Goal: Download file/media

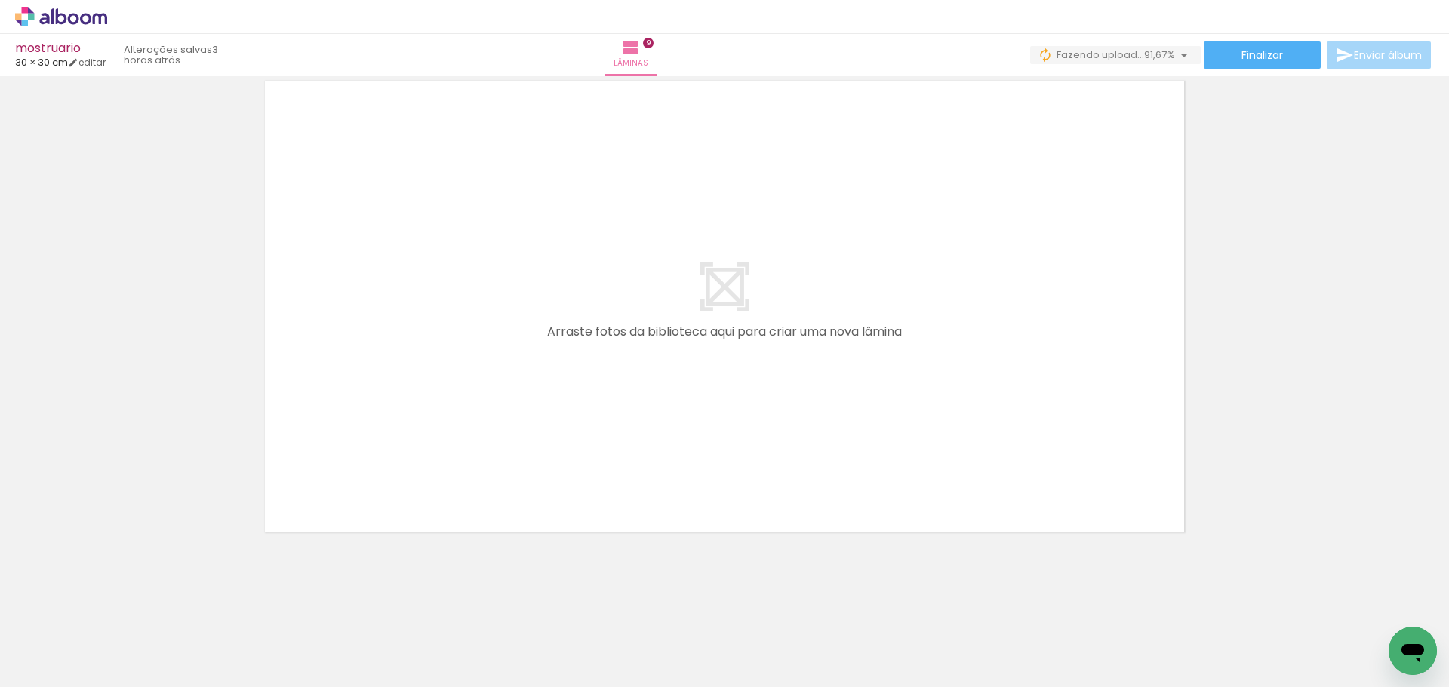
scroll to position [0, 708]
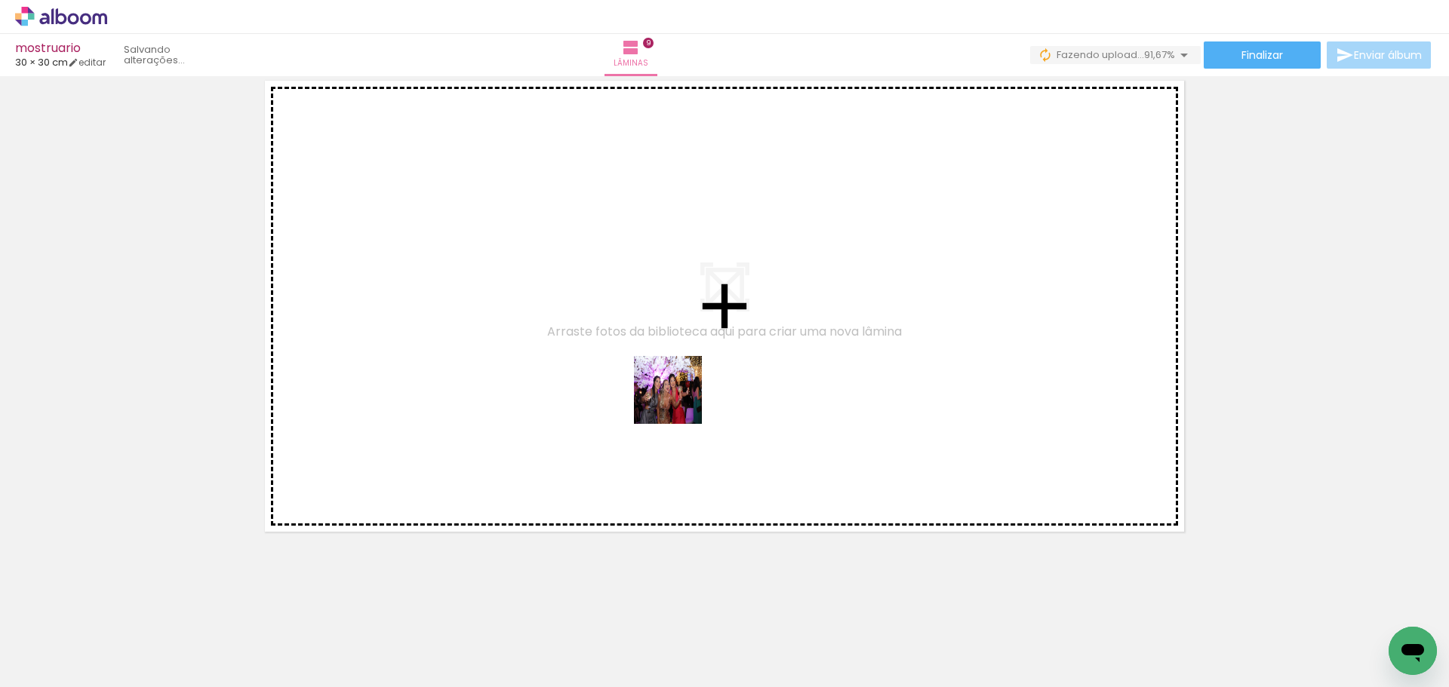
drag, startPoint x: 1313, startPoint y: 634, endPoint x: 670, endPoint y: 378, distance: 691.9
click at [644, 382] on quentale-workspace at bounding box center [724, 343] width 1449 height 687
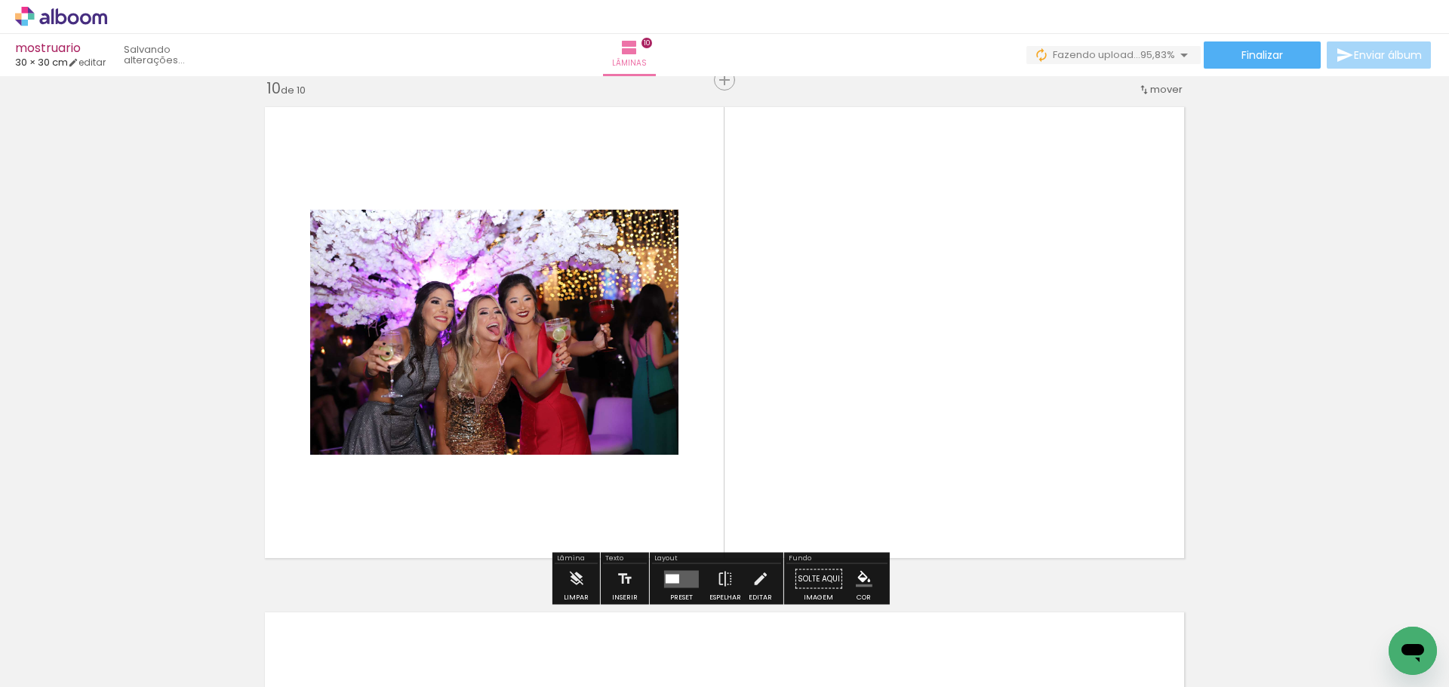
scroll to position [4570, 0]
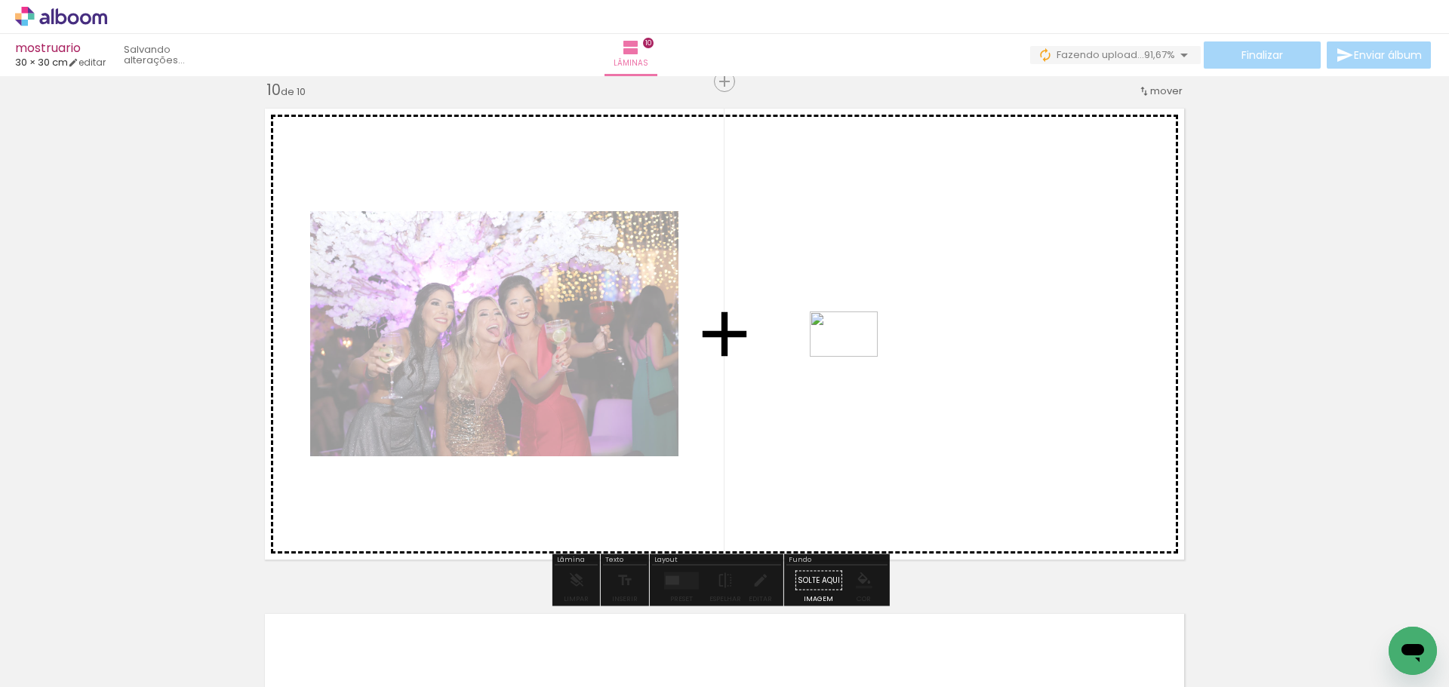
drag, startPoint x: 1376, startPoint y: 633, endPoint x: 855, endPoint y: 357, distance: 590.0
click at [855, 357] on quentale-workspace at bounding box center [724, 343] width 1449 height 687
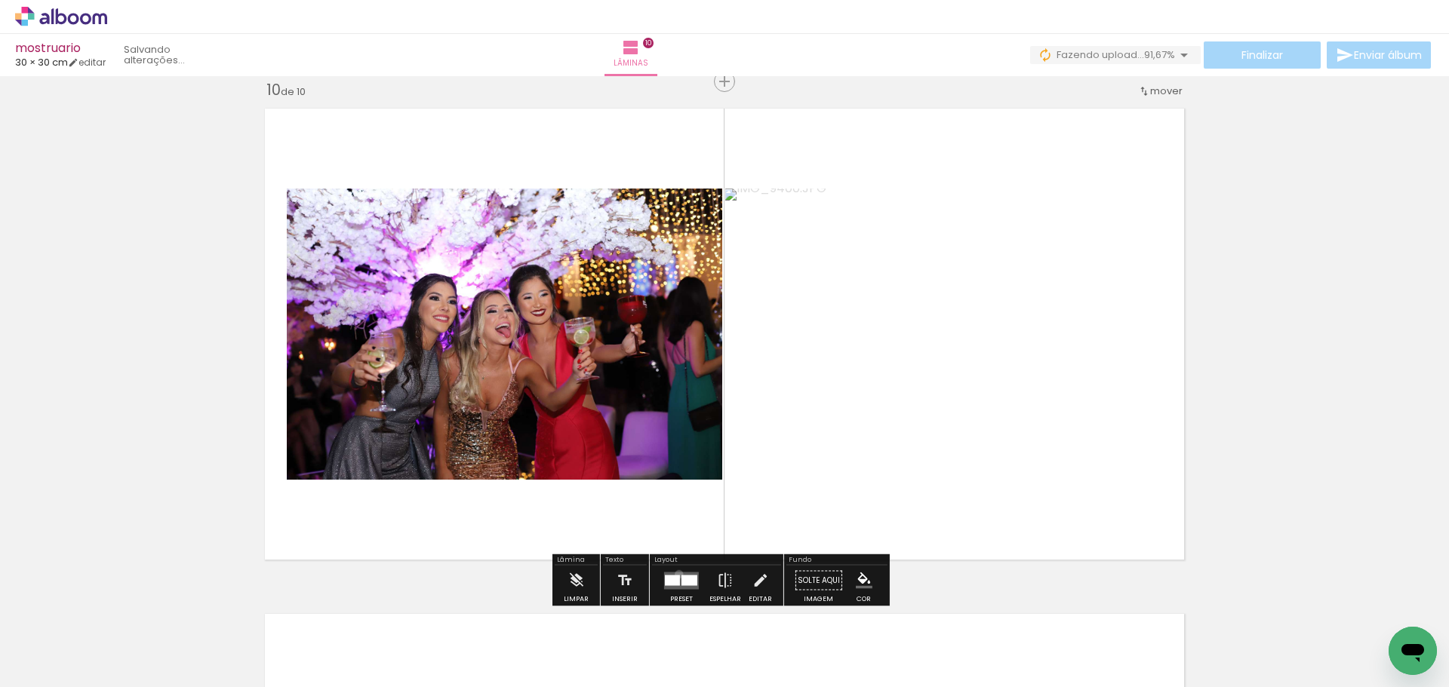
click at [675, 574] on quentale-layouter at bounding box center [681, 580] width 35 height 17
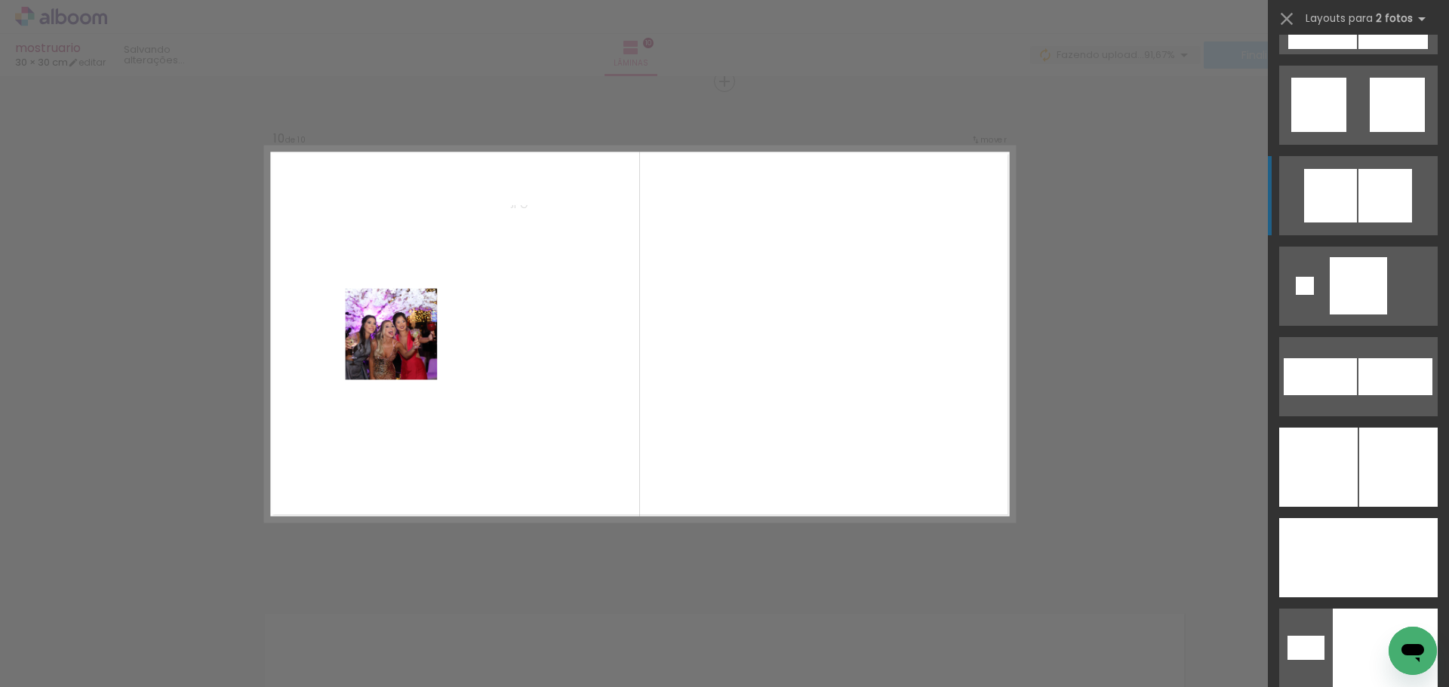
scroll to position [4527, 0]
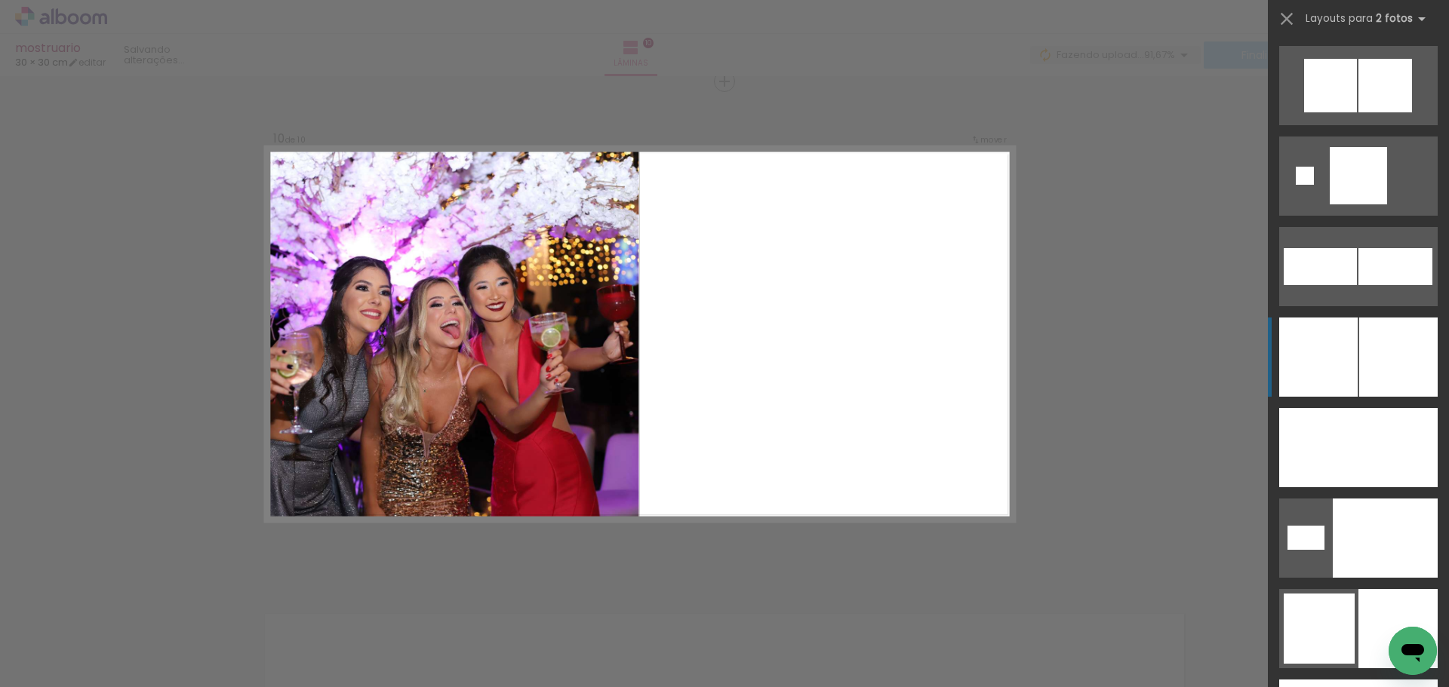
click at [1381, 357] on div at bounding box center [1398, 357] width 78 height 79
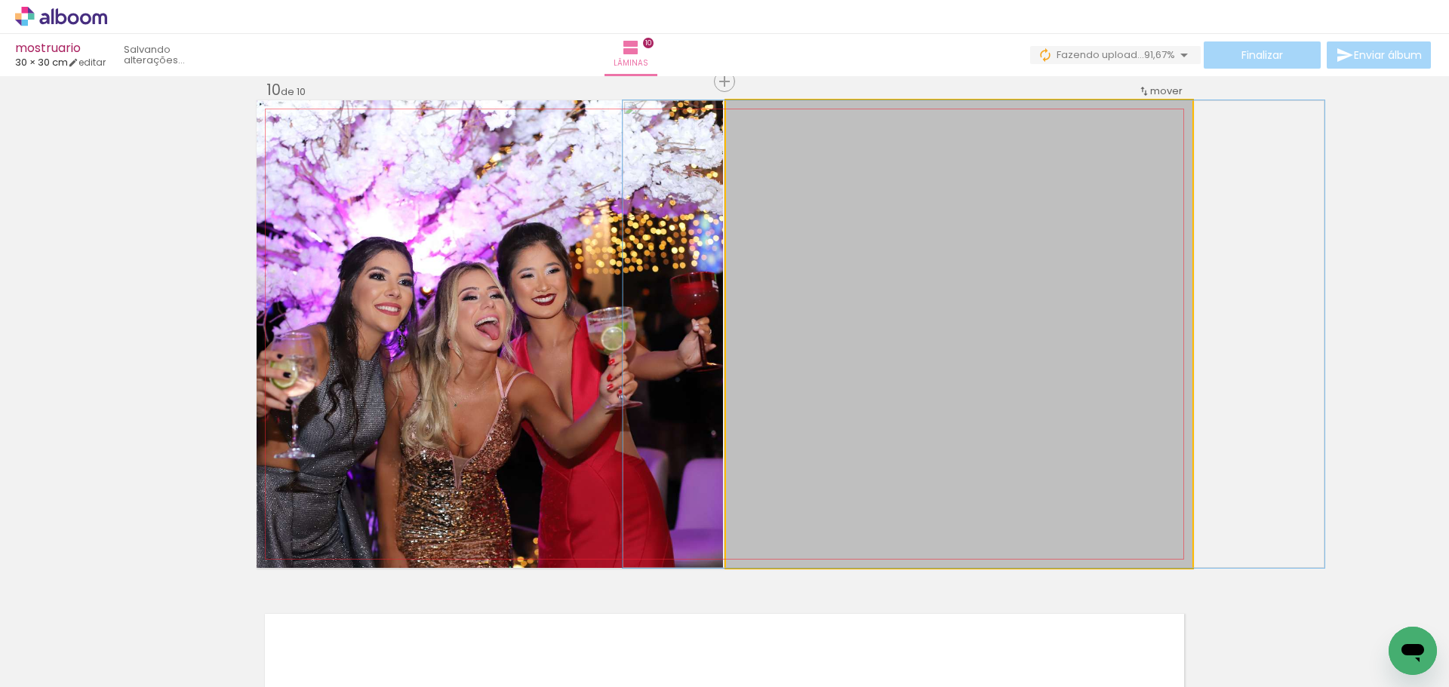
drag, startPoint x: 952, startPoint y: 481, endPoint x: 951, endPoint y: 398, distance: 83.0
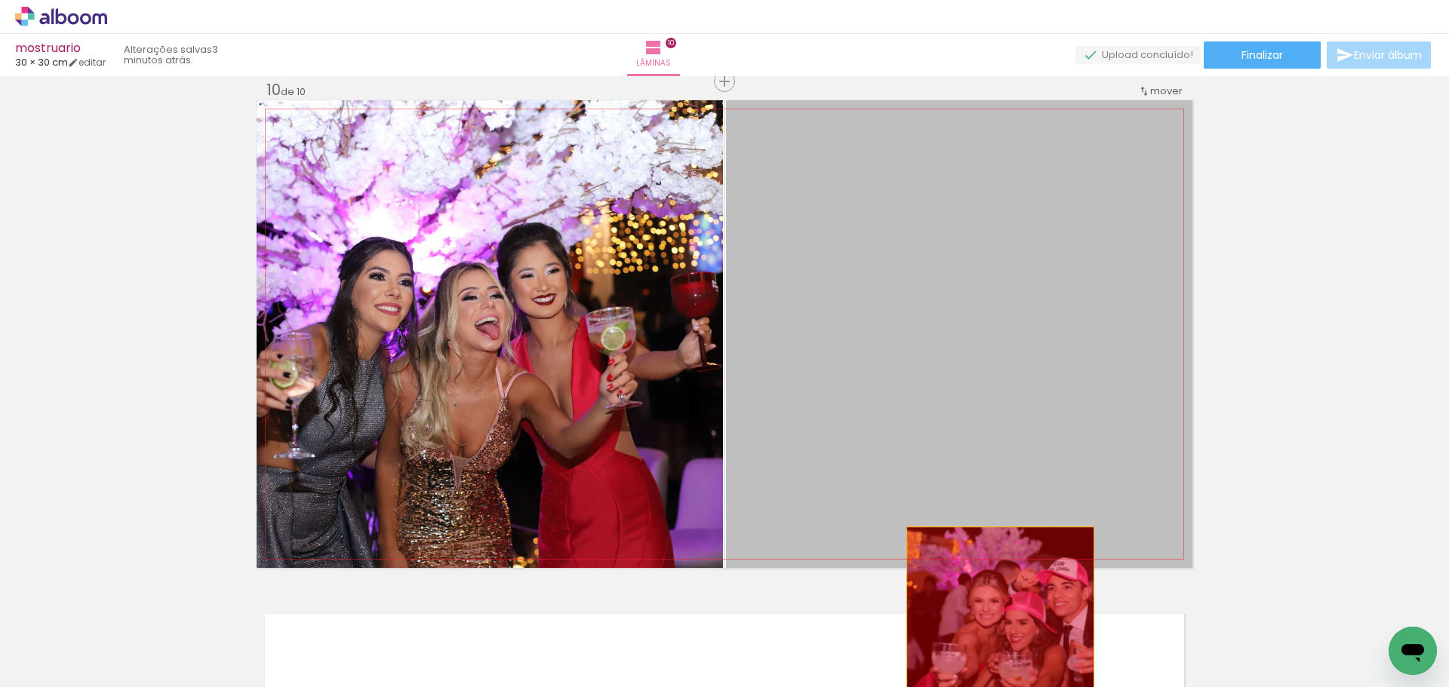
drag, startPoint x: 925, startPoint y: 248, endPoint x: 999, endPoint y: 663, distance: 421.5
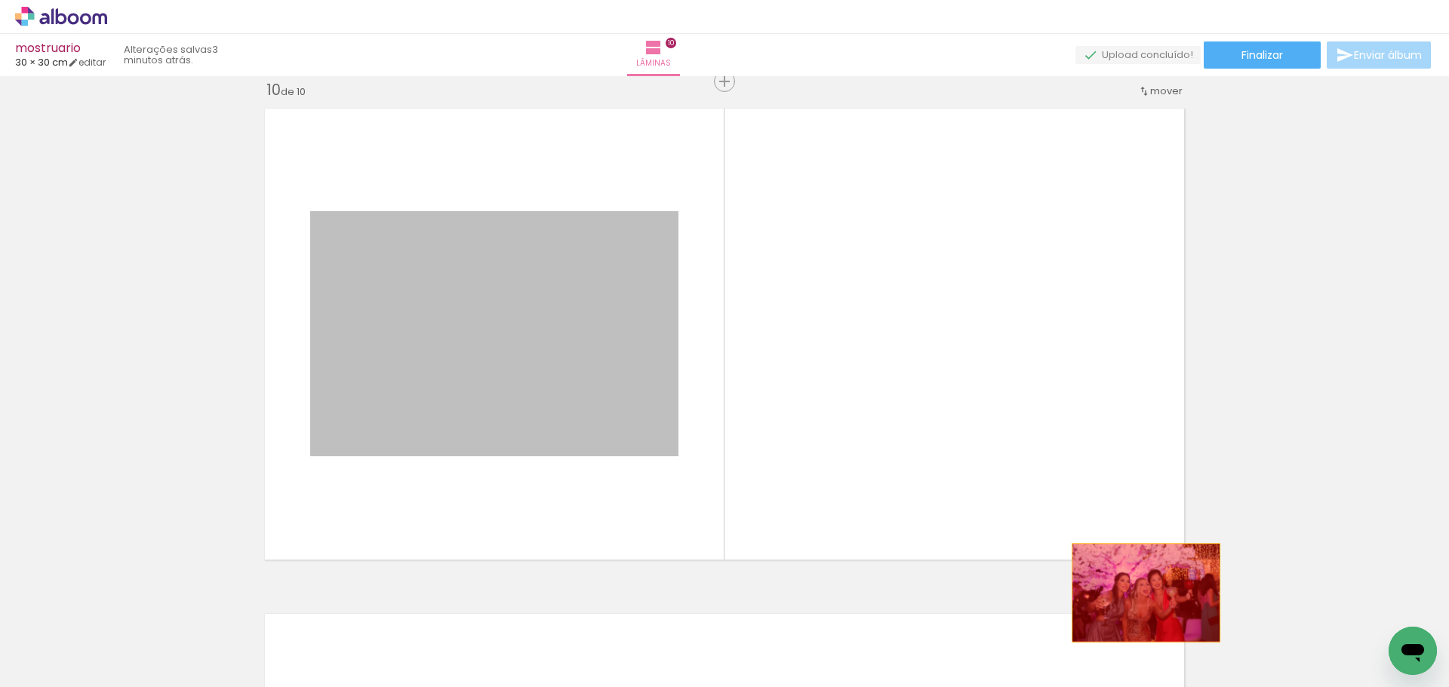
drag, startPoint x: 509, startPoint y: 318, endPoint x: 1228, endPoint y: 653, distance: 793.6
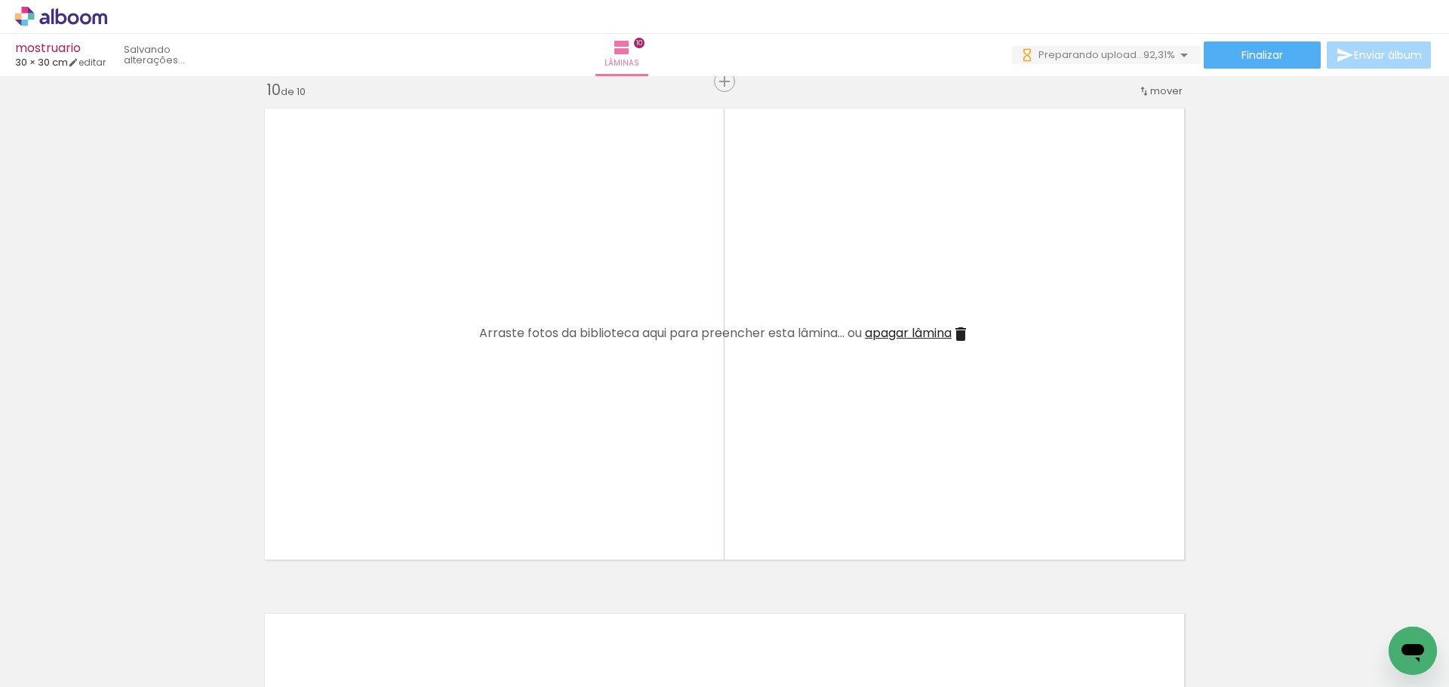
scroll to position [0, 877]
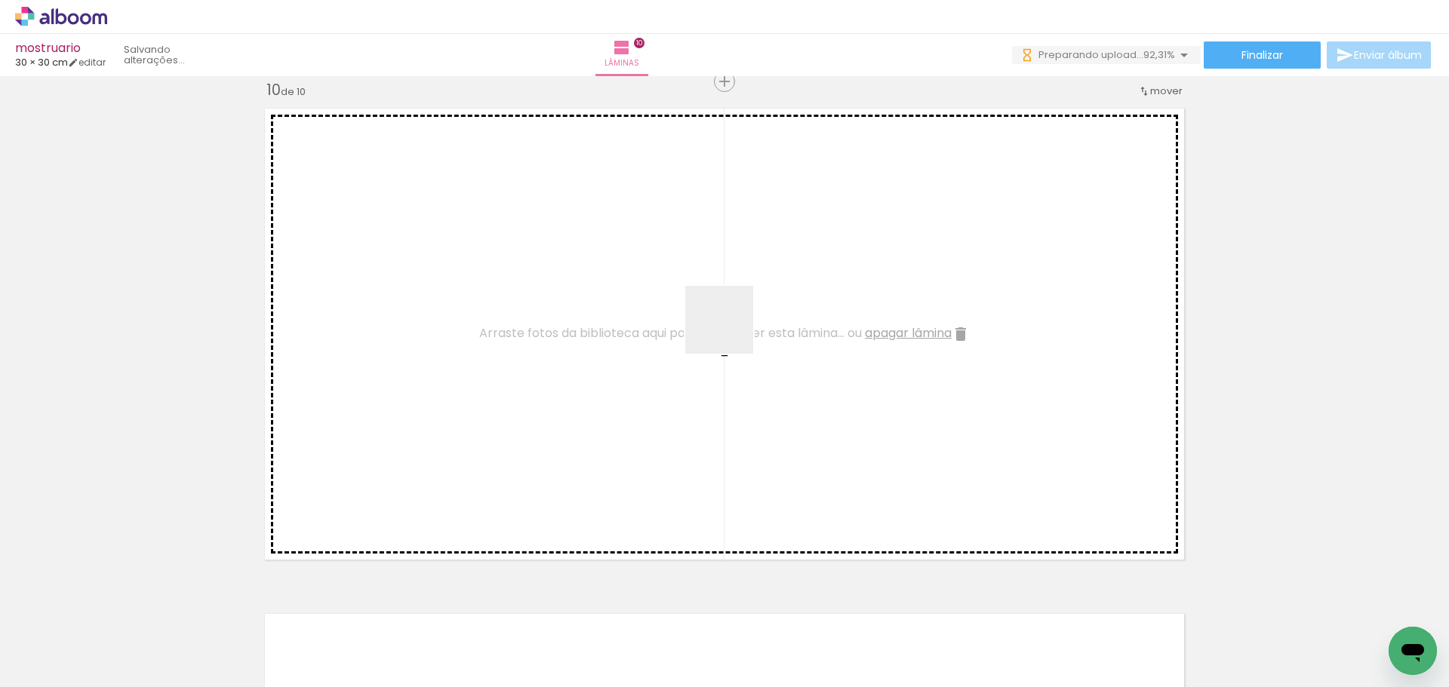
drag, startPoint x: 1315, startPoint y: 653, endPoint x: 872, endPoint y: 380, distance: 521.0
click at [719, 324] on quentale-workspace at bounding box center [724, 343] width 1449 height 687
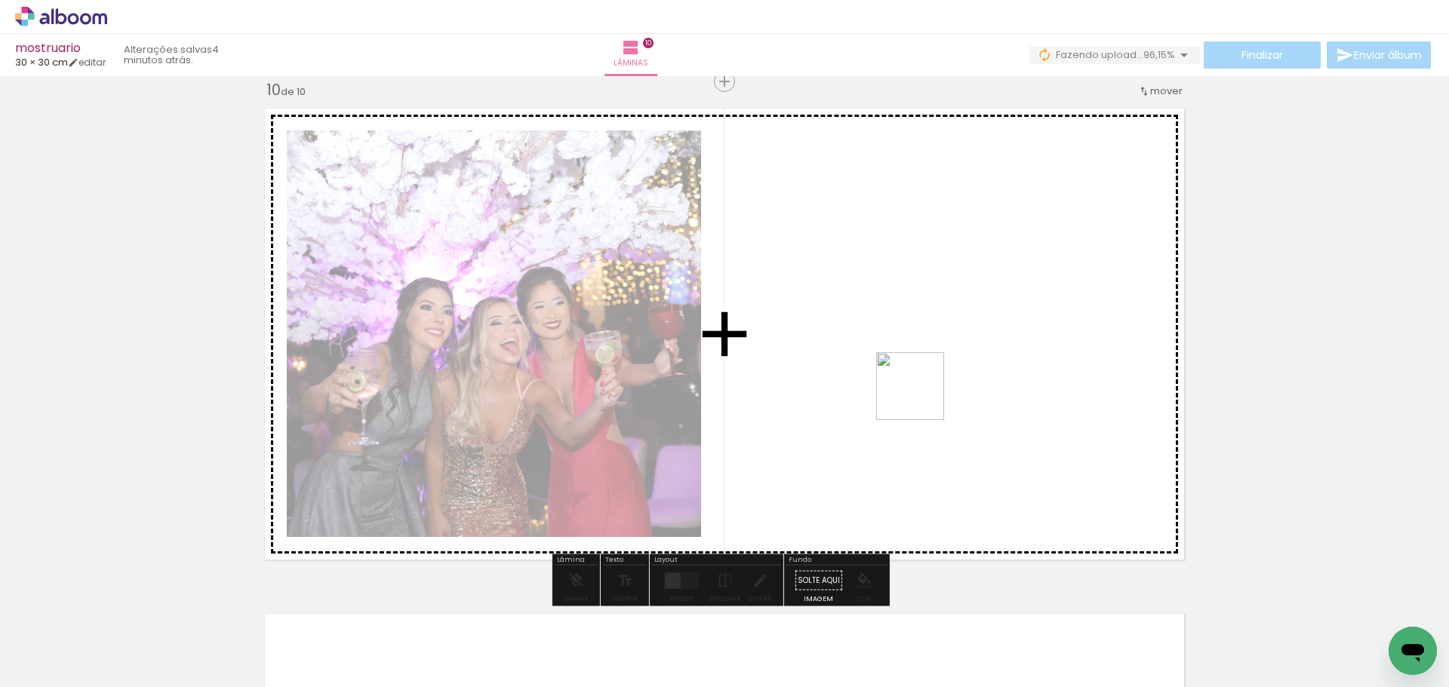
drag, startPoint x: 1375, startPoint y: 626, endPoint x: 882, endPoint y: 376, distance: 552.4
click at [882, 376] on quentale-workspace at bounding box center [724, 343] width 1449 height 687
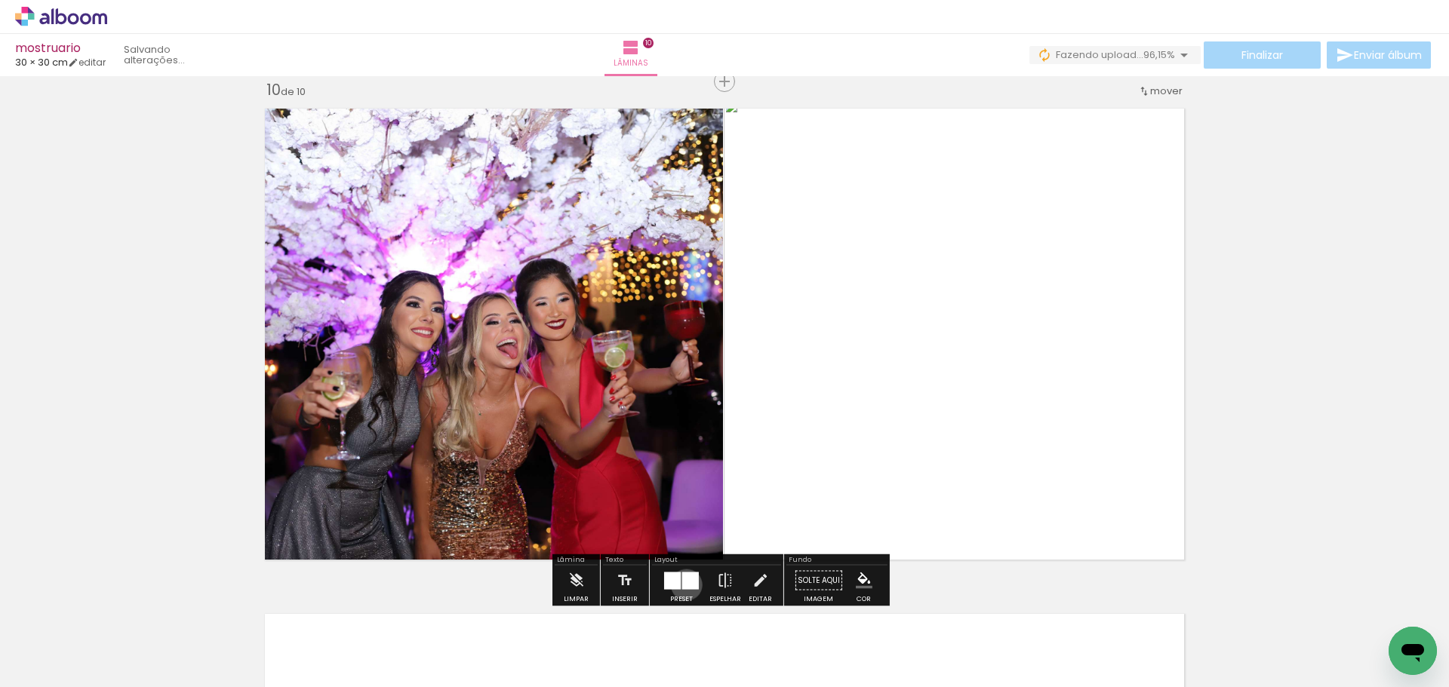
click at [683, 585] on div at bounding box center [690, 580] width 17 height 17
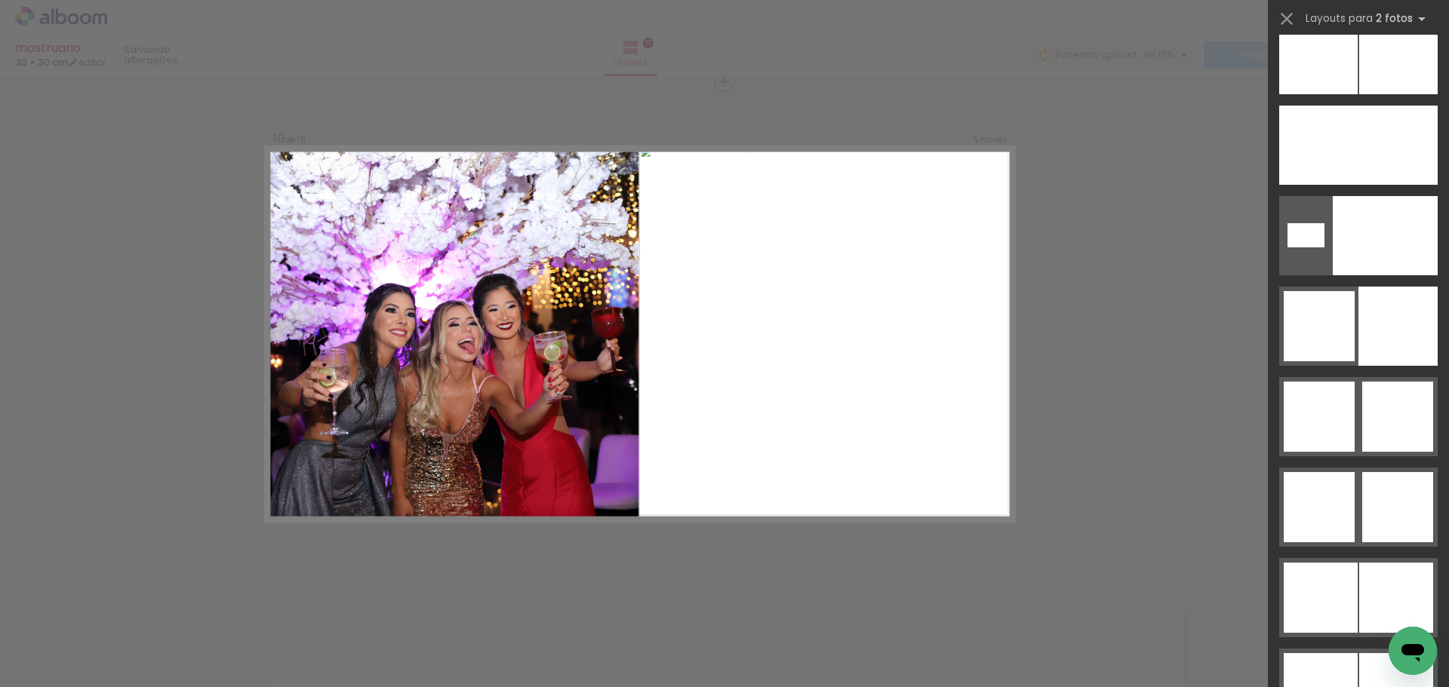
scroll to position [7195, 0]
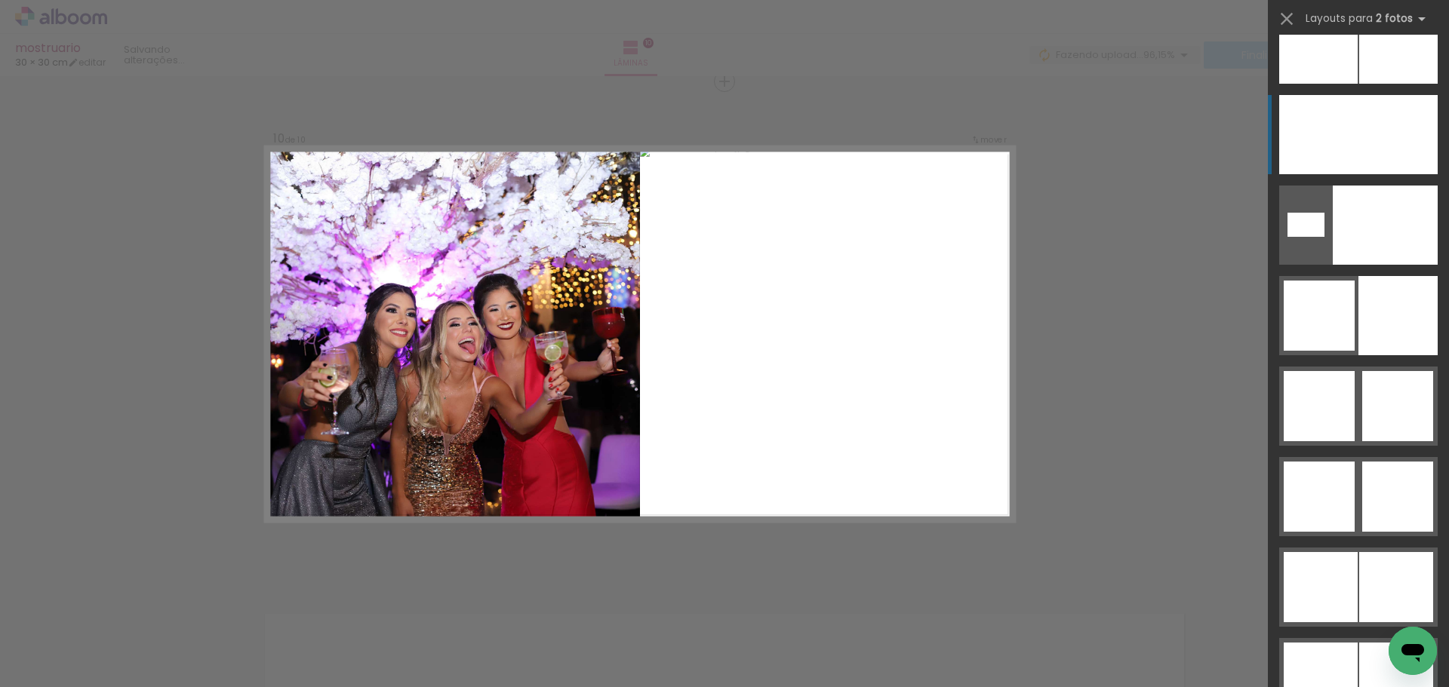
click at [1360, 156] on div at bounding box center [1397, 134] width 79 height 79
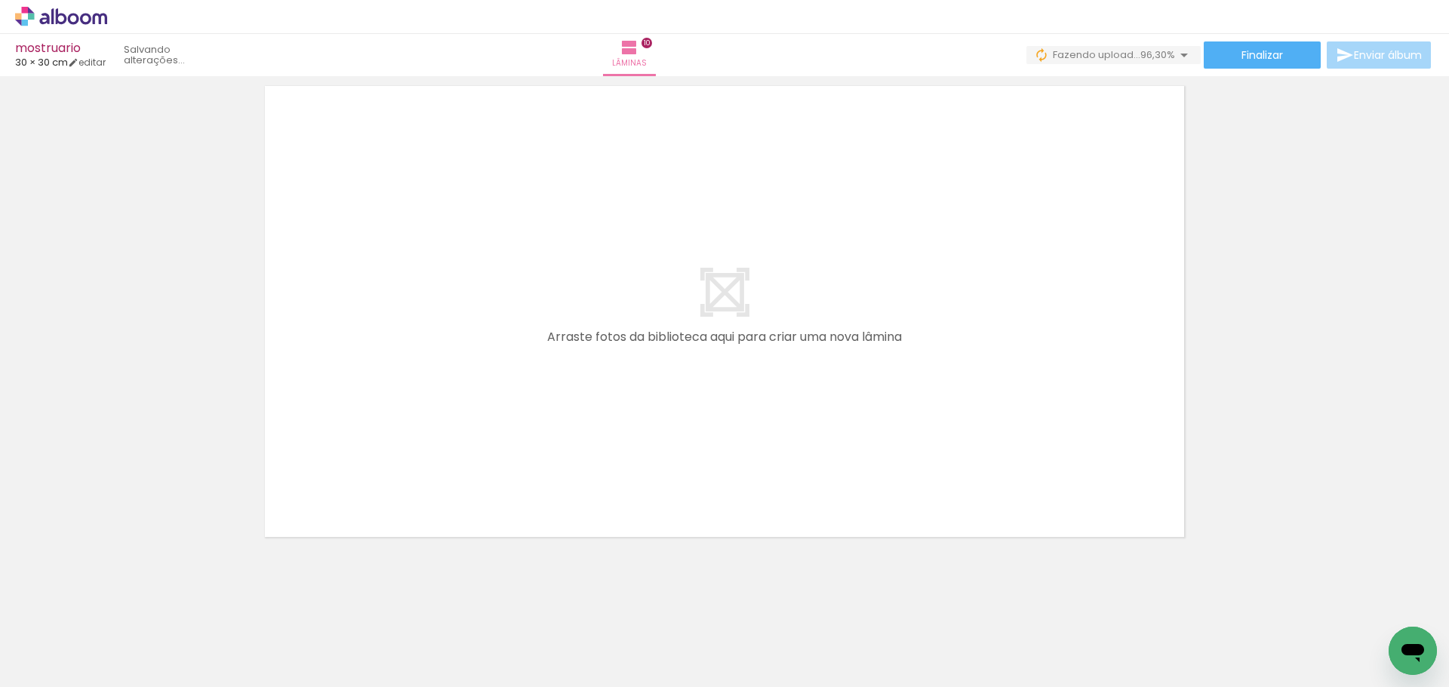
scroll to position [0, 961]
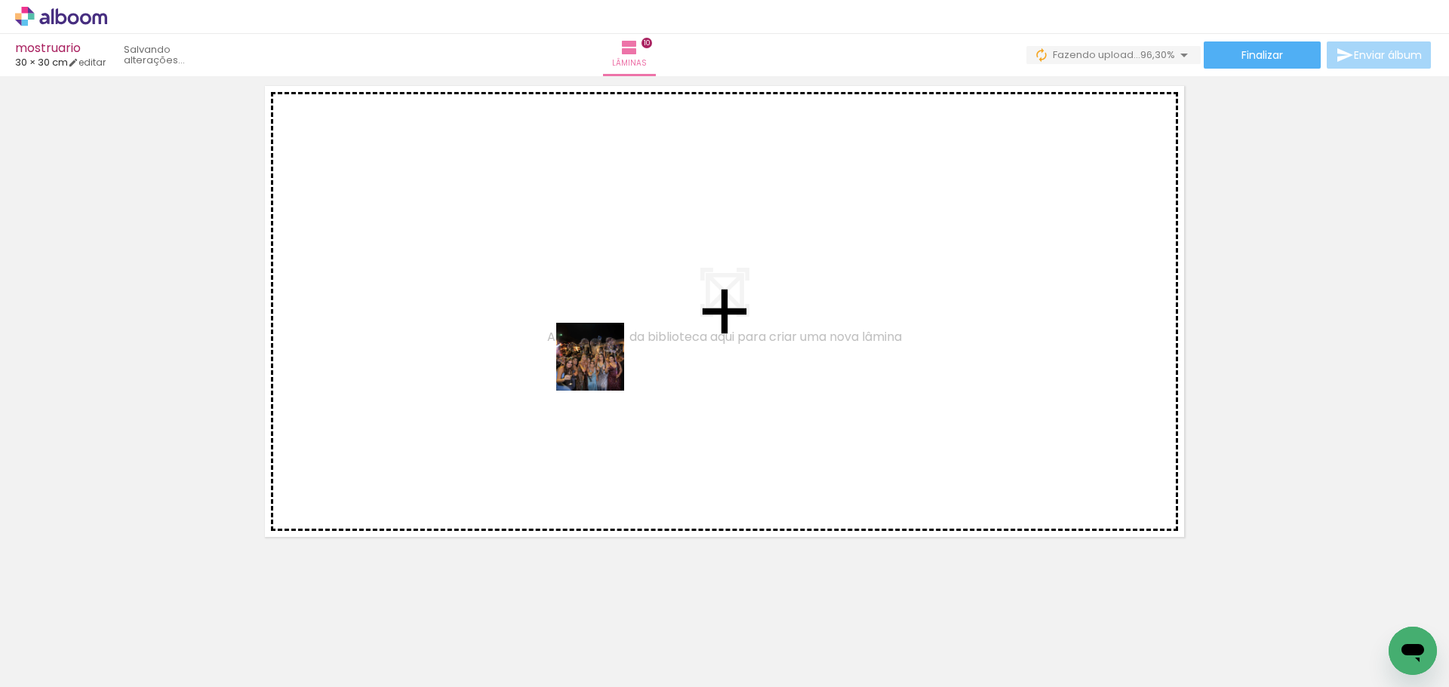
drag, startPoint x: 1342, startPoint y: 638, endPoint x: 597, endPoint y: 364, distance: 793.8
click at [597, 364] on quentale-workspace at bounding box center [724, 343] width 1449 height 687
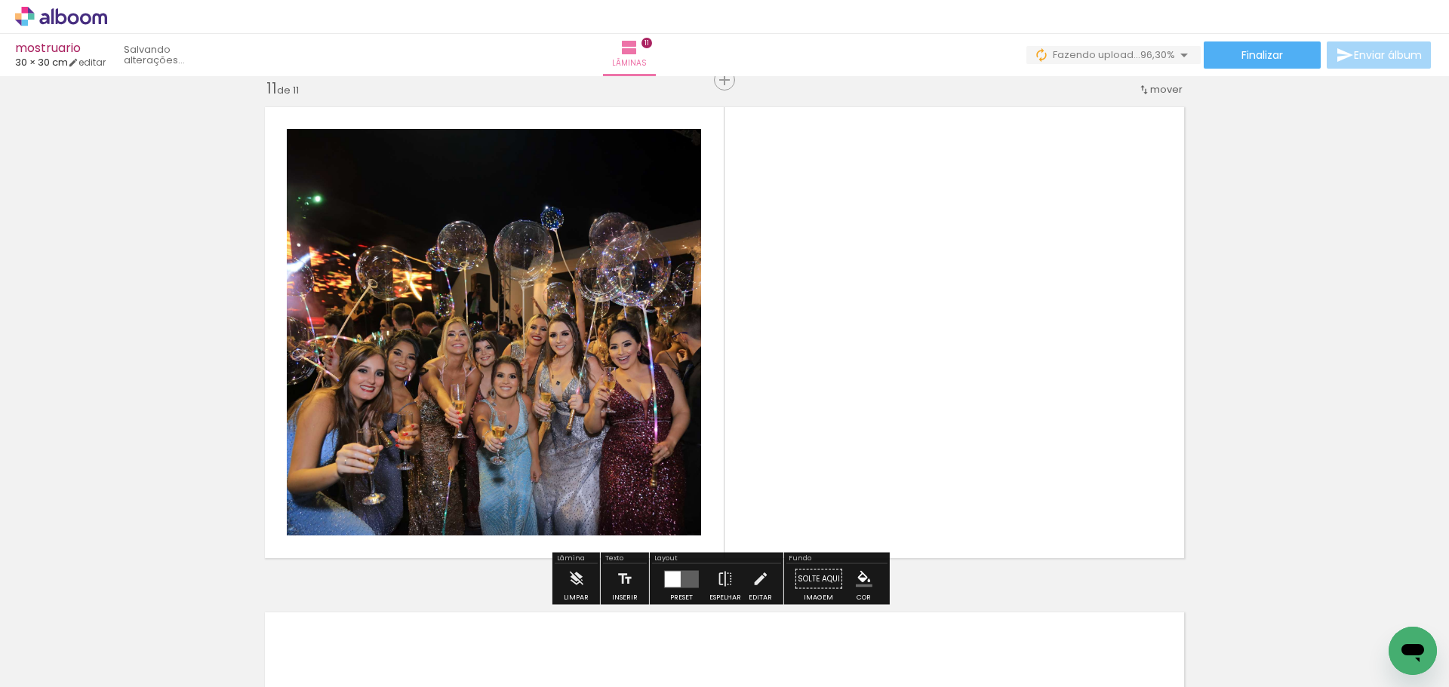
scroll to position [5075, 0]
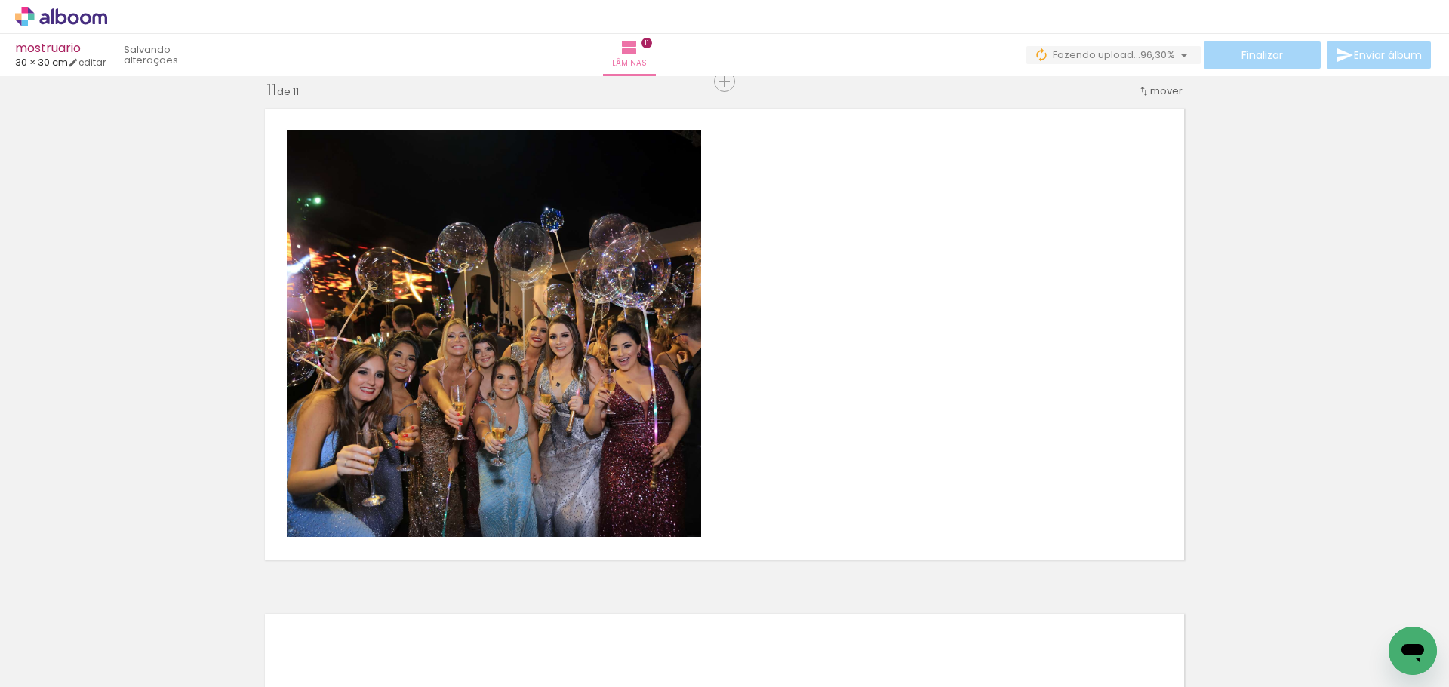
click at [1066, 657] on div at bounding box center [1049, 637] width 75 height 50
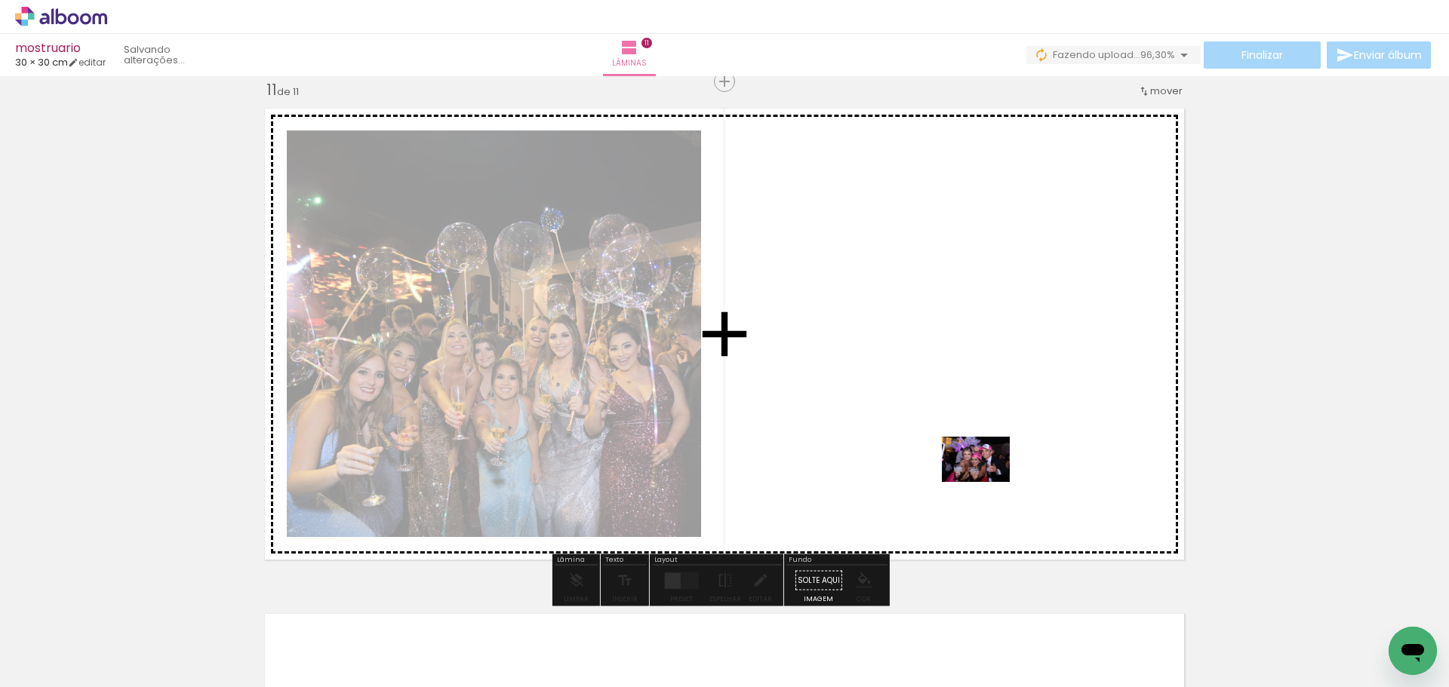
drag, startPoint x: 1132, startPoint y: 647, endPoint x: 987, endPoint y: 482, distance: 219.8
click at [987, 482] on quentale-workspace at bounding box center [724, 343] width 1449 height 687
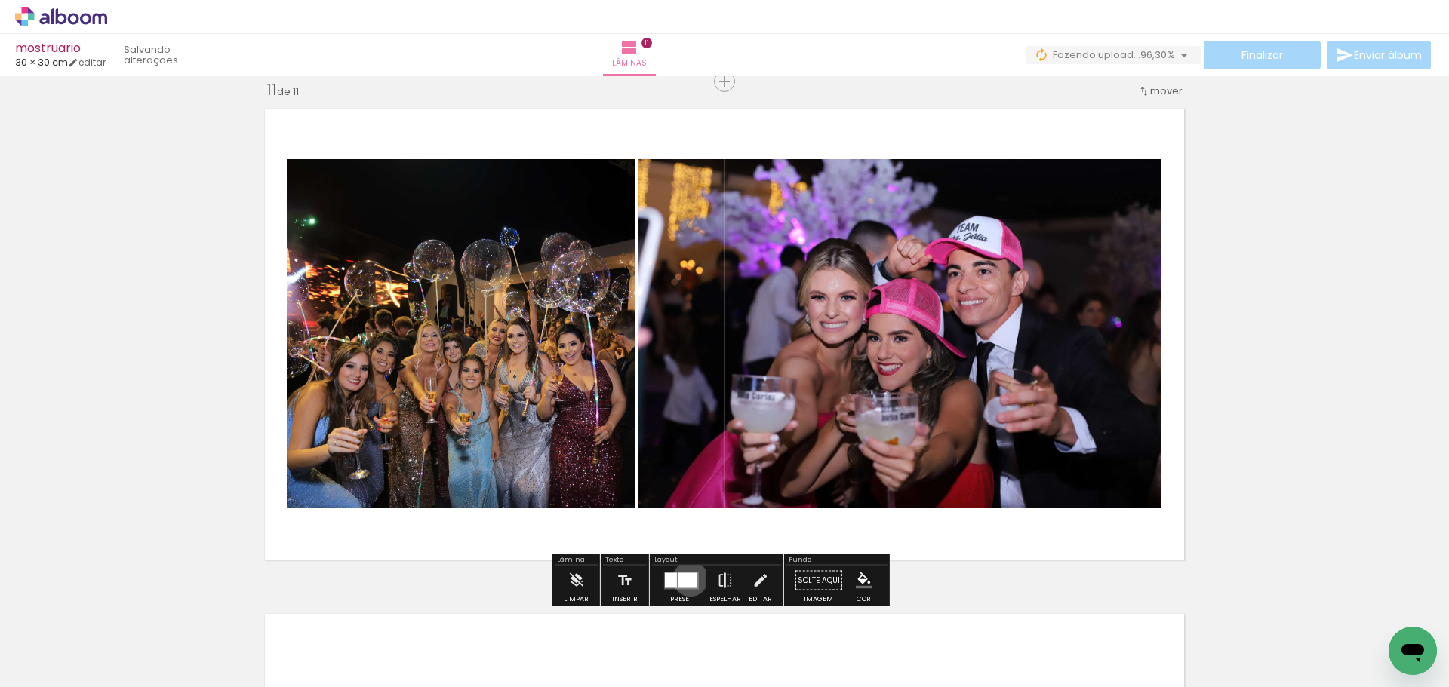
click at [687, 579] on div at bounding box center [687, 580] width 19 height 15
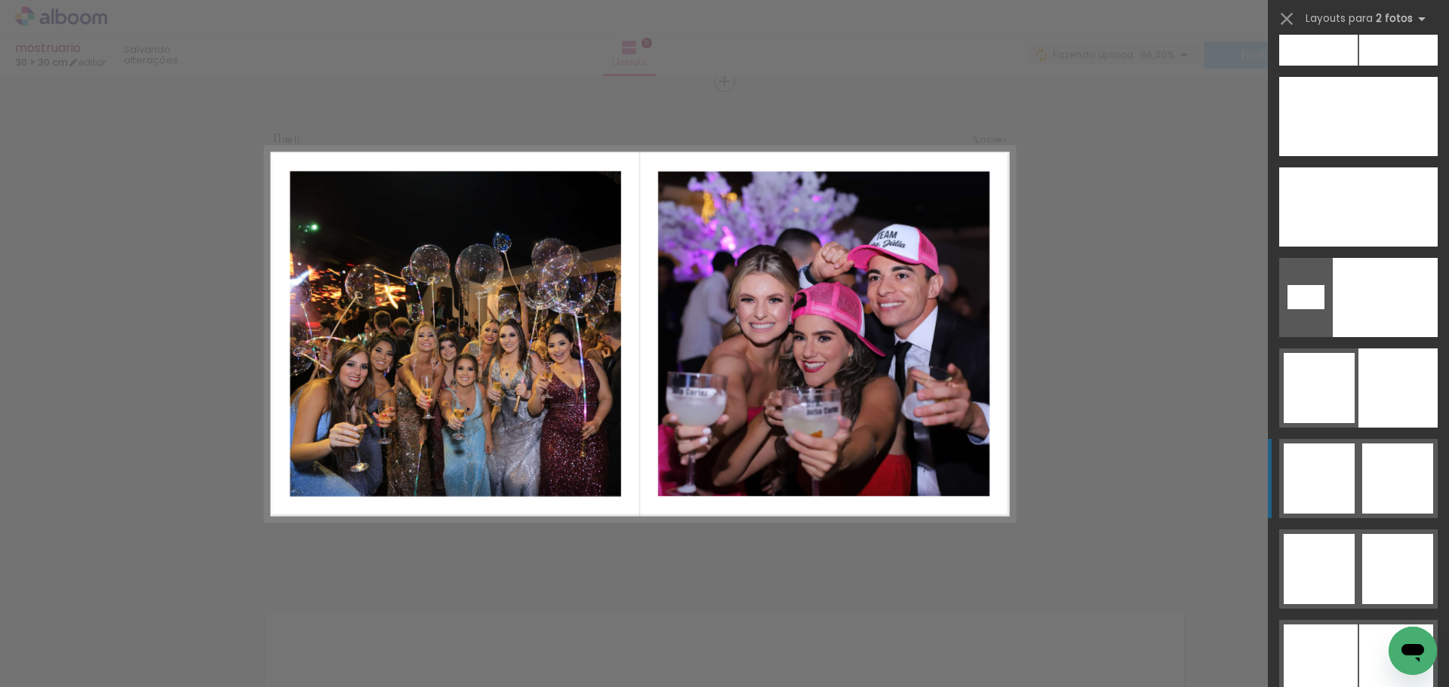
scroll to position [7119, 0]
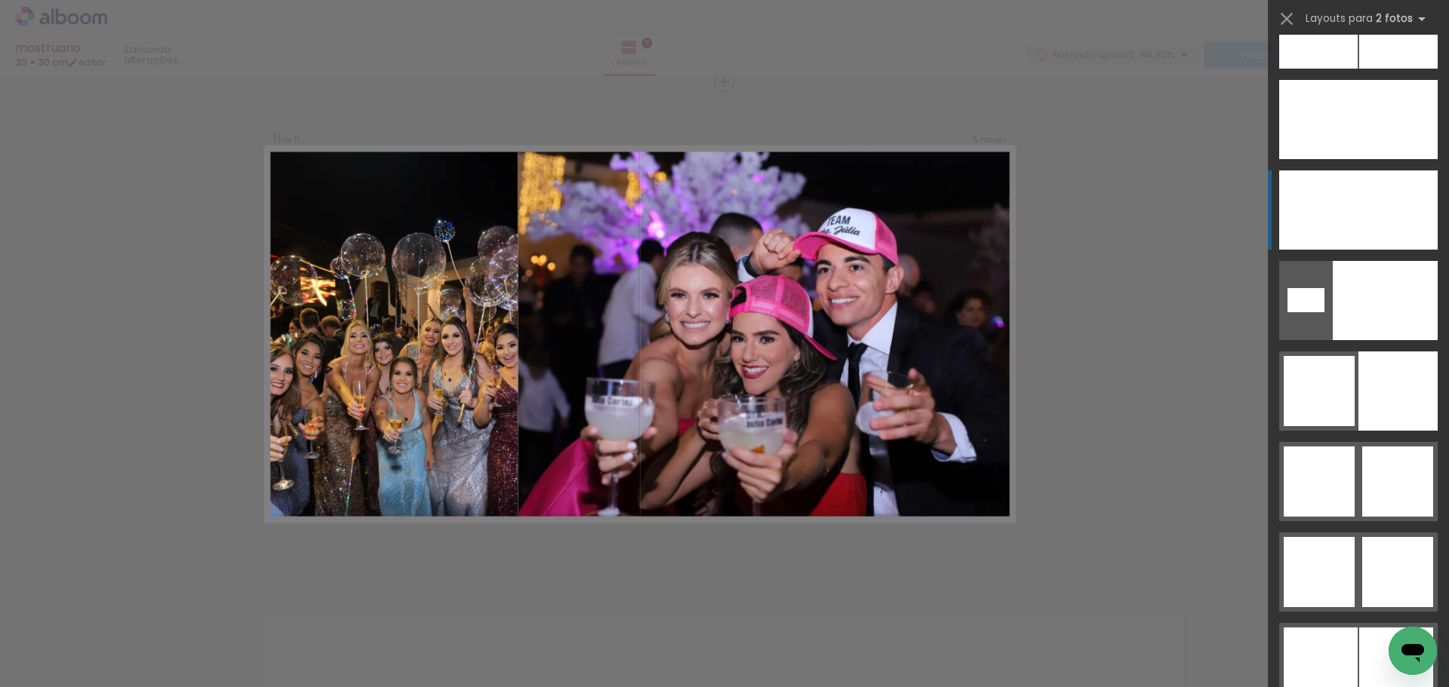
click at [1374, 211] on div at bounding box center [1384, 210] width 106 height 79
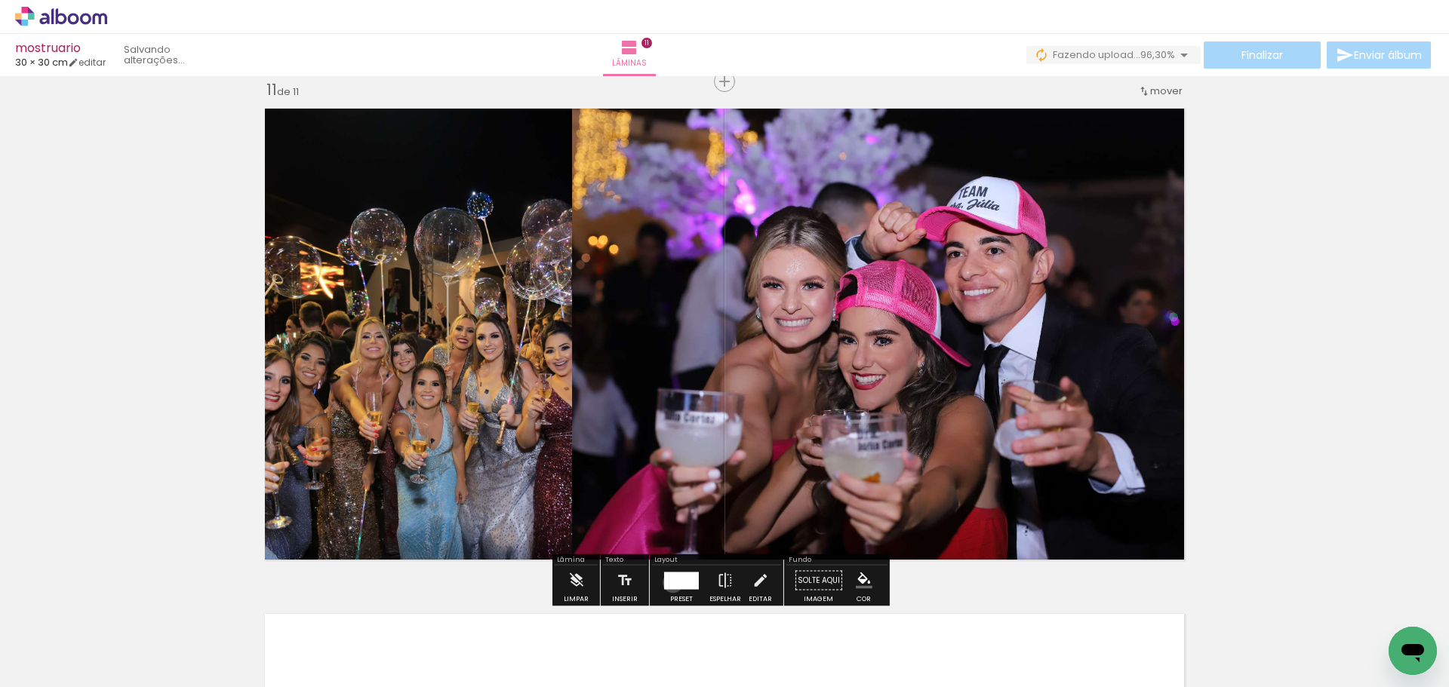
click at [669, 583] on div at bounding box center [683, 580] width 29 height 17
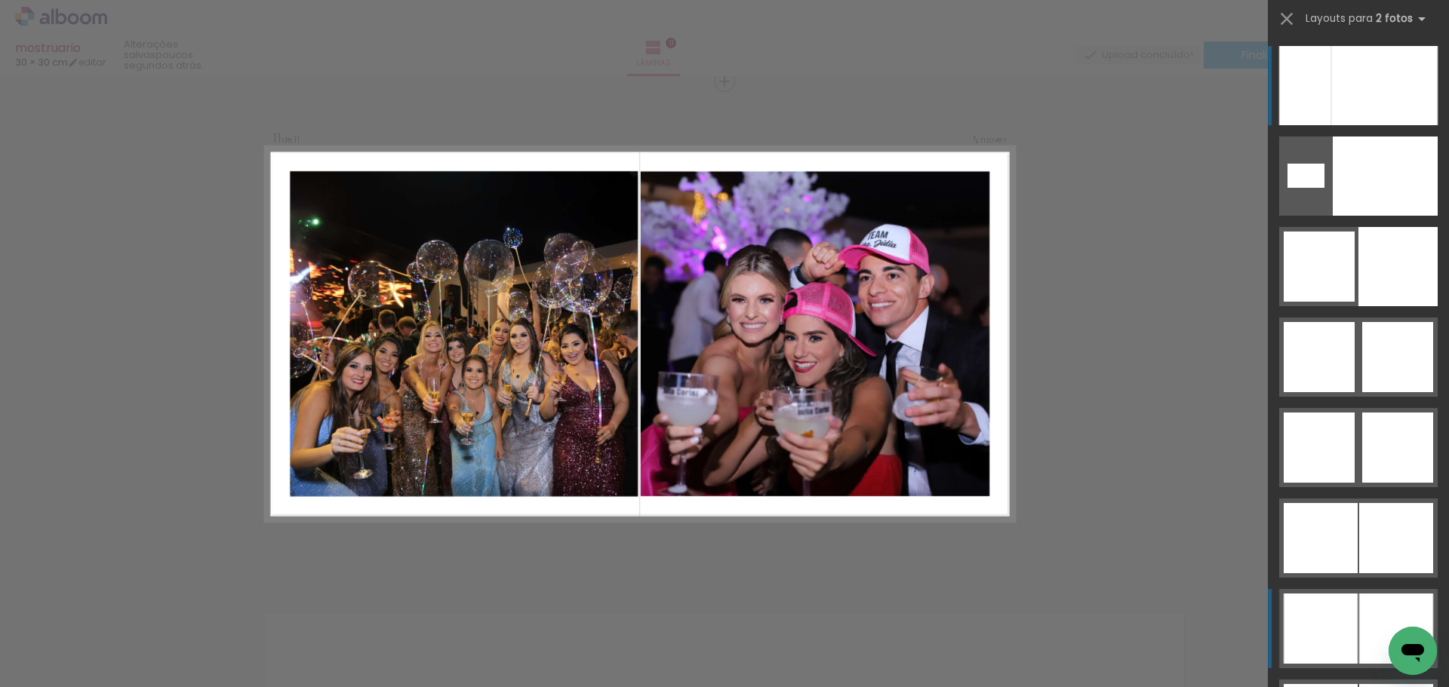
click at [1376, 626] on div at bounding box center [1396, 629] width 74 height 70
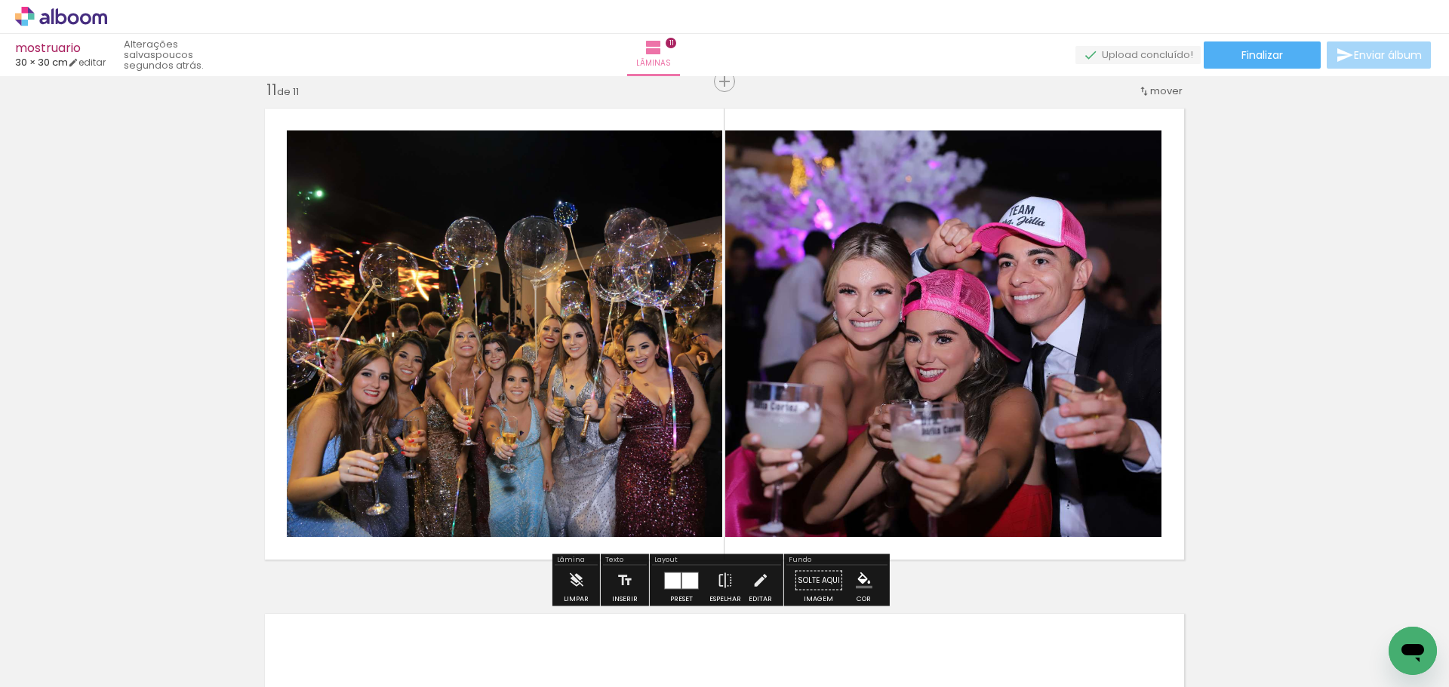
click at [689, 587] on div at bounding box center [690, 581] width 16 height 16
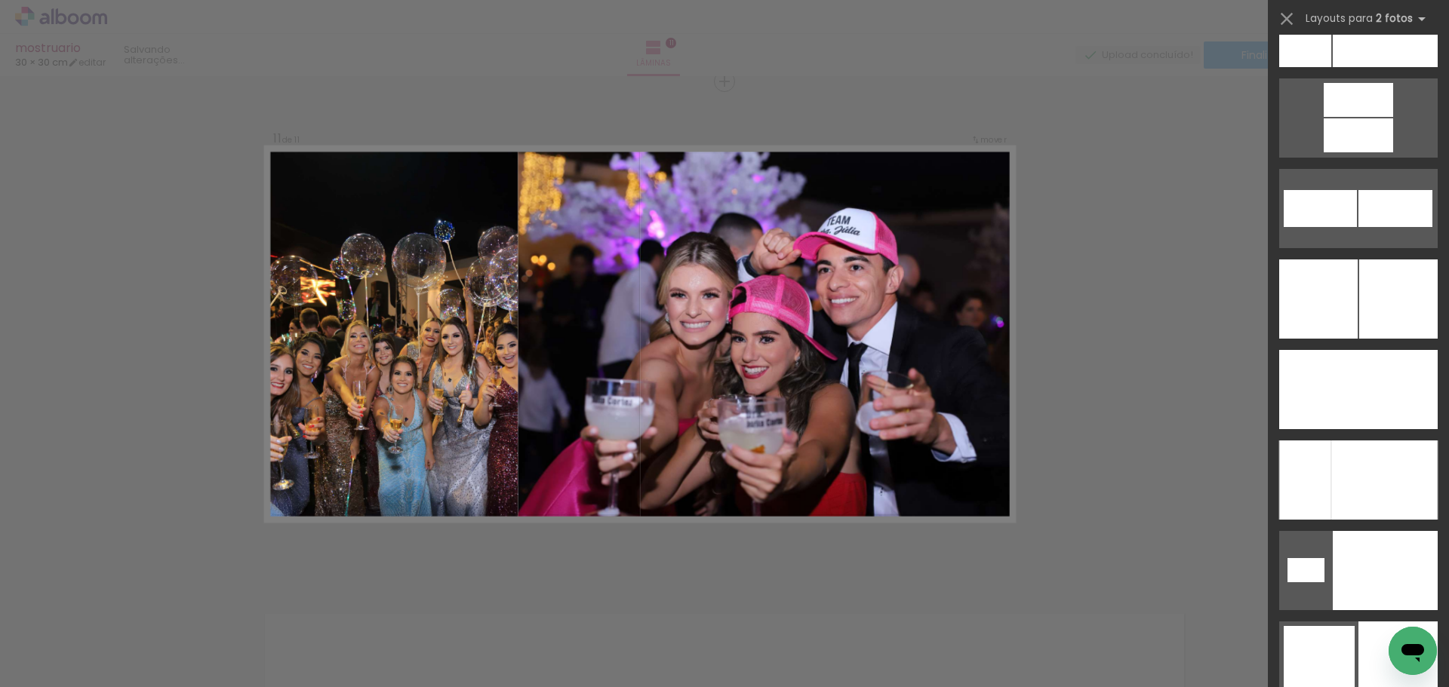
scroll to position [6817, 0]
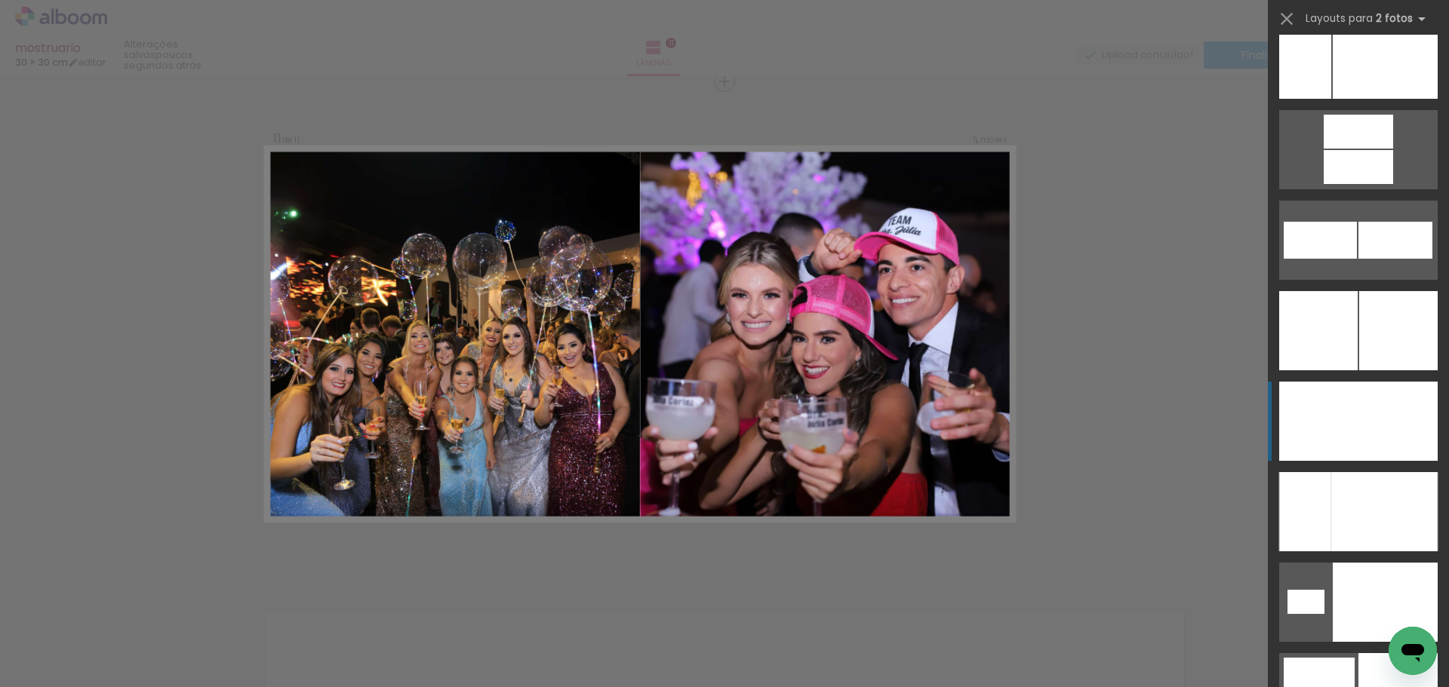
click at [1376, 395] on div at bounding box center [1397, 421] width 79 height 79
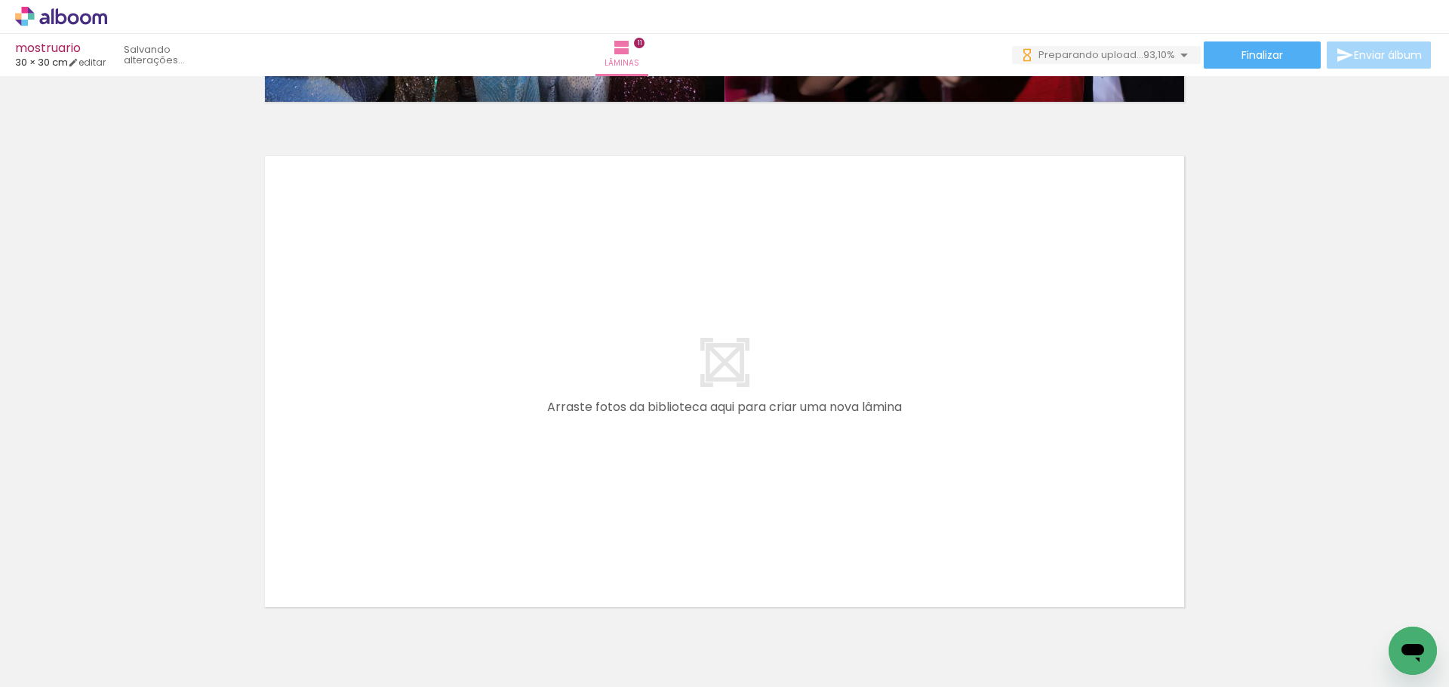
scroll to position [0, 1130]
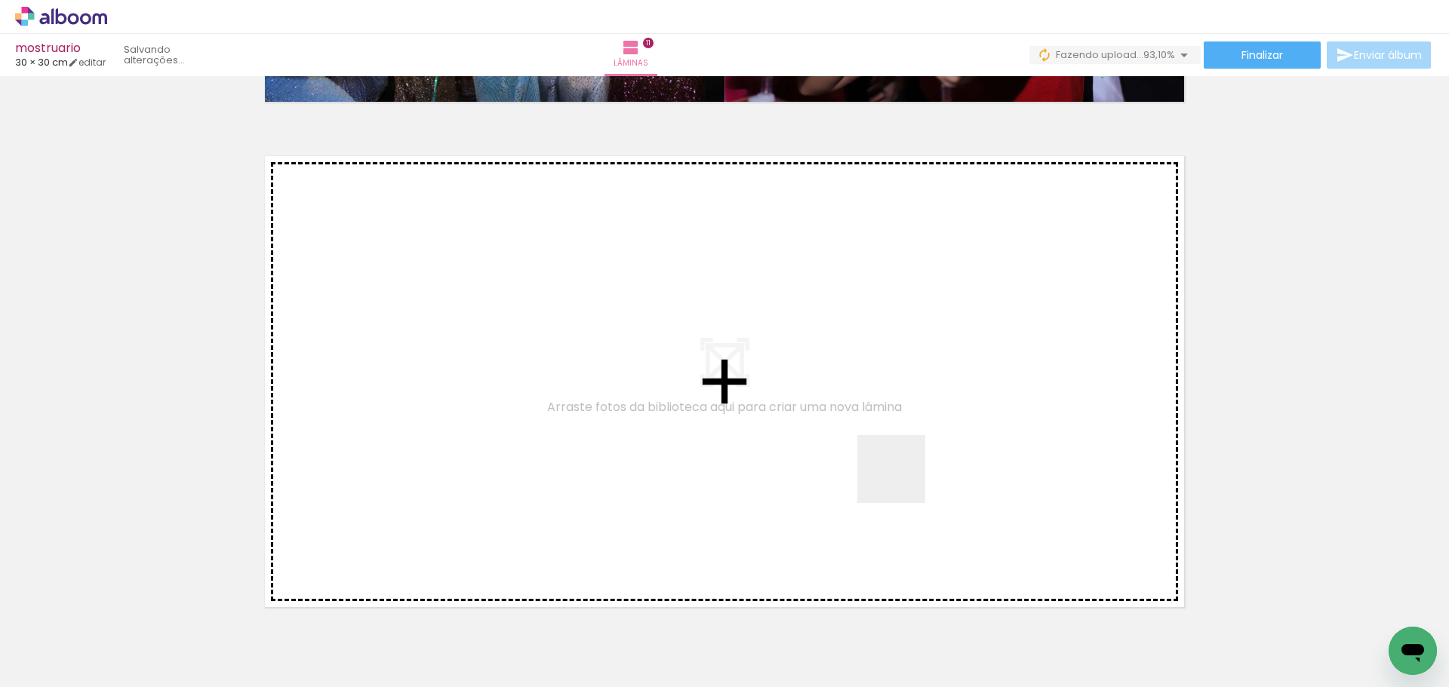
drag, startPoint x: 1319, startPoint y: 643, endPoint x: 795, endPoint y: 452, distance: 558.1
click at [795, 452] on quentale-workspace at bounding box center [724, 343] width 1449 height 687
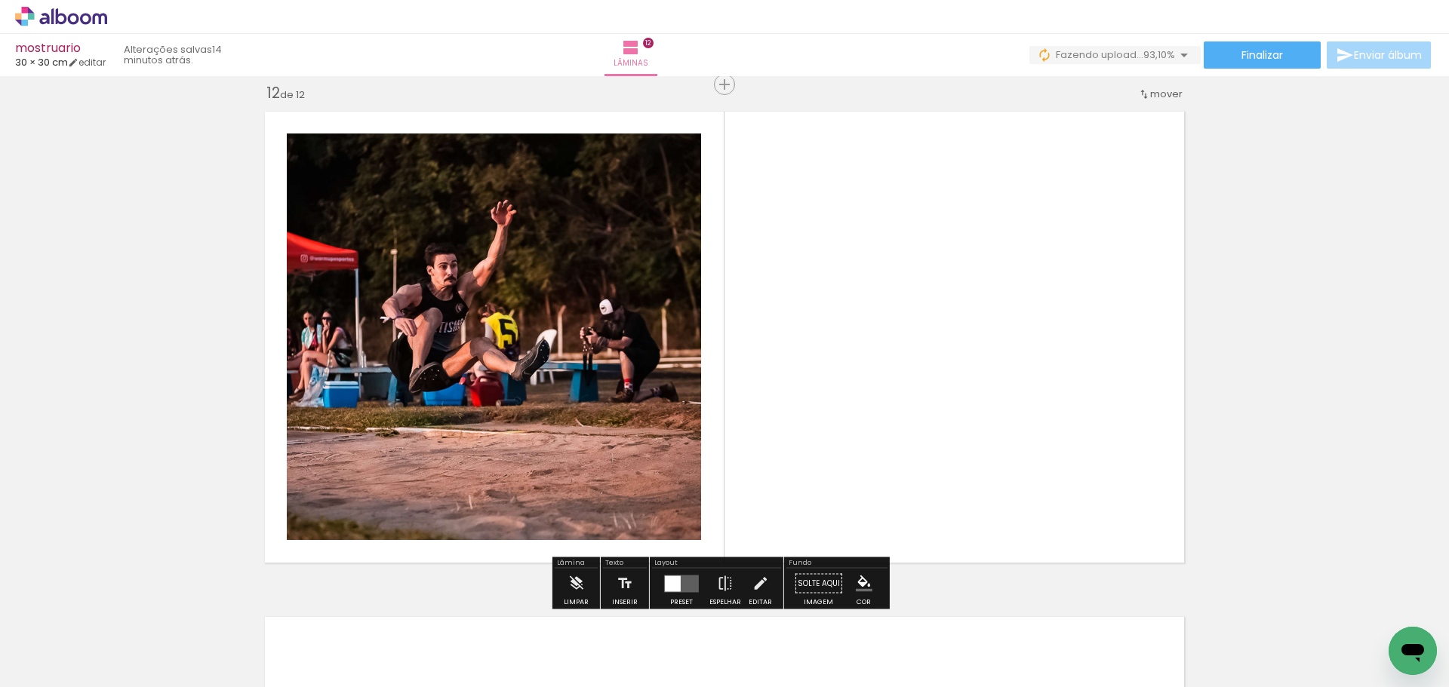
scroll to position [5581, 0]
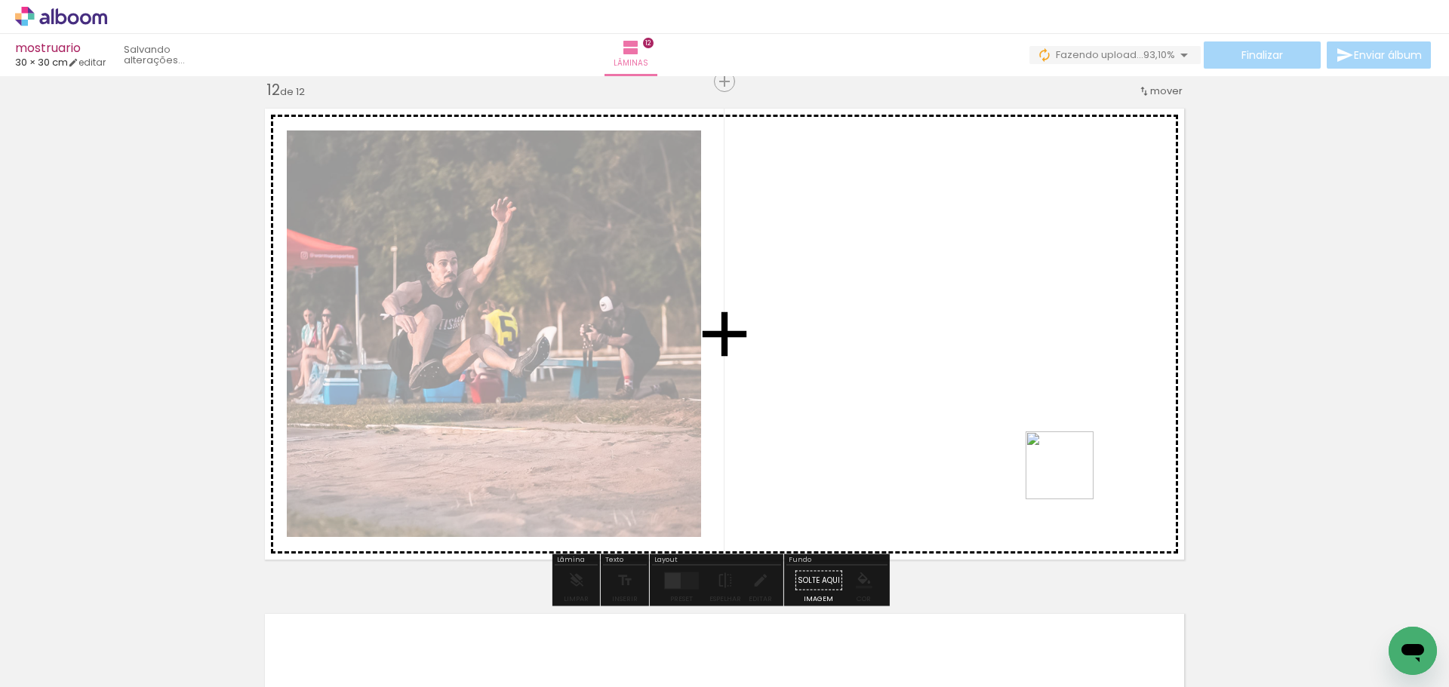
drag, startPoint x: 1252, startPoint y: 555, endPoint x: 955, endPoint y: 426, distance: 323.4
click at [955, 426] on quentale-workspace at bounding box center [724, 343] width 1449 height 687
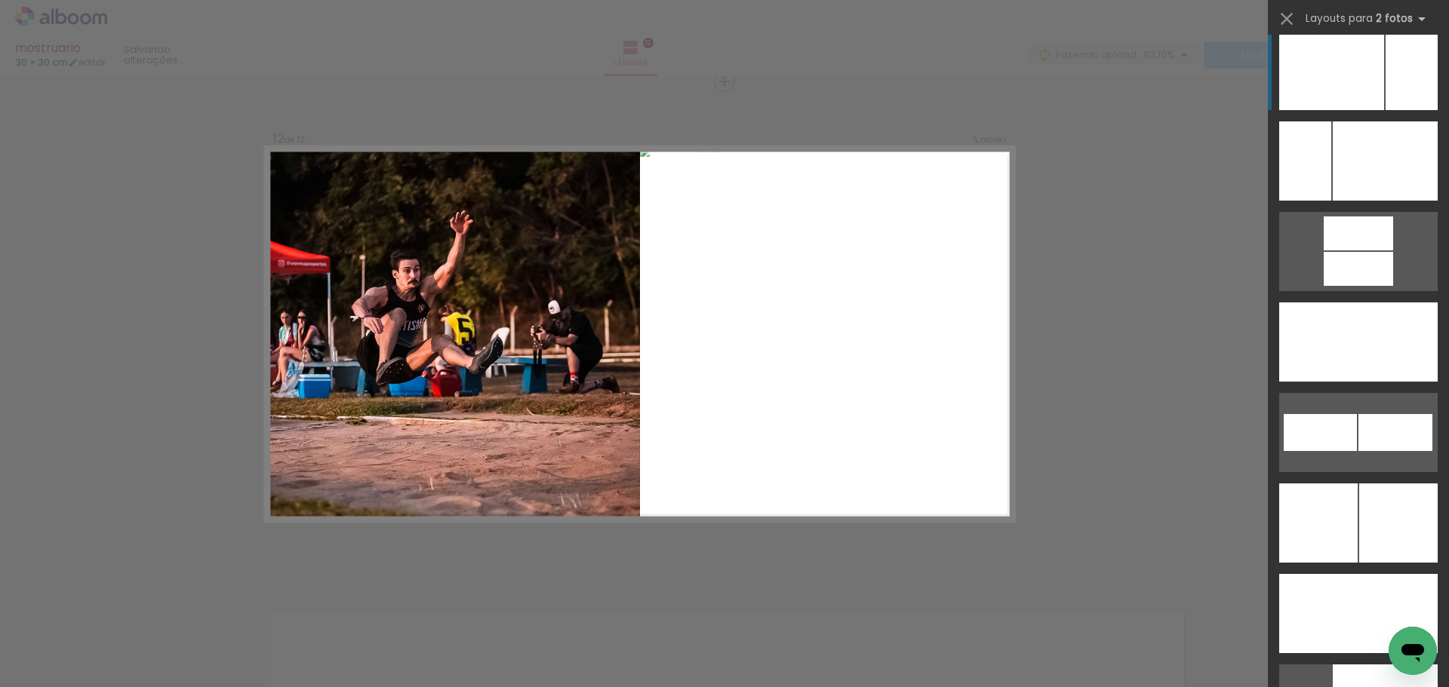
scroll to position [7244, 0]
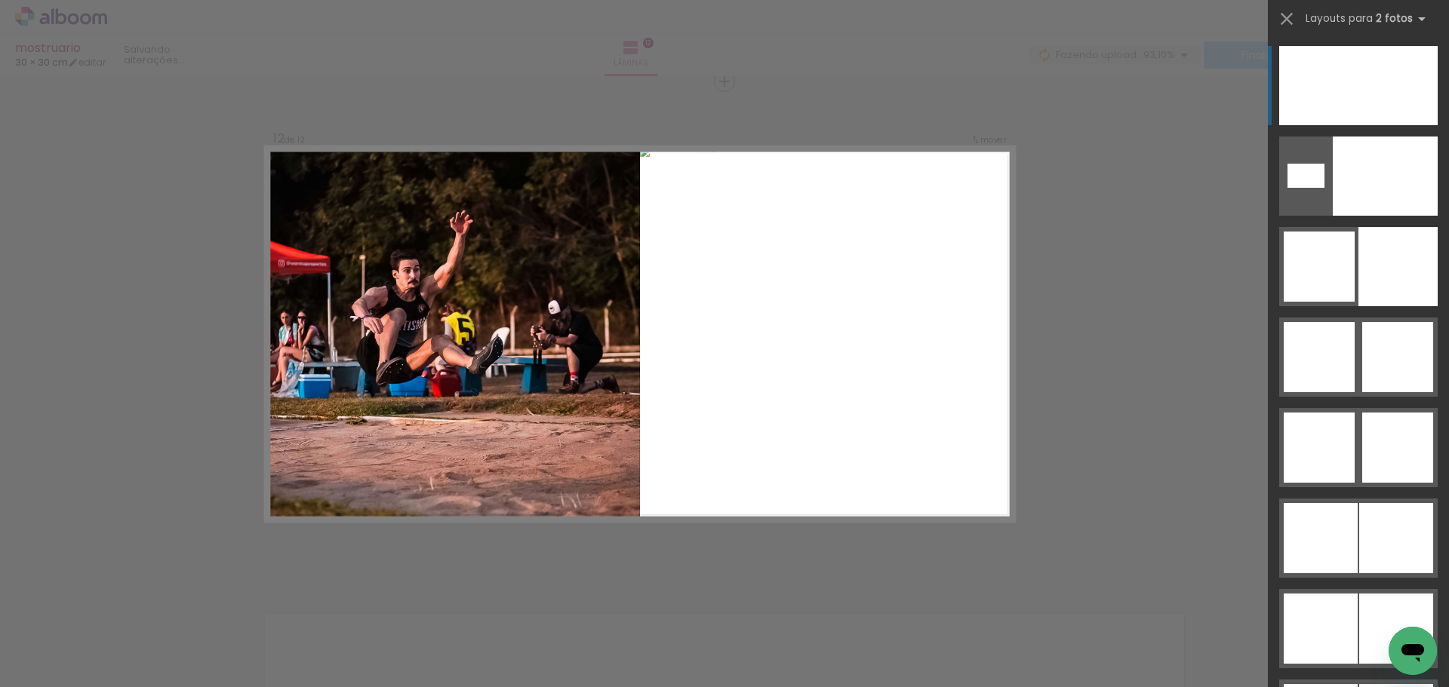
click at [1378, 82] on div at bounding box center [1397, 85] width 79 height 79
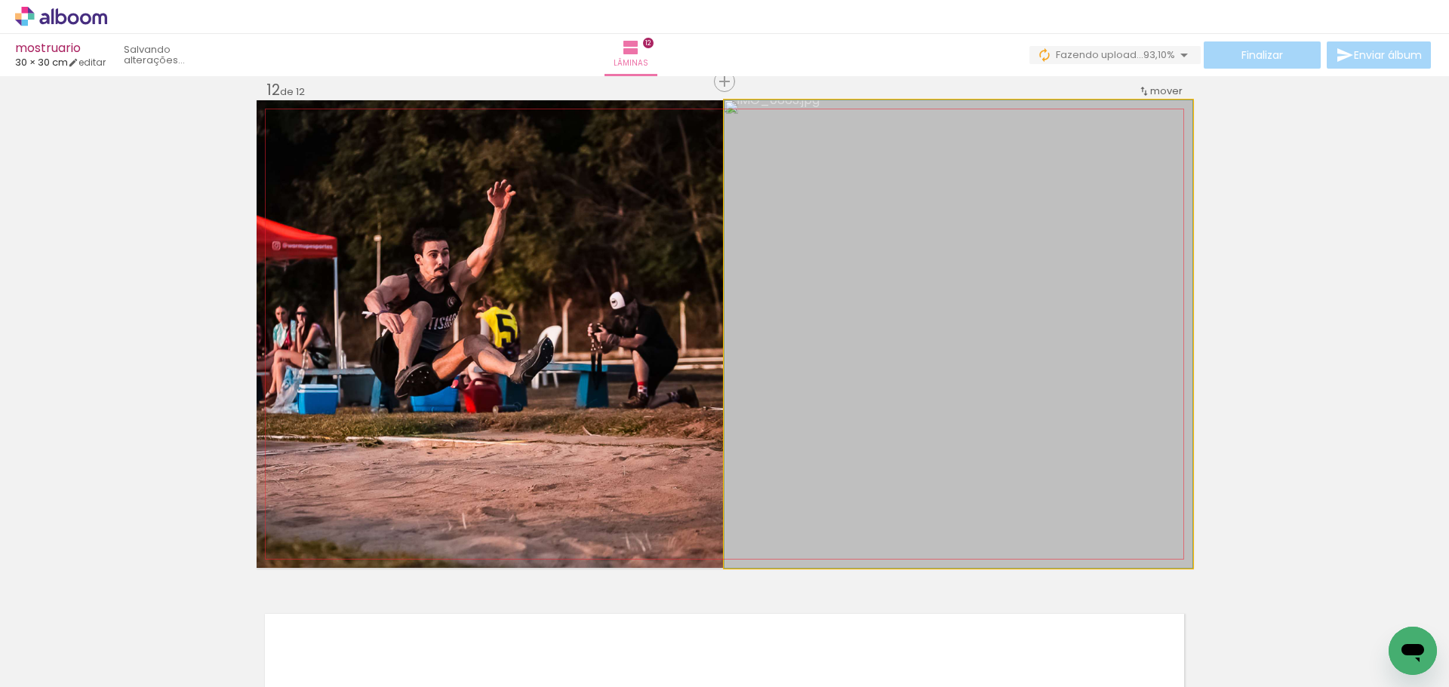
drag, startPoint x: 905, startPoint y: 443, endPoint x: 533, endPoint y: 426, distance: 373.1
click at [0, 0] on slot at bounding box center [0, 0] width 0 height 0
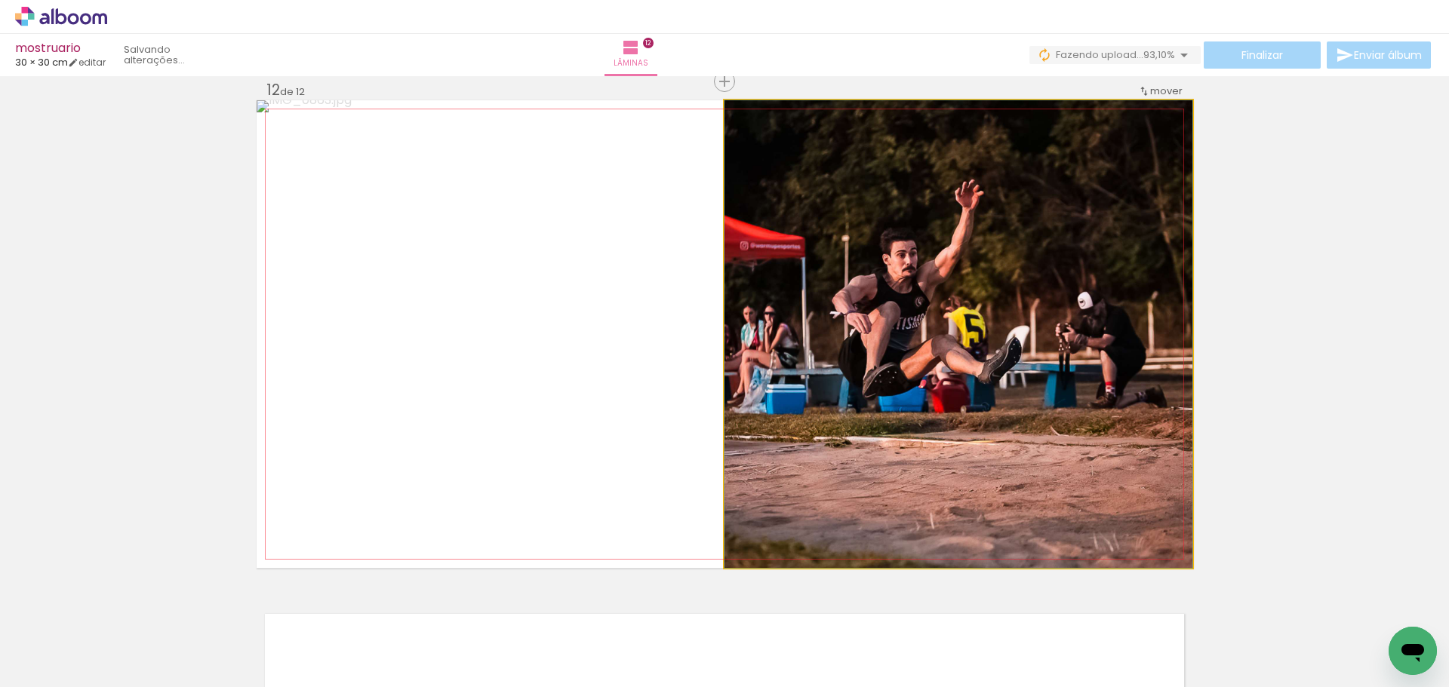
drag, startPoint x: 1023, startPoint y: 389, endPoint x: 696, endPoint y: 389, distance: 327.5
click at [0, 0] on slot at bounding box center [0, 0] width 0 height 0
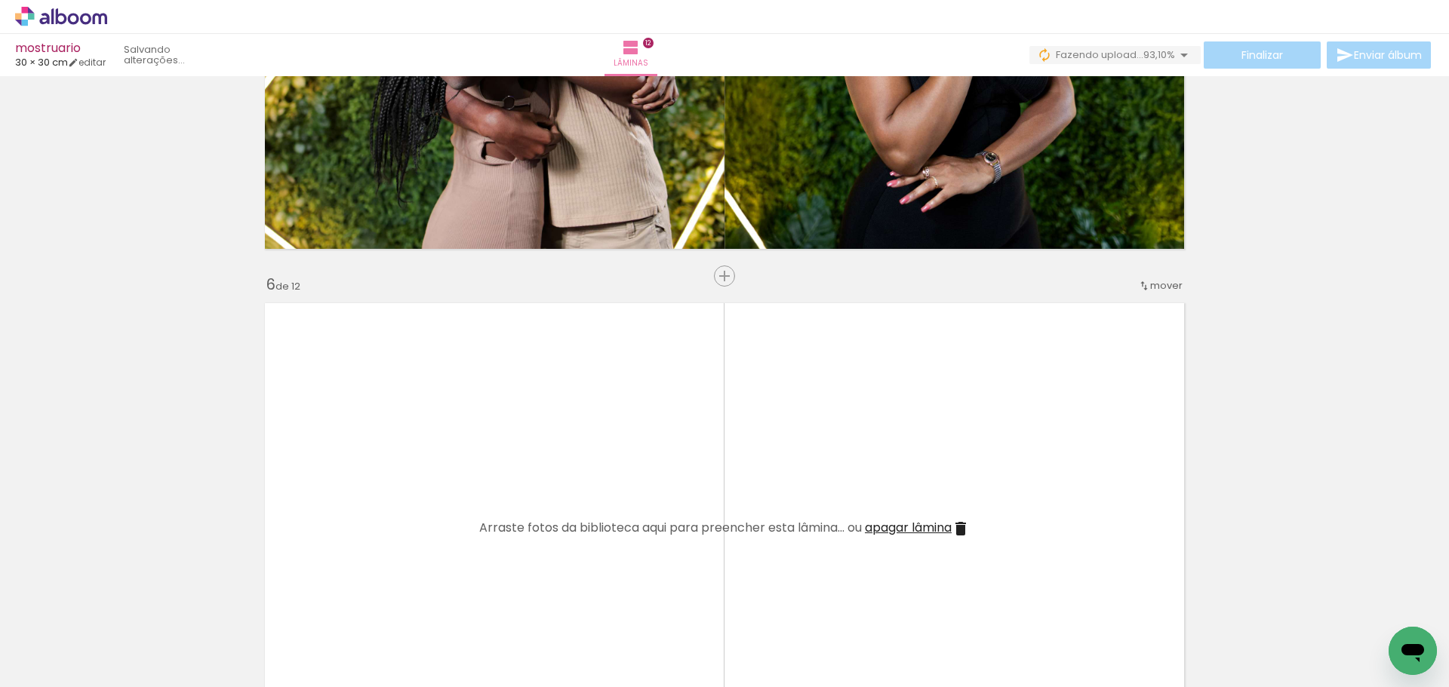
scroll to position [2336, 0]
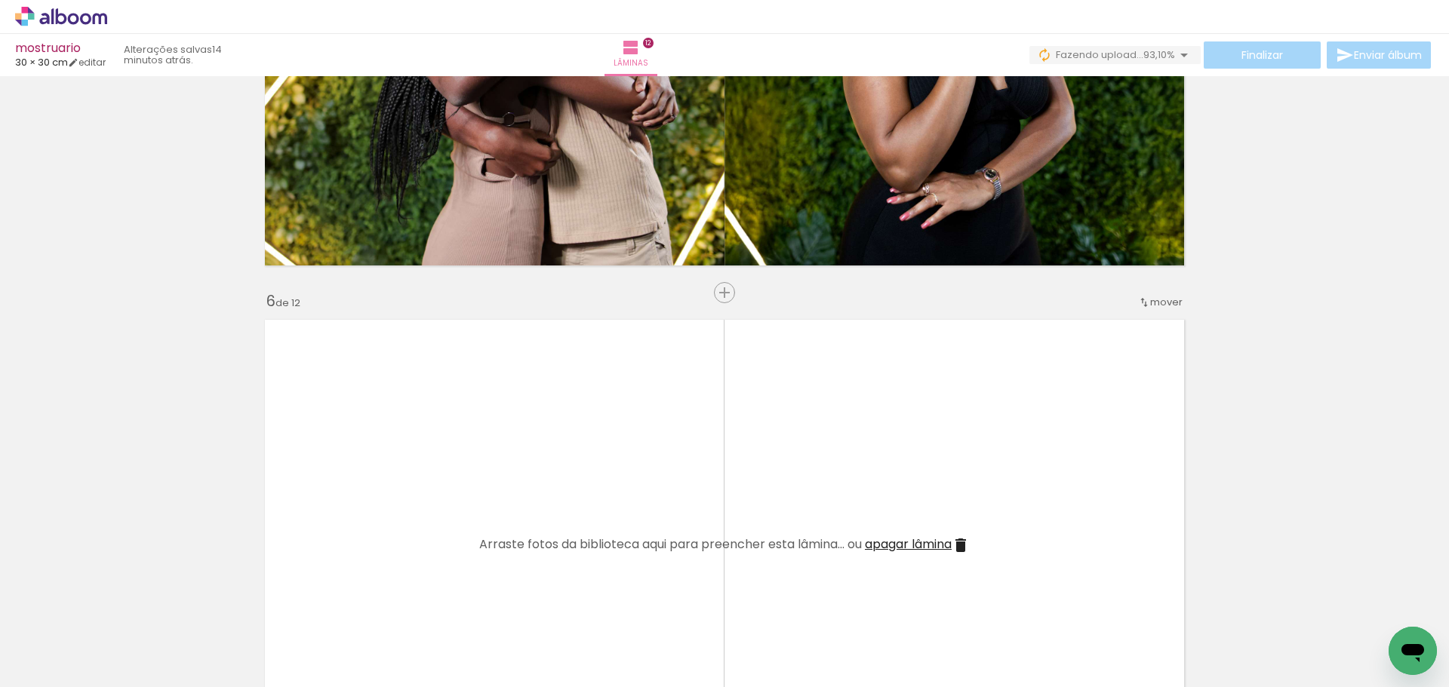
click at [1259, 56] on div "Finalizar Enviar álbum" at bounding box center [1231, 55] width 404 height 27
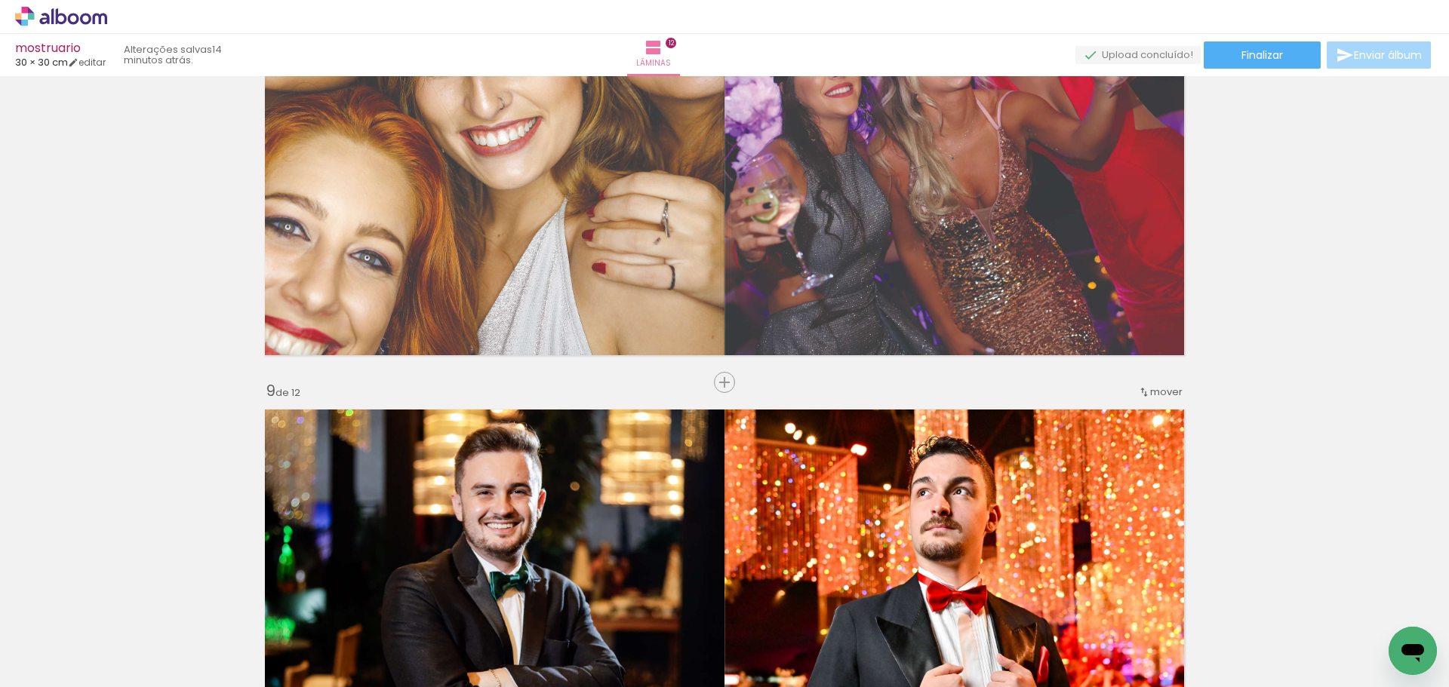
scroll to position [3996, 0]
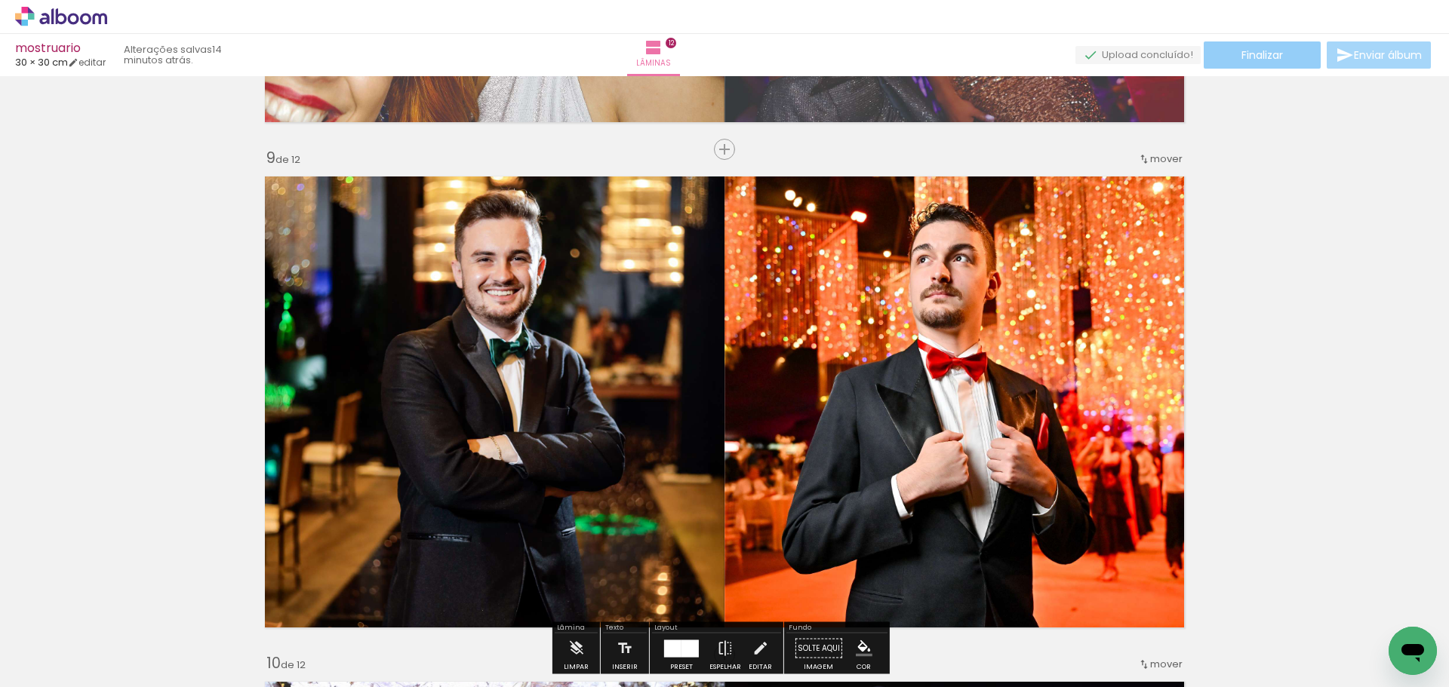
click at [1259, 59] on span "Finalizar" at bounding box center [1262, 55] width 42 height 11
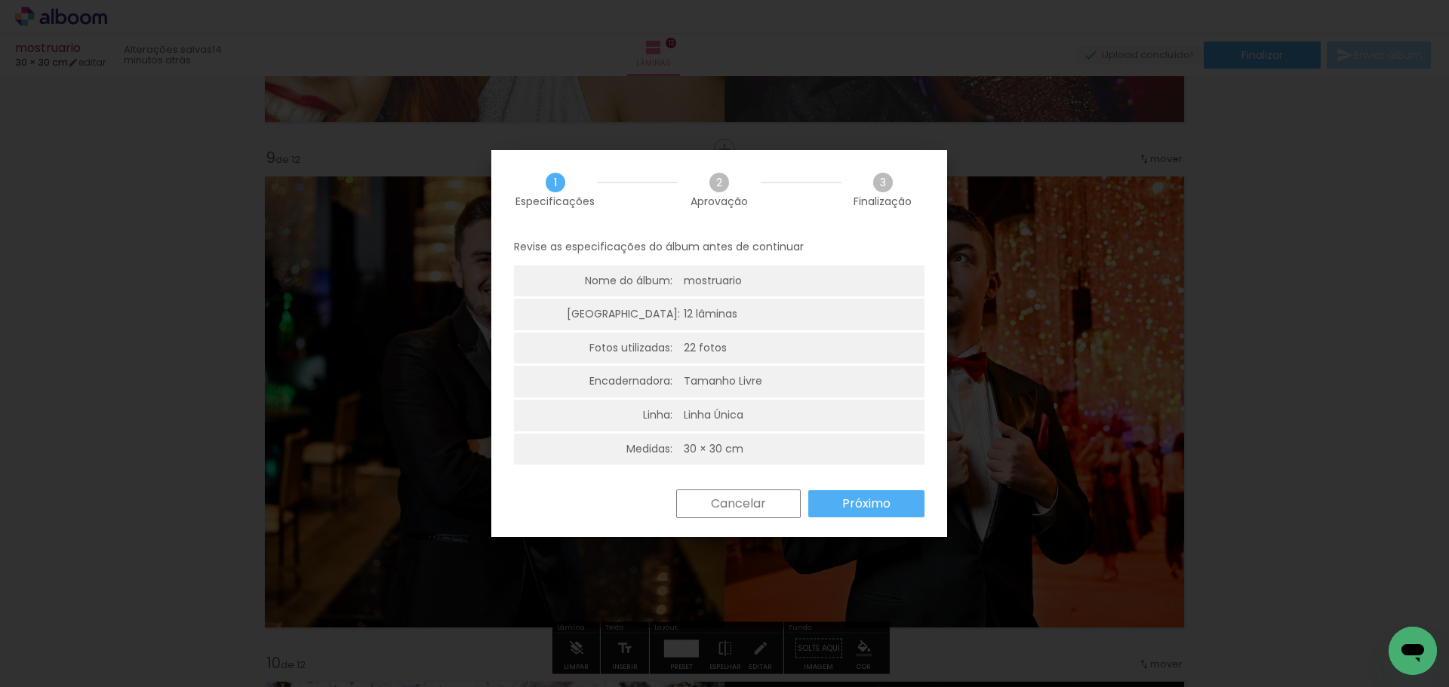
click at [0, 0] on slot "Próximo" at bounding box center [0, 0] width 0 height 0
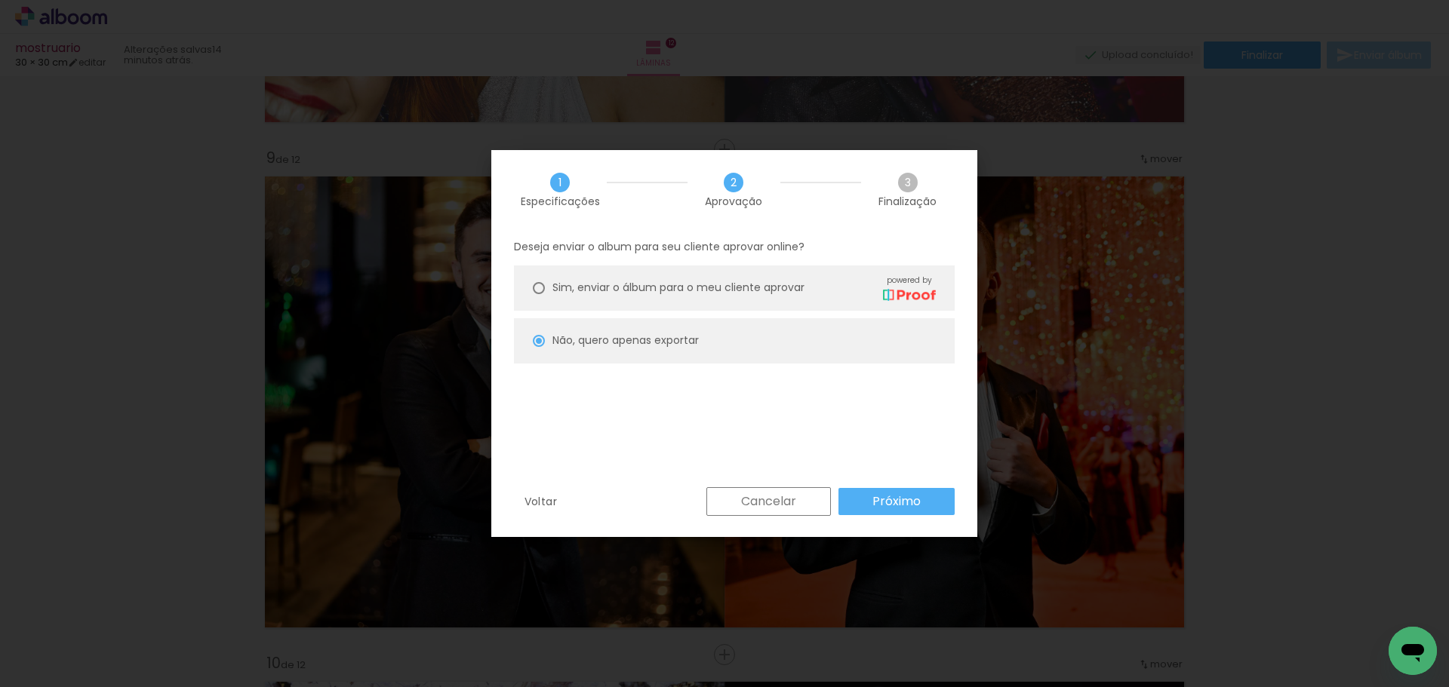
click at [0, 0] on slot "Próximo" at bounding box center [0, 0] width 0 height 0
type input "Alta, 300 DPI"
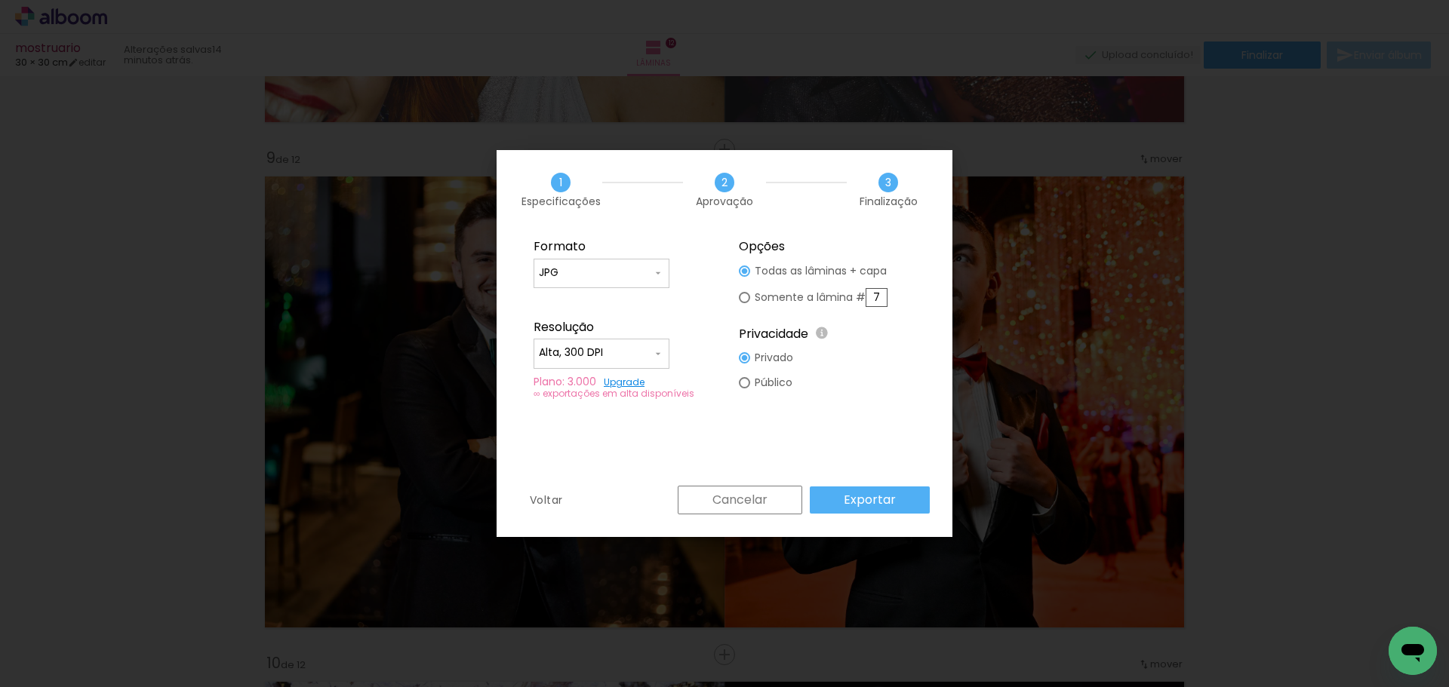
click at [0, 0] on slot "Exportar" at bounding box center [0, 0] width 0 height 0
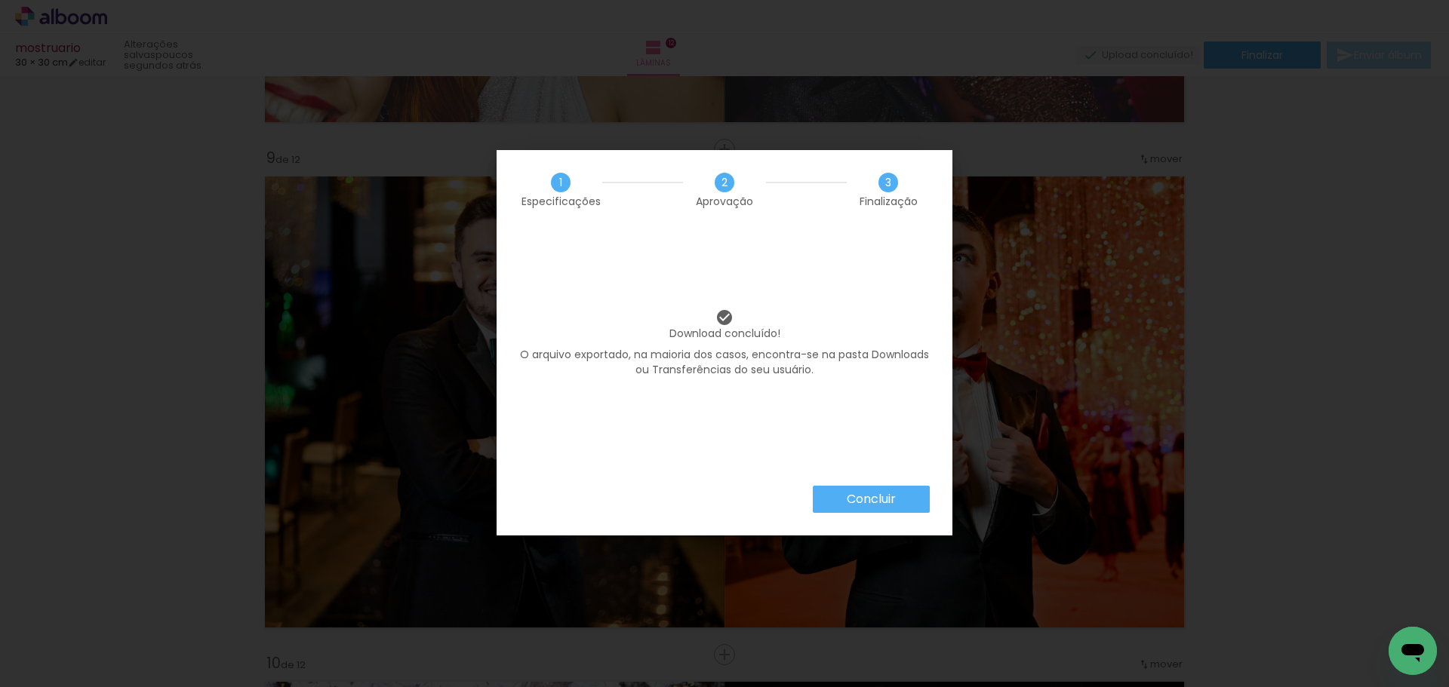
click at [0, 0] on slot "Concluir" at bounding box center [0, 0] width 0 height 0
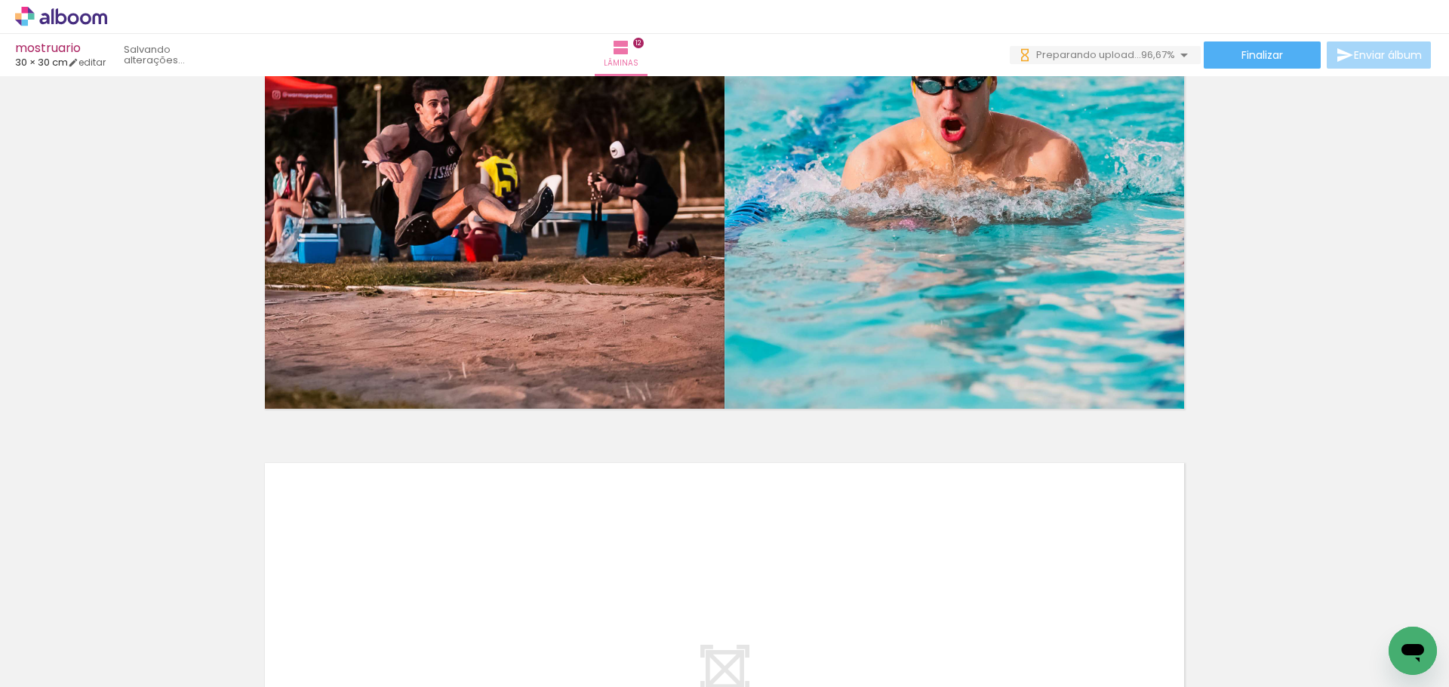
scroll to position [0, 1215]
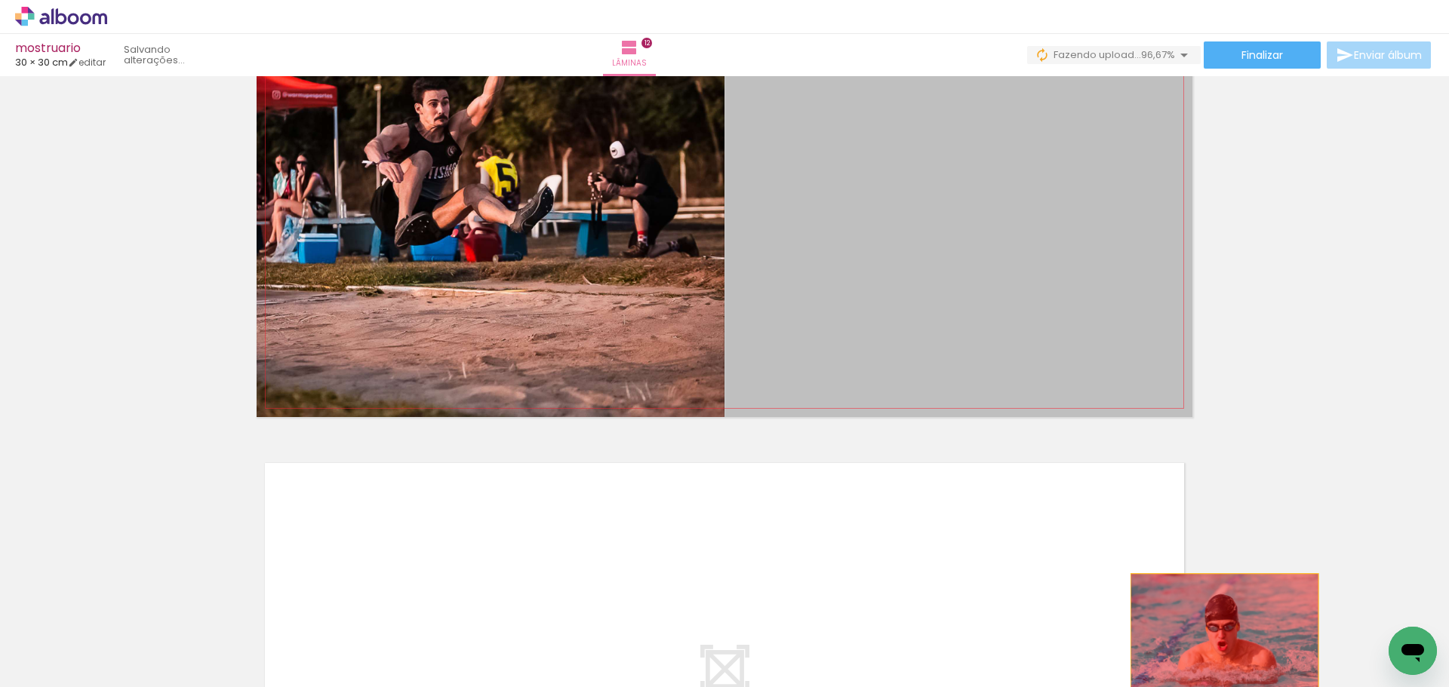
drag, startPoint x: 971, startPoint y: 224, endPoint x: 1220, endPoint y: 672, distance: 512.7
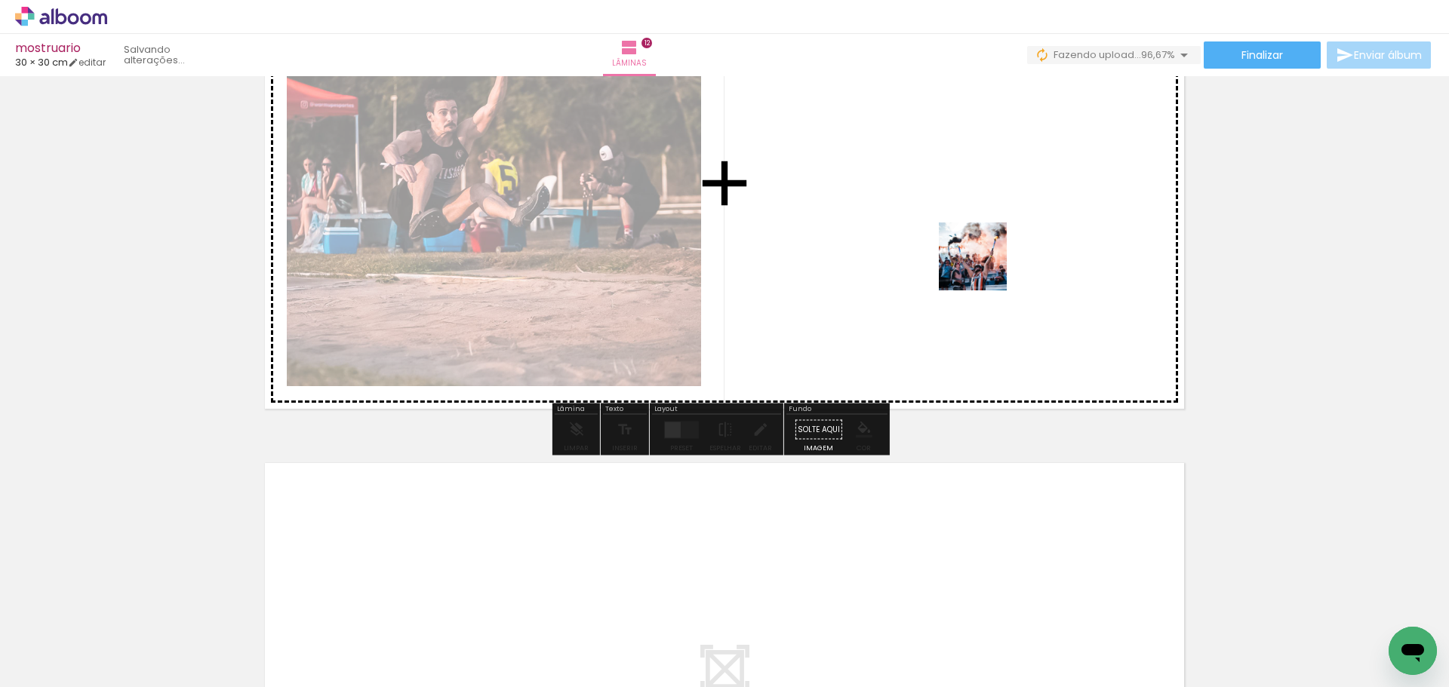
drag, startPoint x: 1284, startPoint y: 592, endPoint x: 984, endPoint y: 268, distance: 442.1
click at [984, 268] on quentale-workspace at bounding box center [724, 343] width 1449 height 687
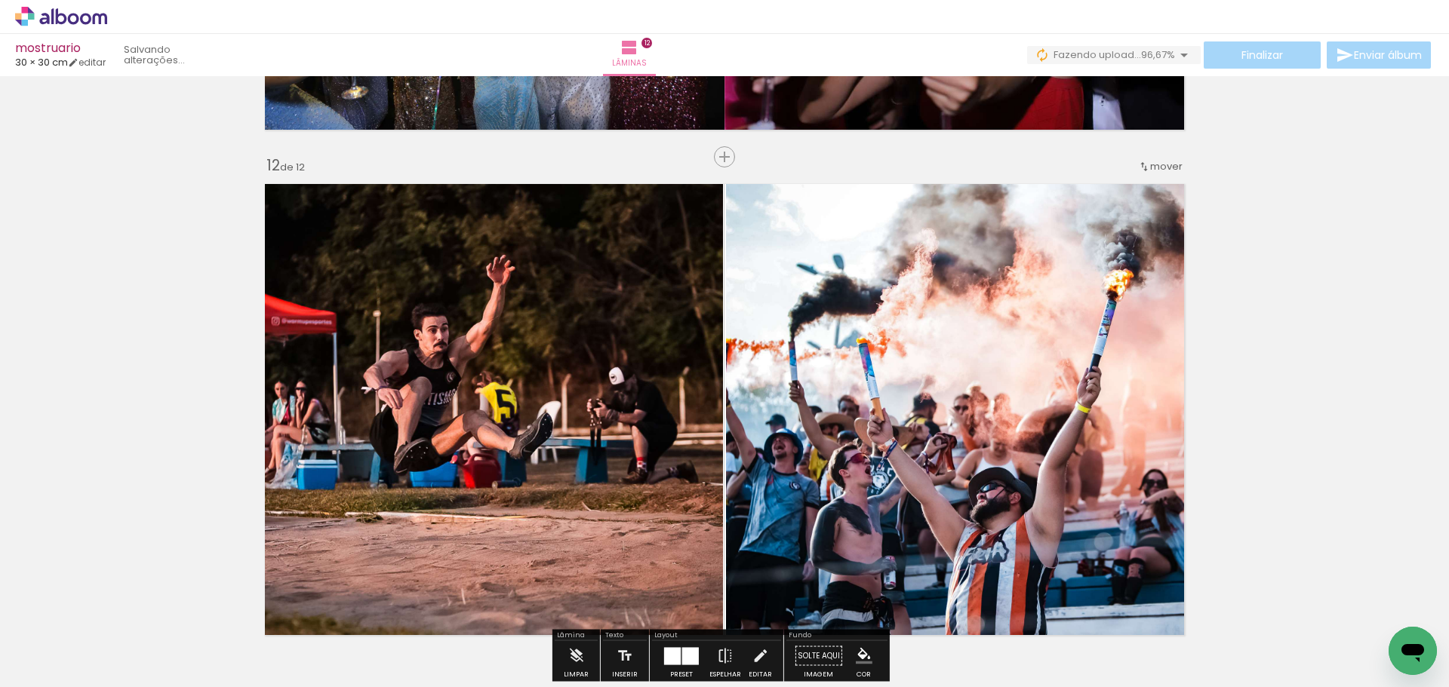
scroll to position [5581, 0]
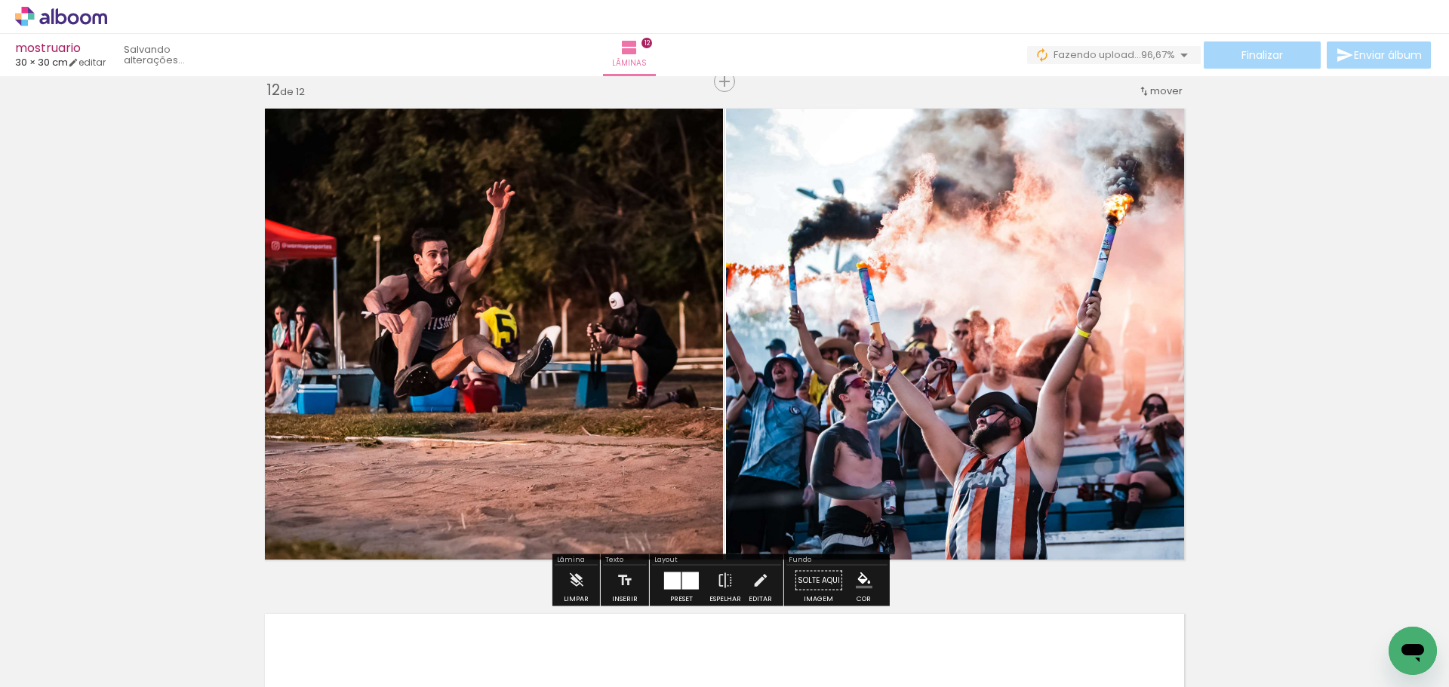
click at [690, 582] on div at bounding box center [690, 580] width 17 height 17
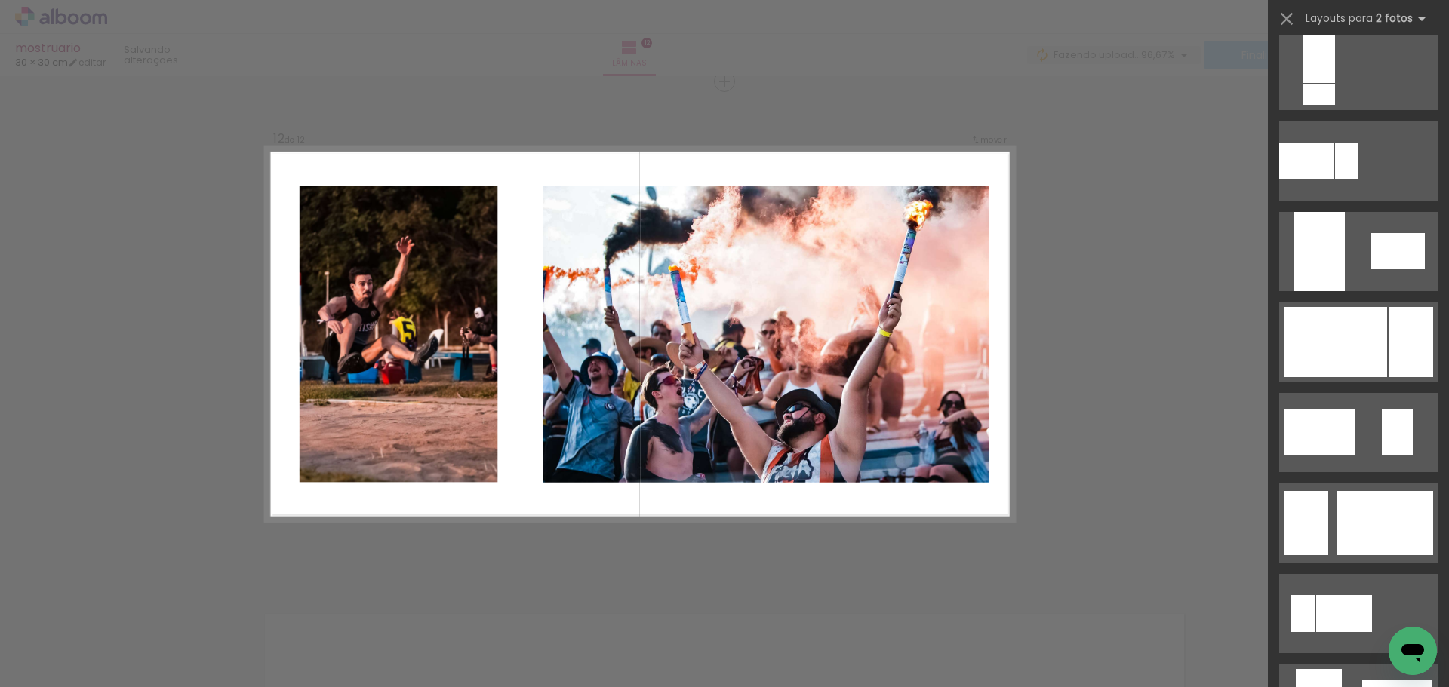
scroll to position [3622, 0]
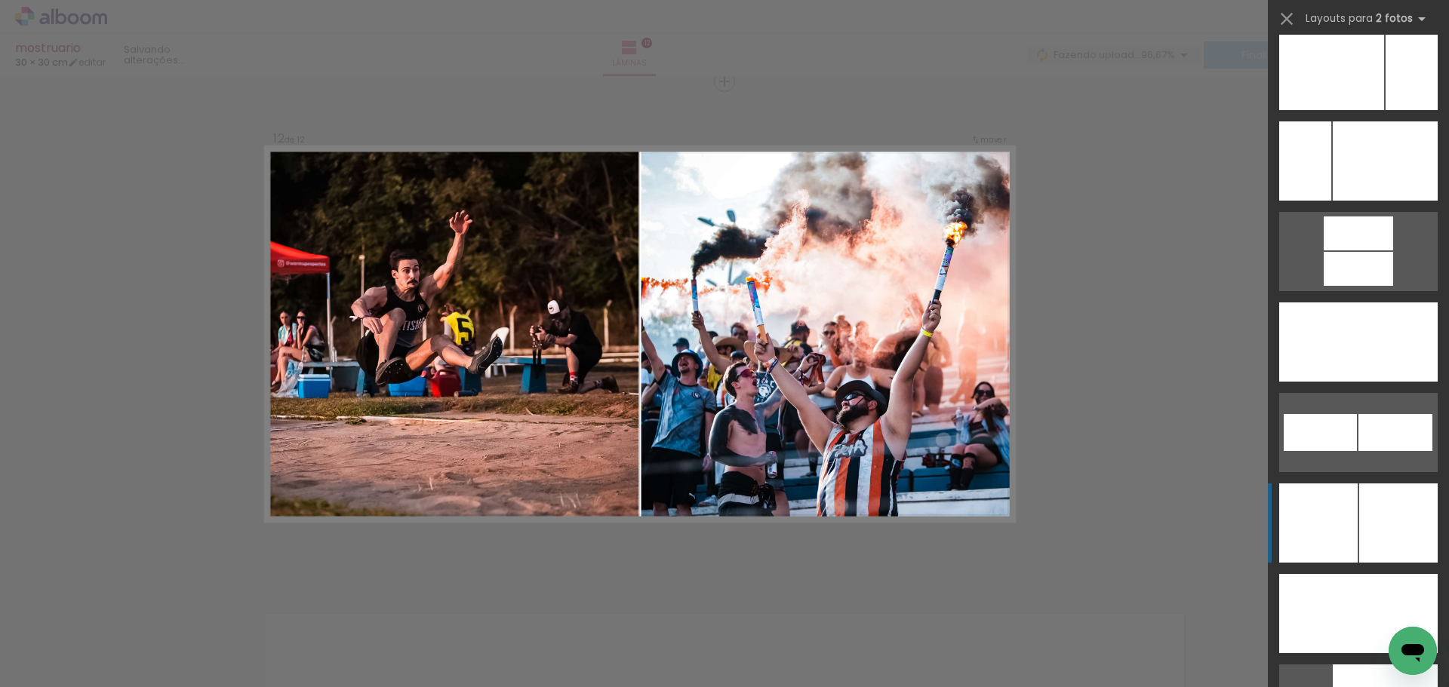
scroll to position [6866, 0]
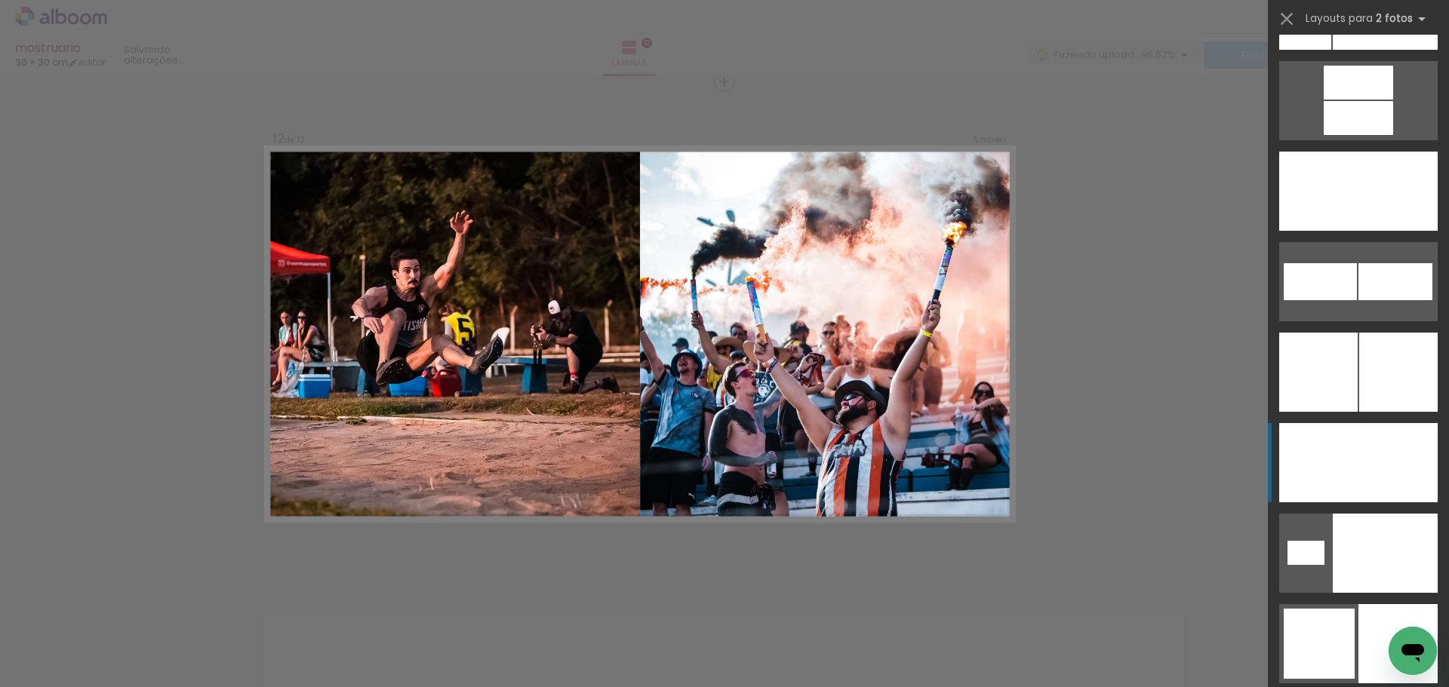
click at [1382, 484] on div at bounding box center [1397, 462] width 79 height 79
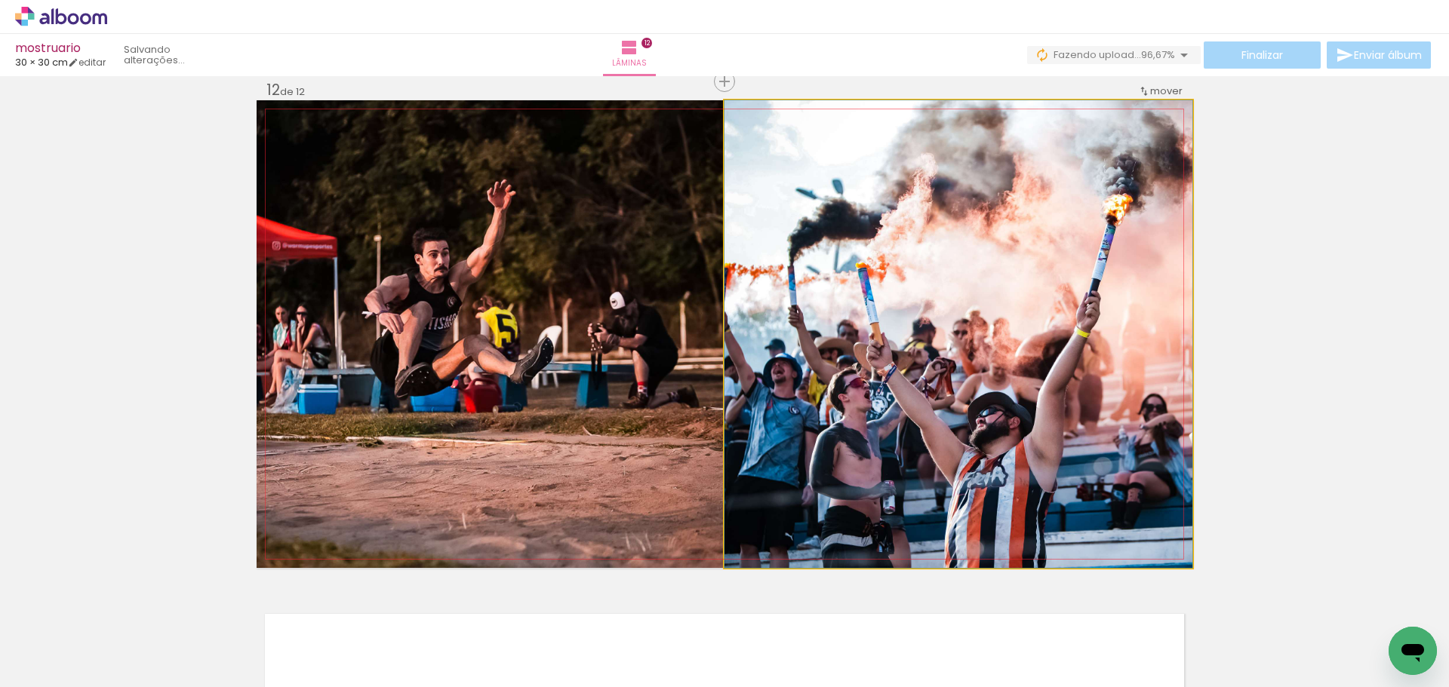
drag, startPoint x: 1127, startPoint y: 417, endPoint x: 1139, endPoint y: 382, distance: 37.7
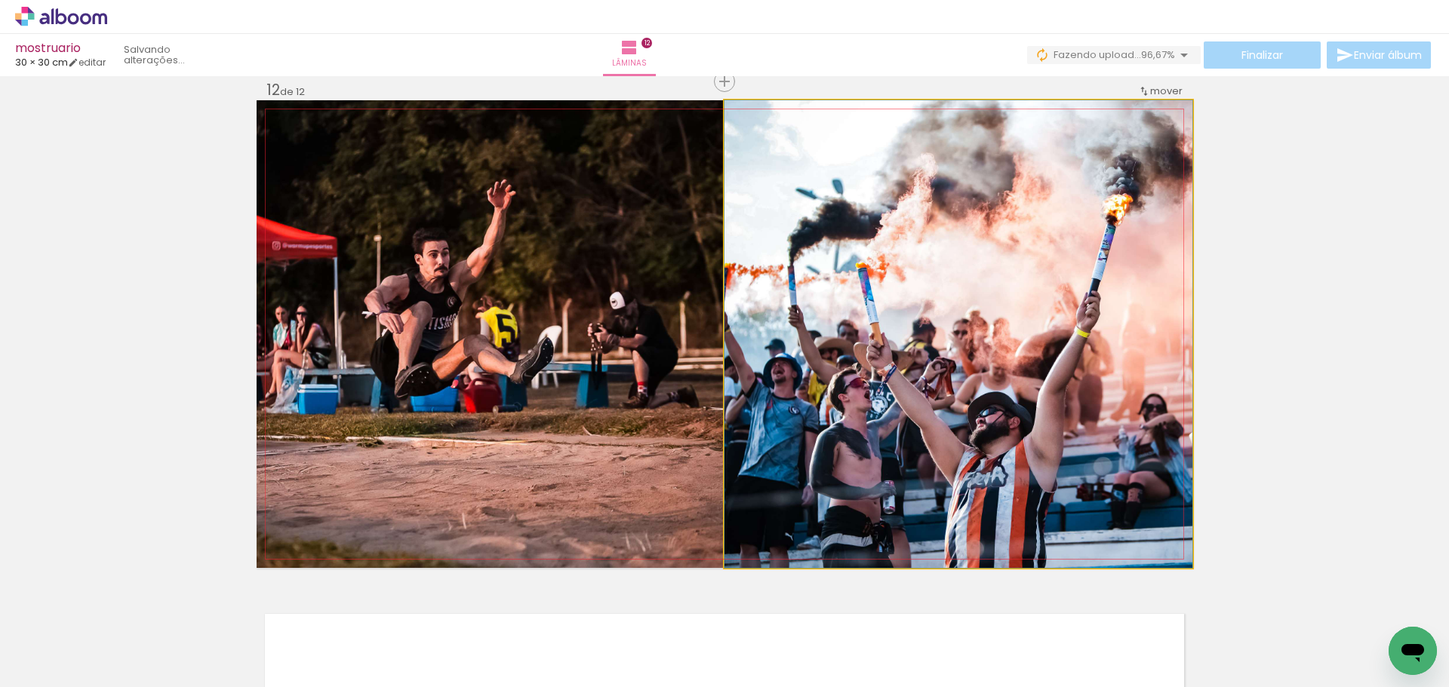
drag, startPoint x: 1099, startPoint y: 401, endPoint x: 1123, endPoint y: 401, distance: 23.4
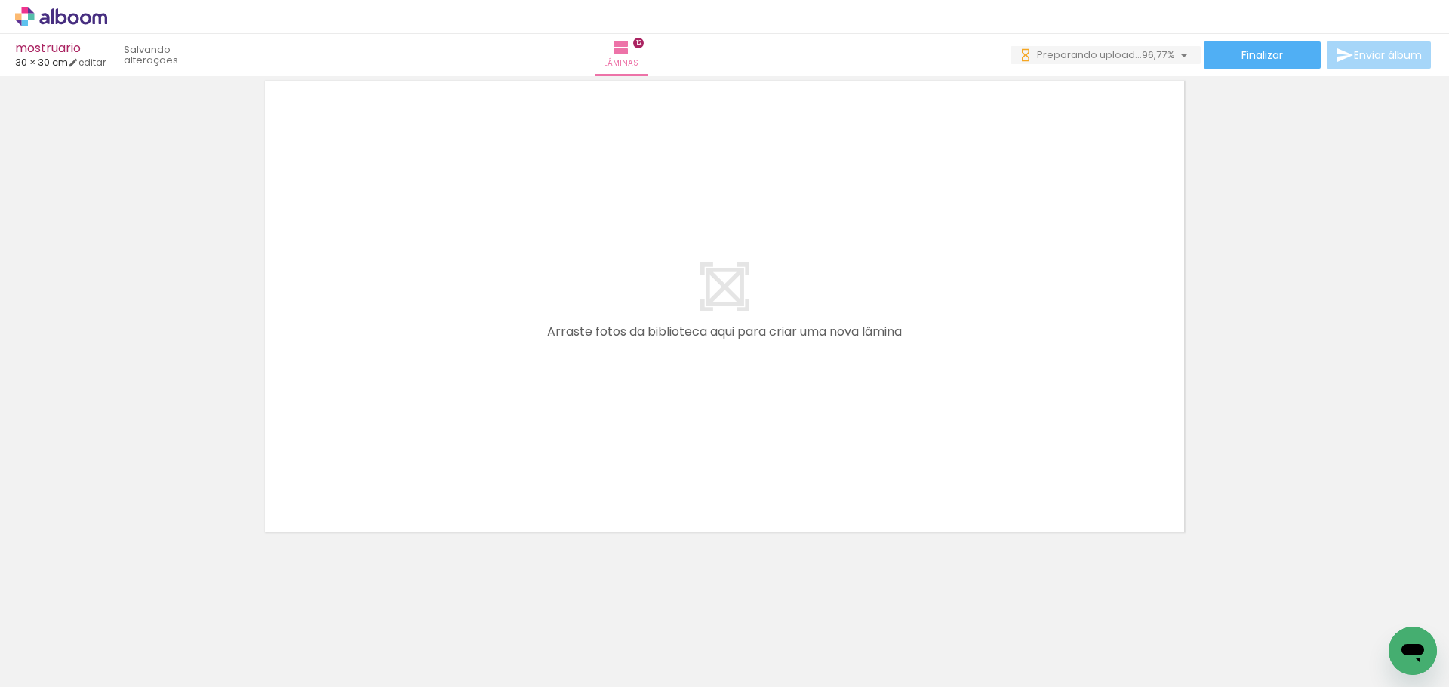
scroll to position [0, 1299]
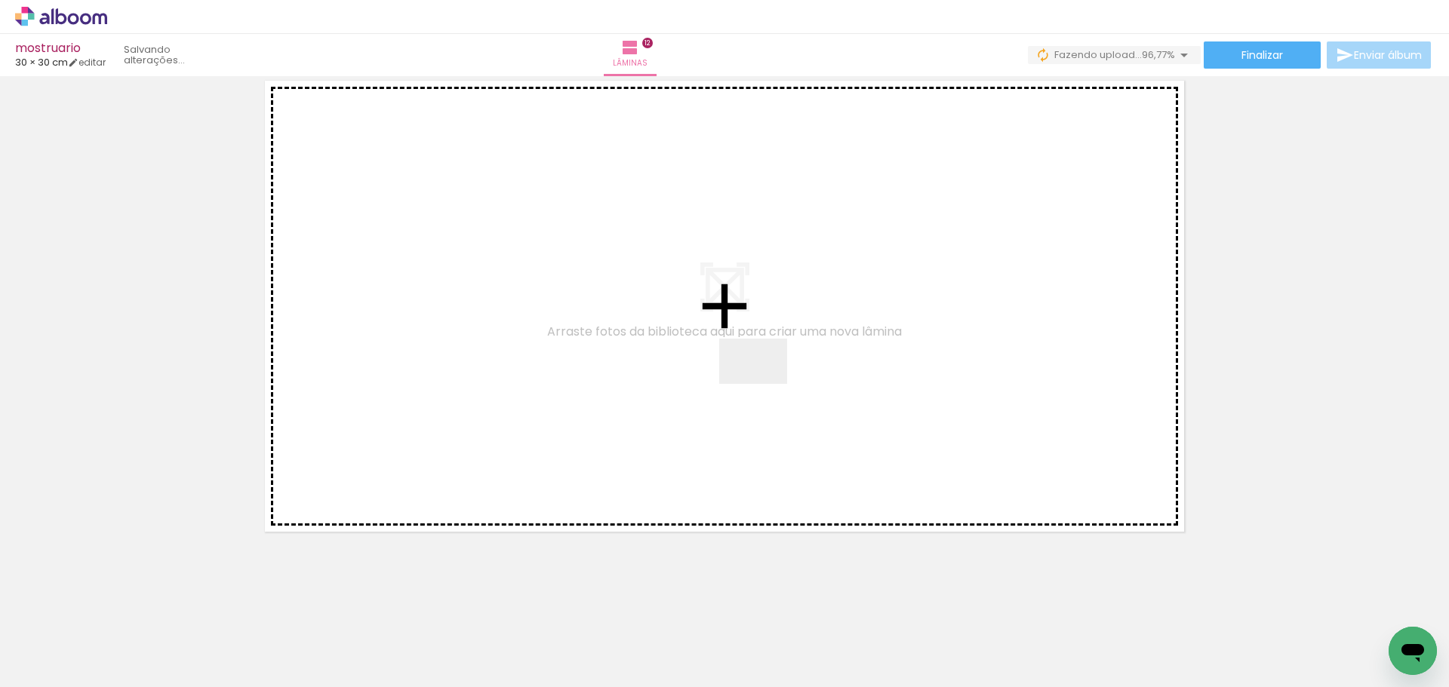
drag, startPoint x: 1387, startPoint y: 626, endPoint x: 764, endPoint y: 384, distance: 668.4
click at [764, 384] on quentale-workspace at bounding box center [724, 343] width 1449 height 687
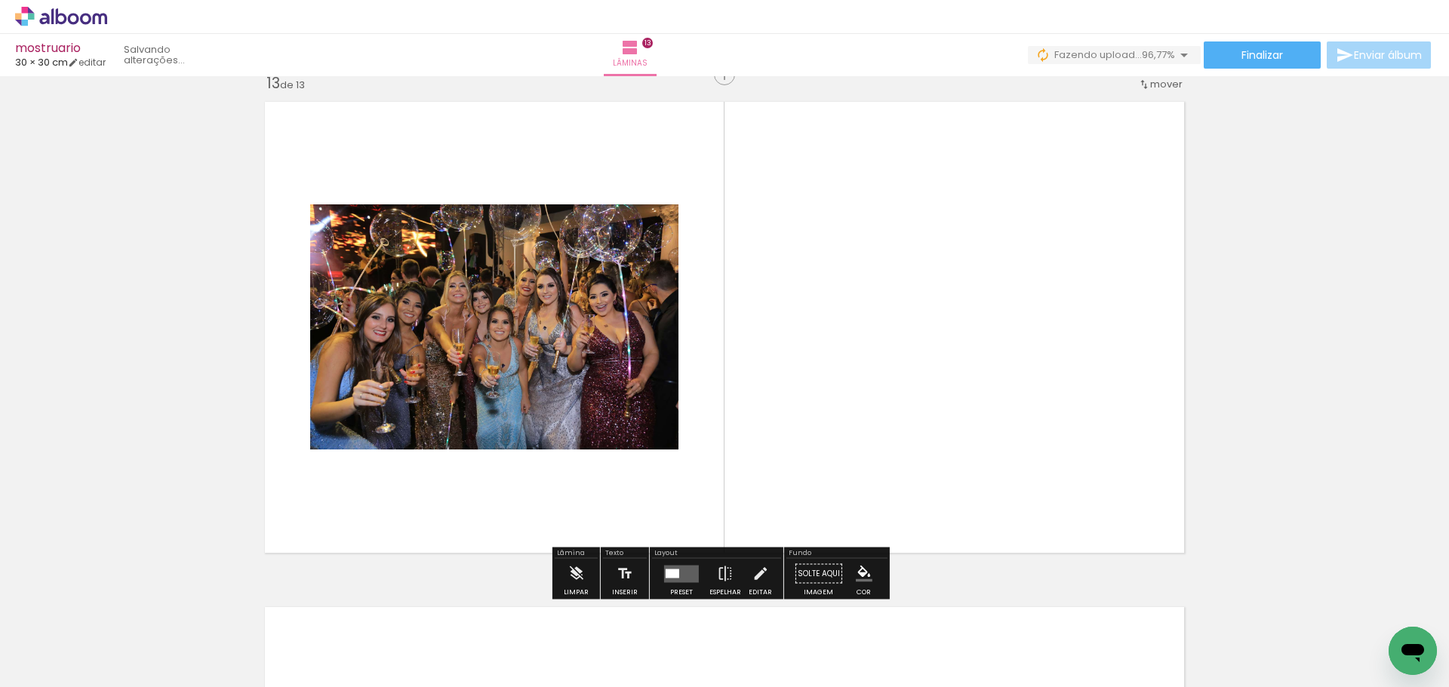
scroll to position [6086, 0]
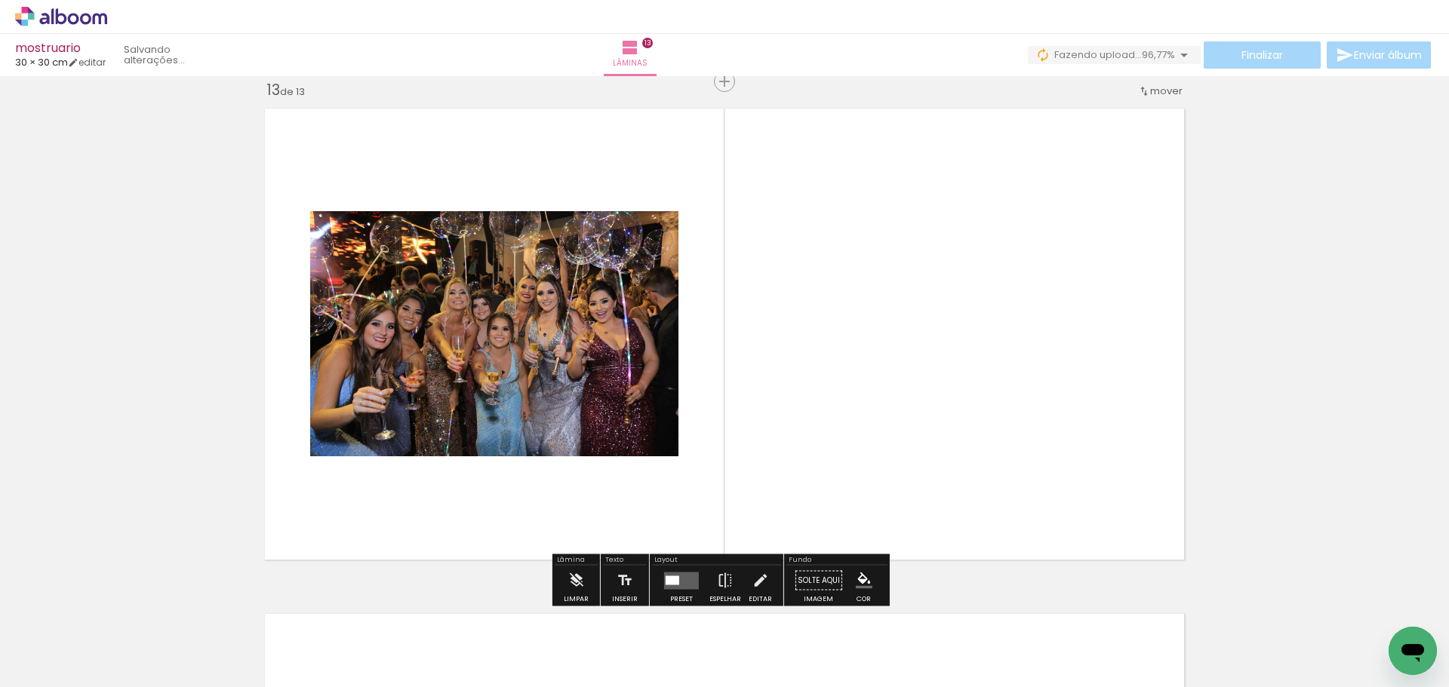
click at [657, 586] on paper-button "Preset" at bounding box center [681, 585] width 48 height 38
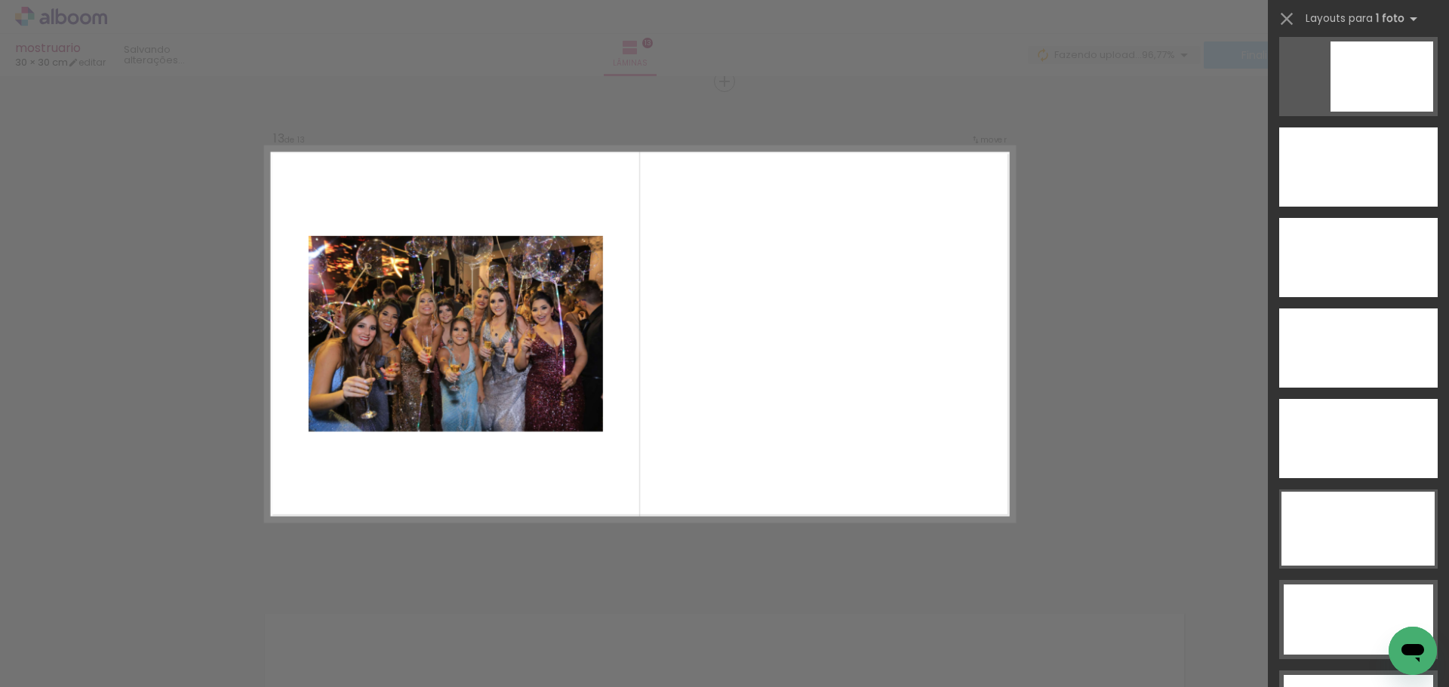
scroll to position [4690, 0]
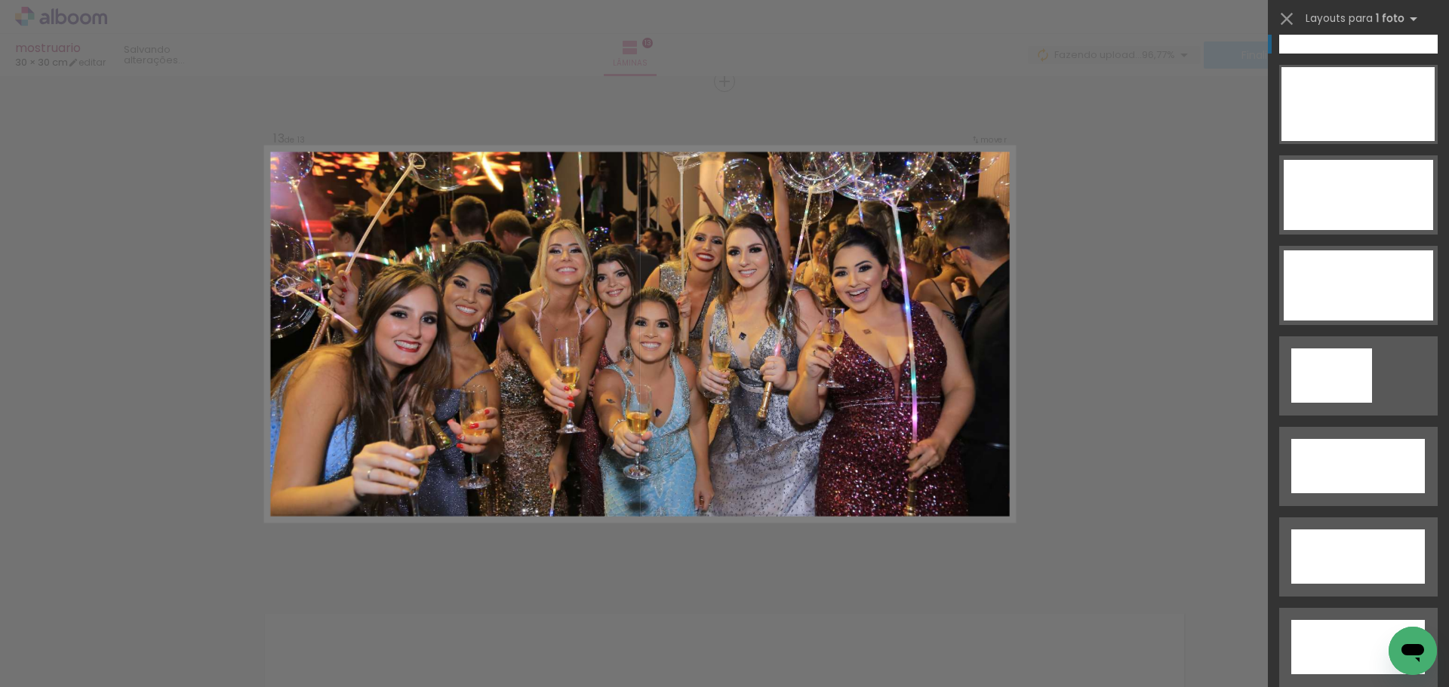
click at [1339, 49] on div at bounding box center [1358, 13] width 158 height 79
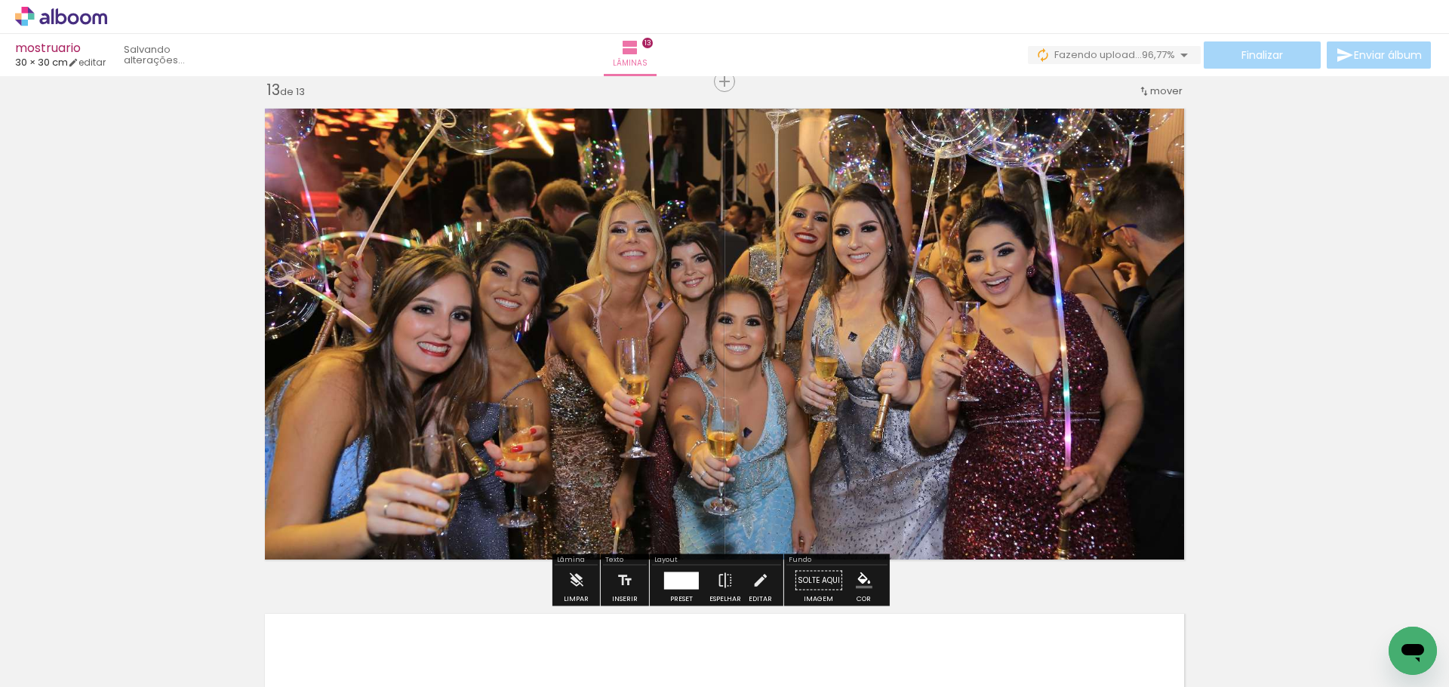
click at [956, 278] on quentale-photo at bounding box center [725, 334] width 936 height 468
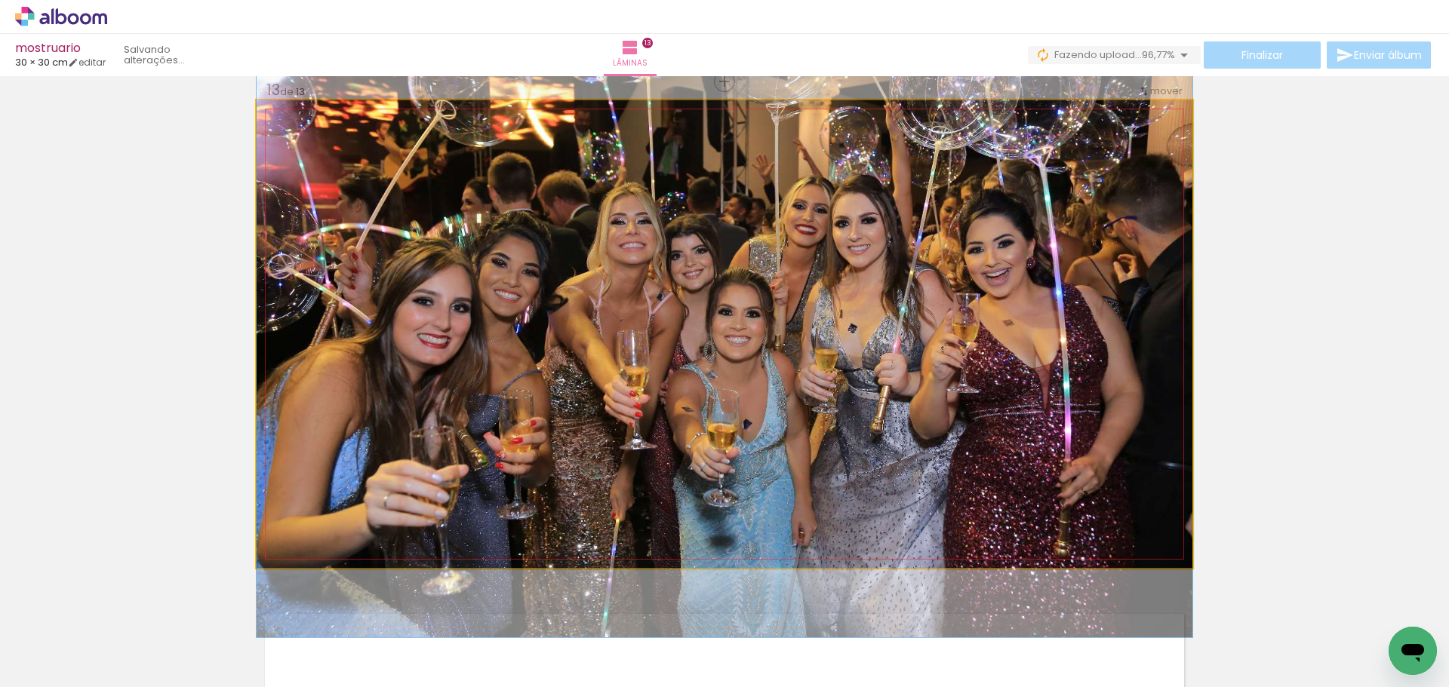
drag, startPoint x: 899, startPoint y: 326, endPoint x: 1007, endPoint y: 318, distance: 107.5
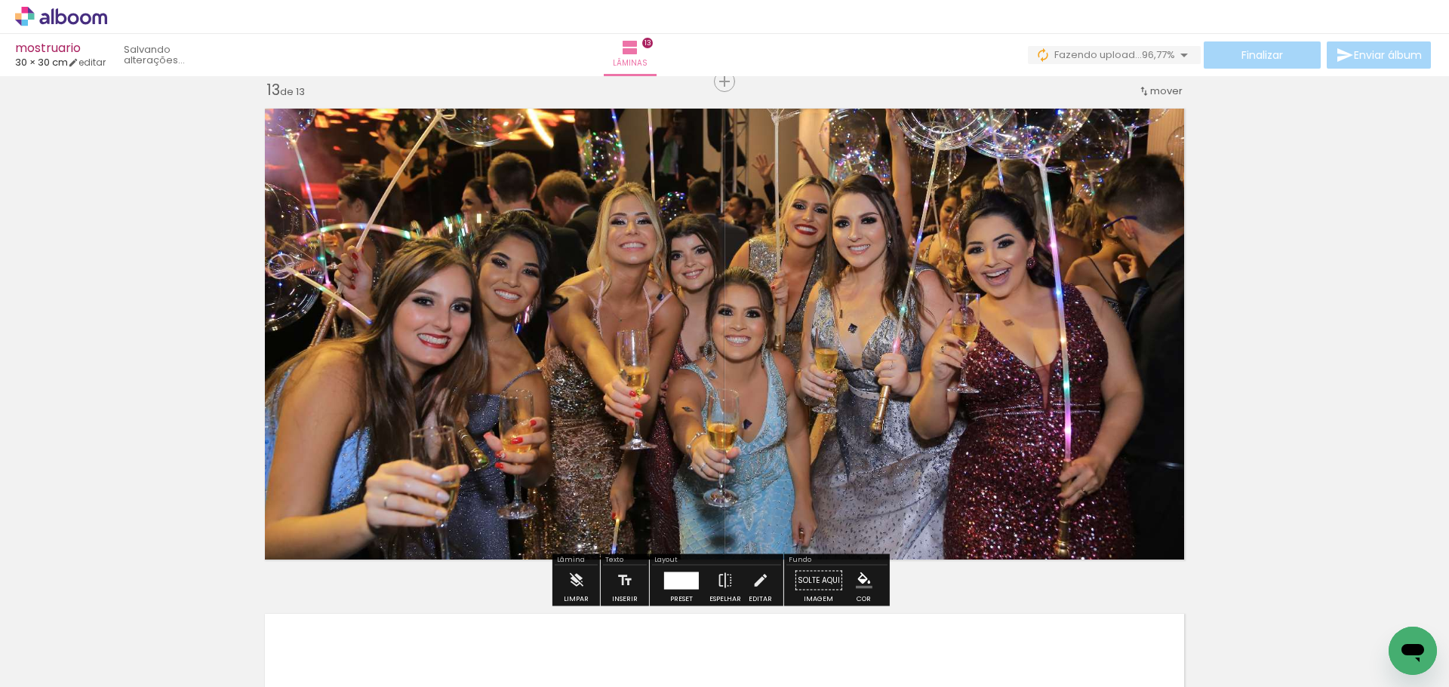
click at [1142, 517] on quentale-photo at bounding box center [725, 334] width 936 height 468
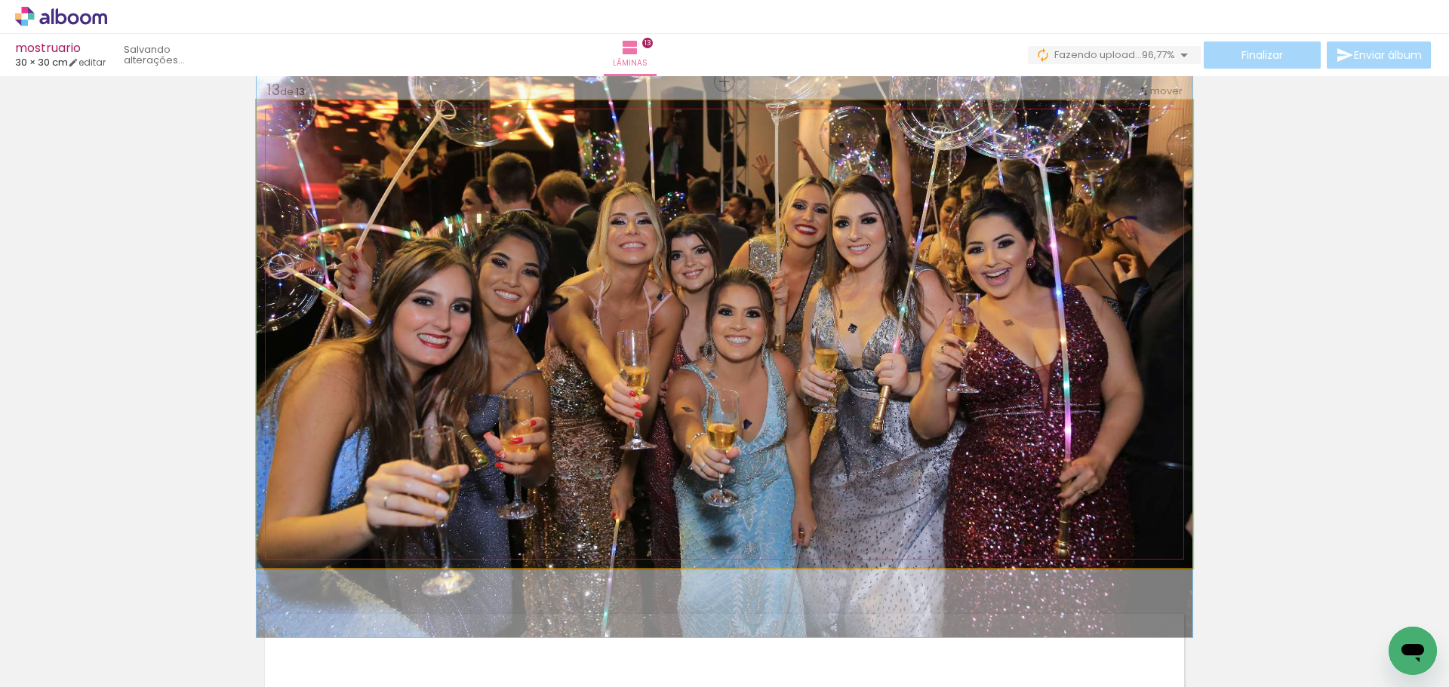
click at [1142, 517] on quentale-photo at bounding box center [725, 334] width 936 height 468
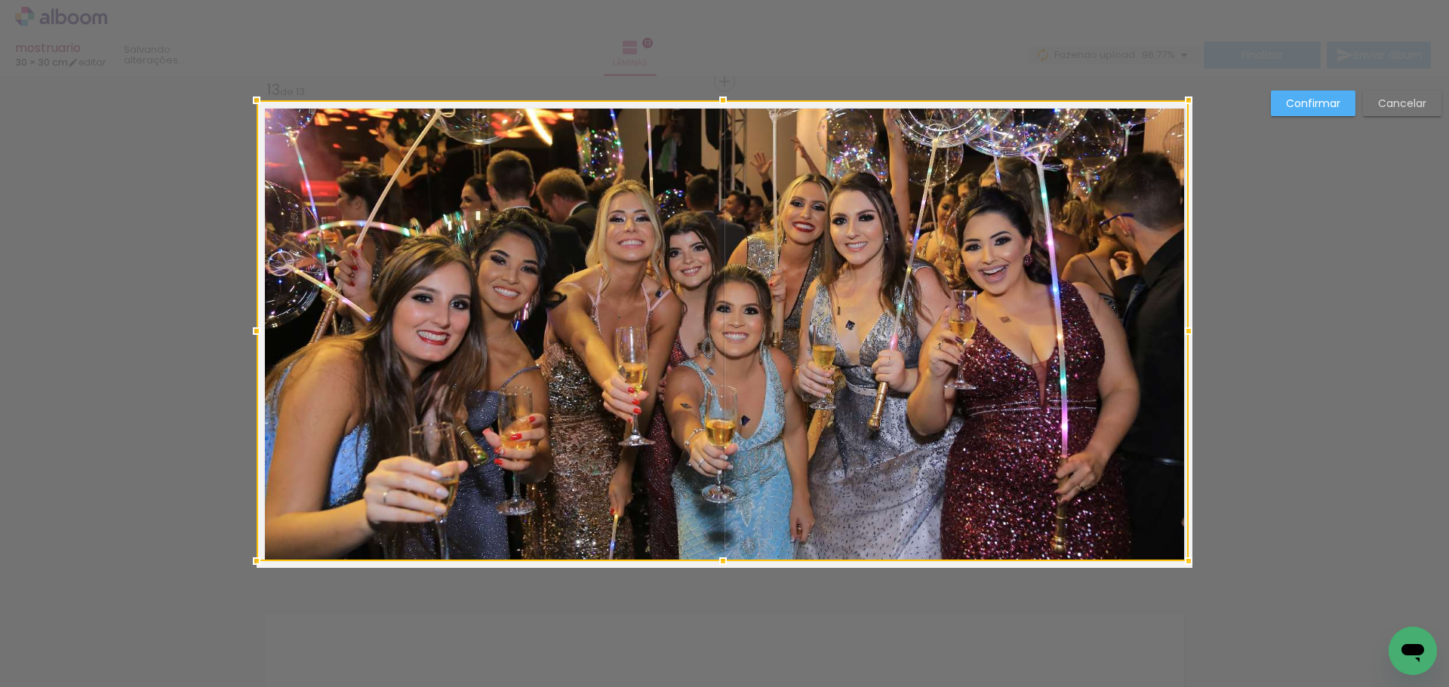
drag, startPoint x: 1191, startPoint y: 575, endPoint x: 1253, endPoint y: 627, distance: 80.9
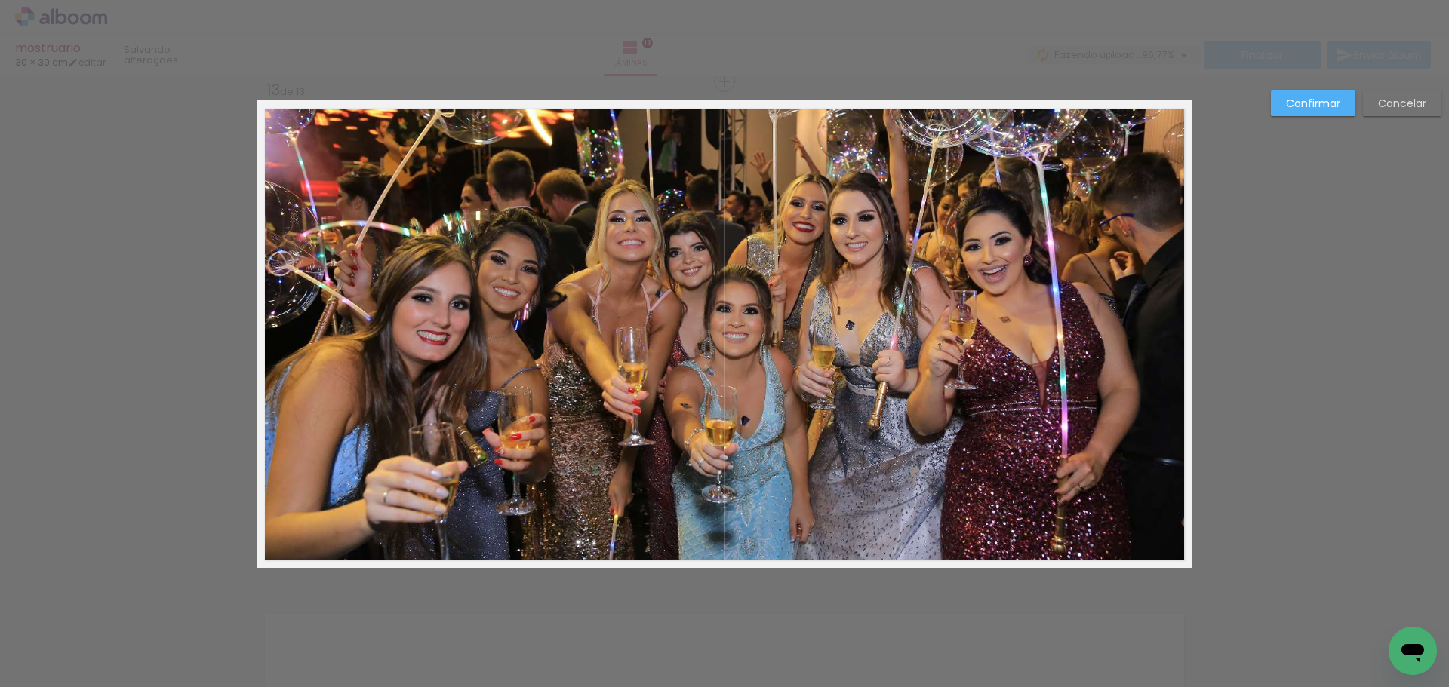
click at [0, 0] on slot "Cancelar" at bounding box center [0, 0] width 0 height 0
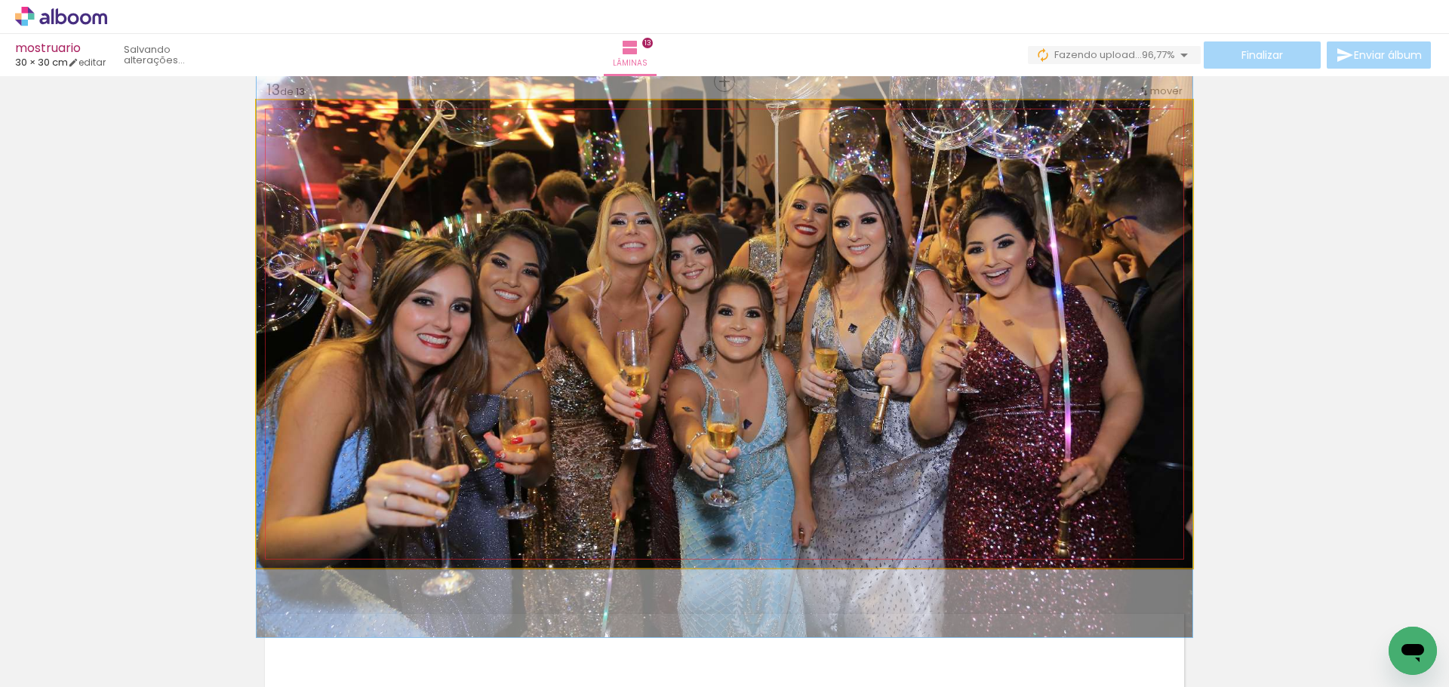
drag, startPoint x: 1067, startPoint y: 369, endPoint x: 1140, endPoint y: 378, distance: 73.7
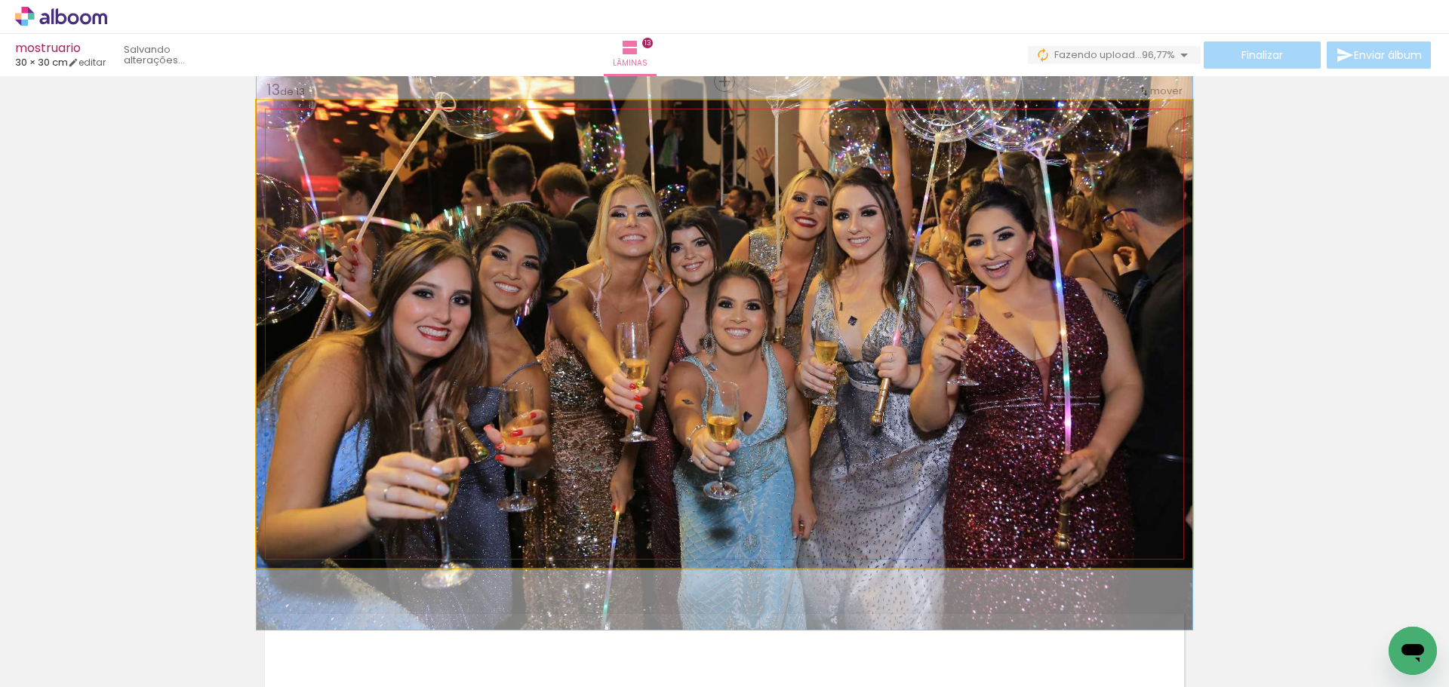
drag, startPoint x: 1132, startPoint y: 352, endPoint x: 1135, endPoint y: 343, distance: 8.8
click at [725, 337] on quentale-photo at bounding box center [725, 334] width 936 height 468
drag, startPoint x: 887, startPoint y: 325, endPoint x: 905, endPoint y: 325, distance: 17.4
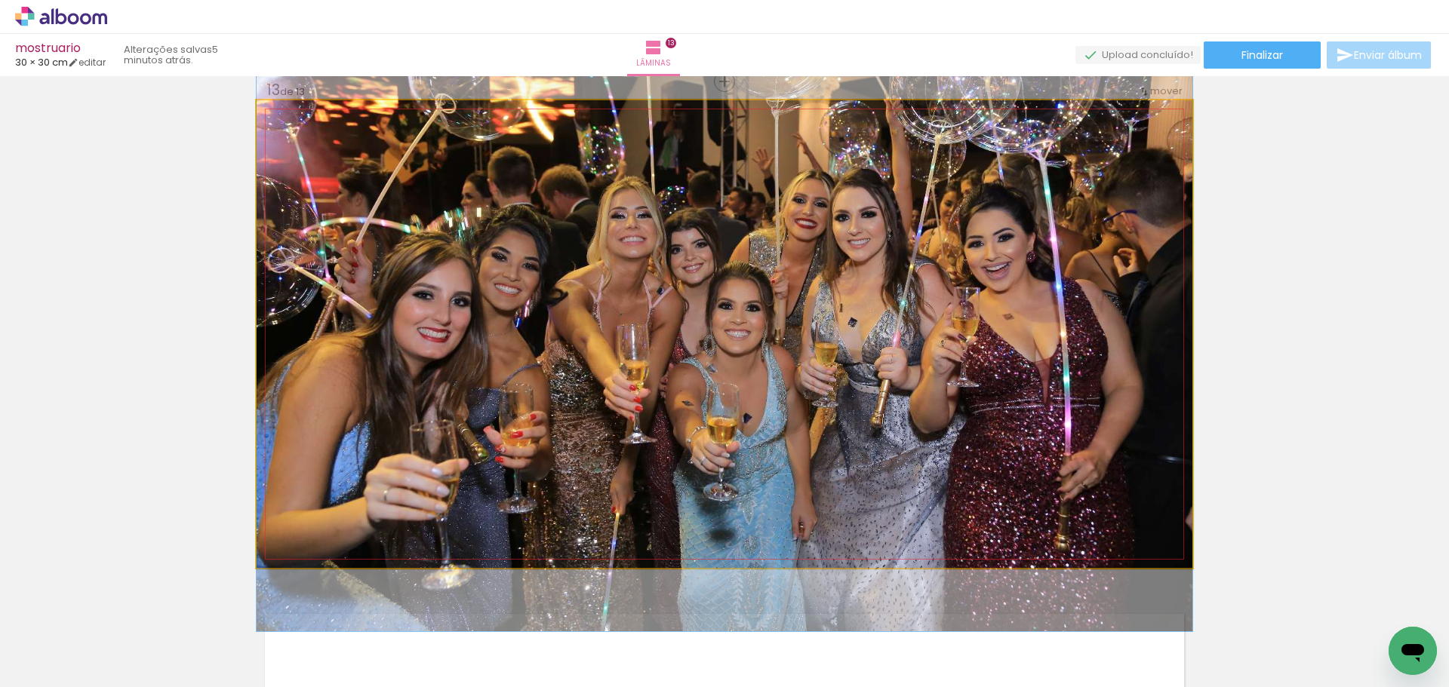
drag, startPoint x: 905, startPoint y: 325, endPoint x: 927, endPoint y: 327, distance: 21.9
click at [927, 327] on quentale-photo at bounding box center [725, 334] width 936 height 468
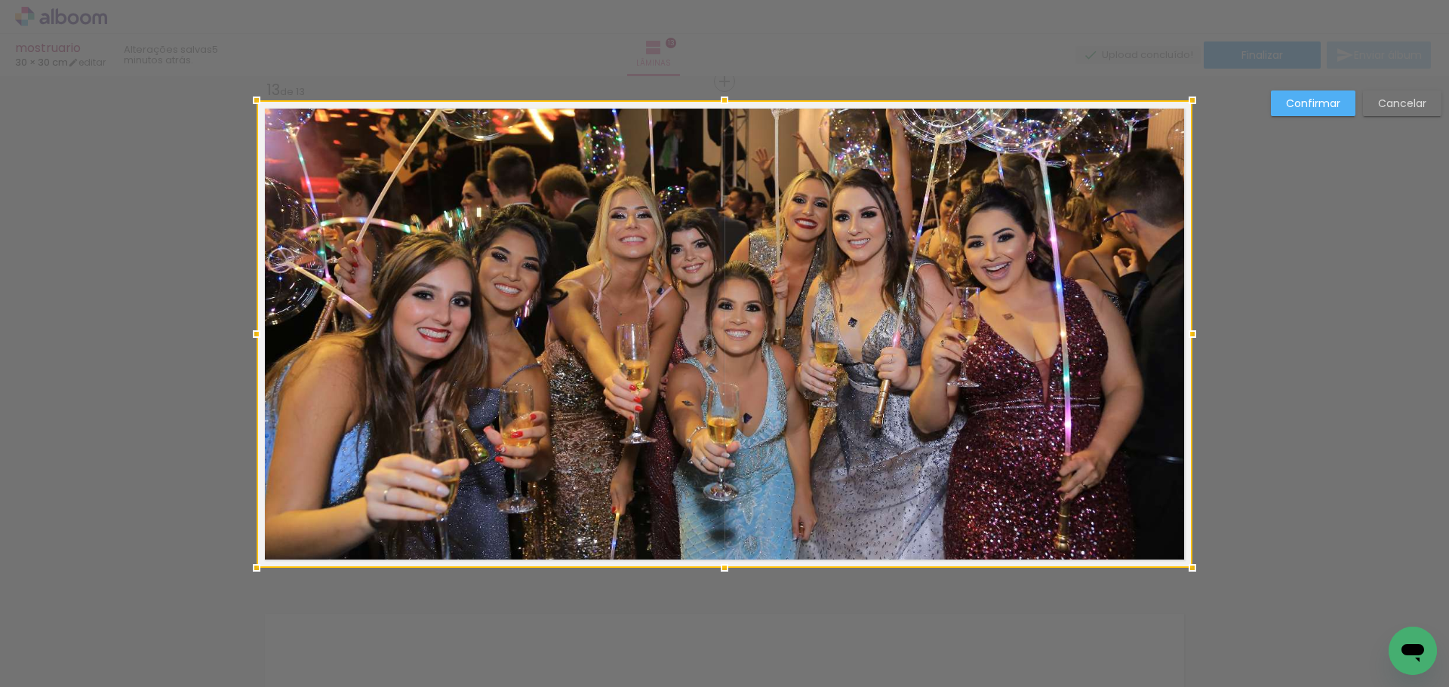
click at [931, 319] on div at bounding box center [725, 334] width 936 height 468
click at [0, 0] on slot "Cancelar" at bounding box center [0, 0] width 0 height 0
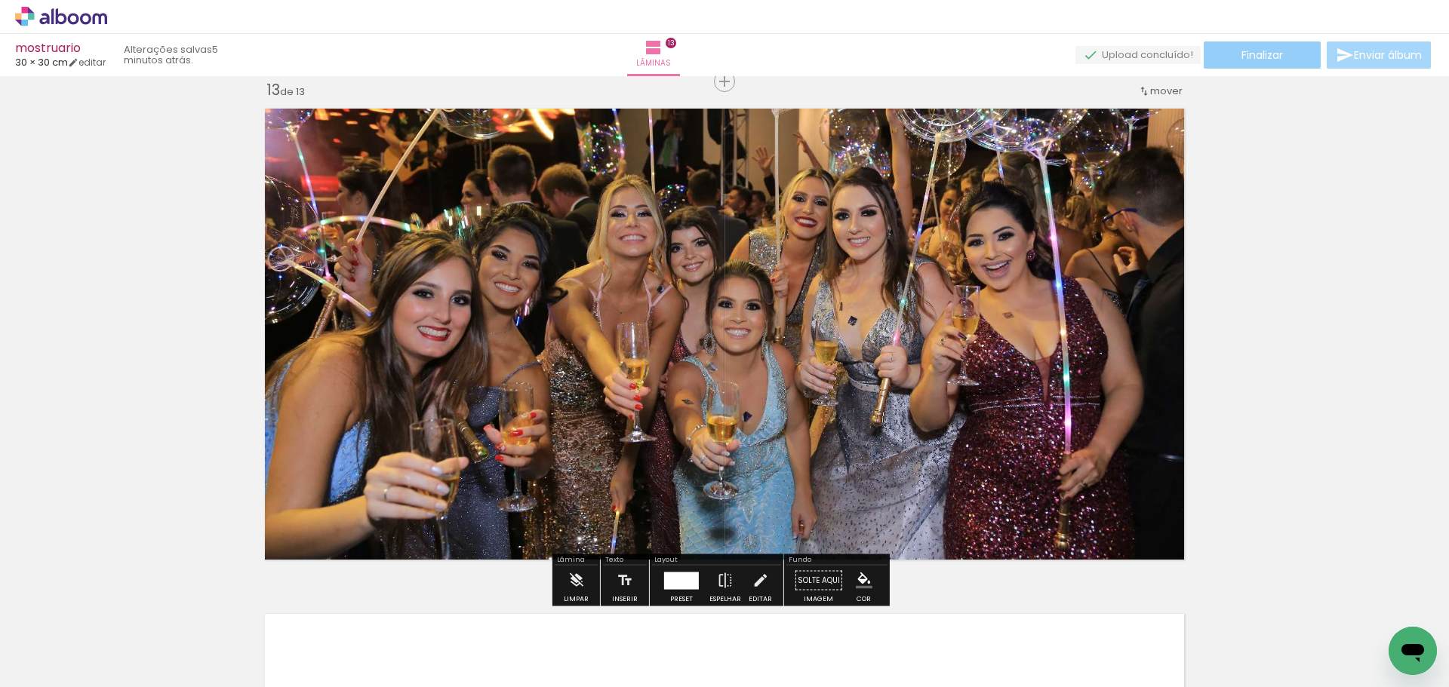
click at [1274, 55] on span "Finalizar" at bounding box center [1262, 55] width 42 height 11
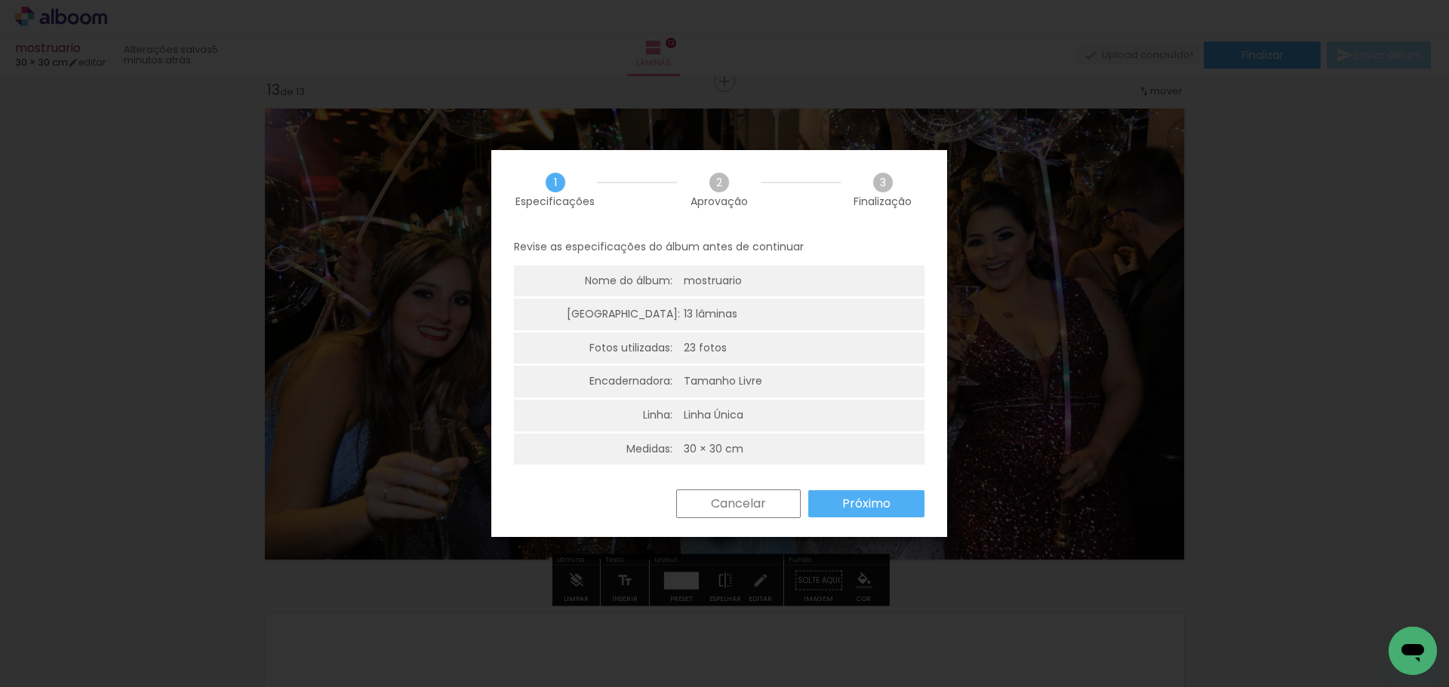
click at [866, 492] on paper-button "Próximo" at bounding box center [866, 503] width 116 height 27
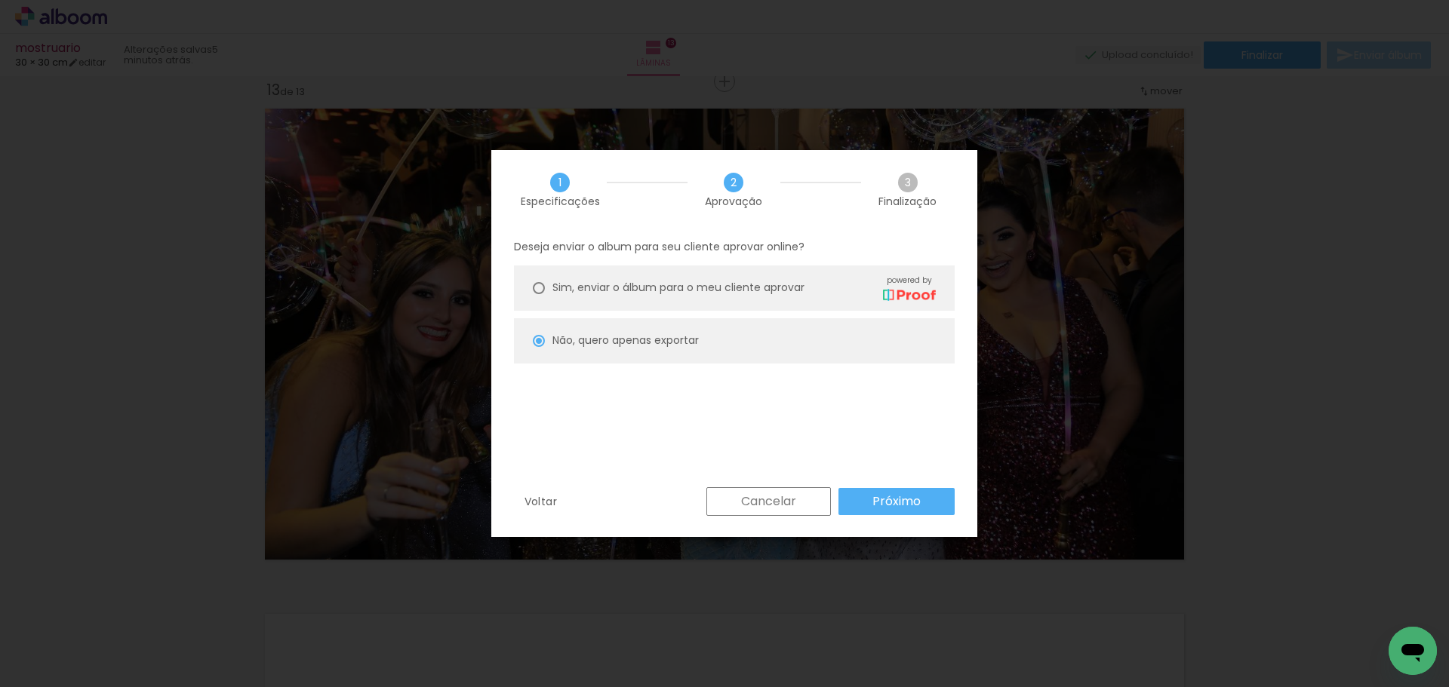
click at [887, 513] on paper-button "Próximo" at bounding box center [896, 501] width 116 height 27
type input "Alta, 300 DPI"
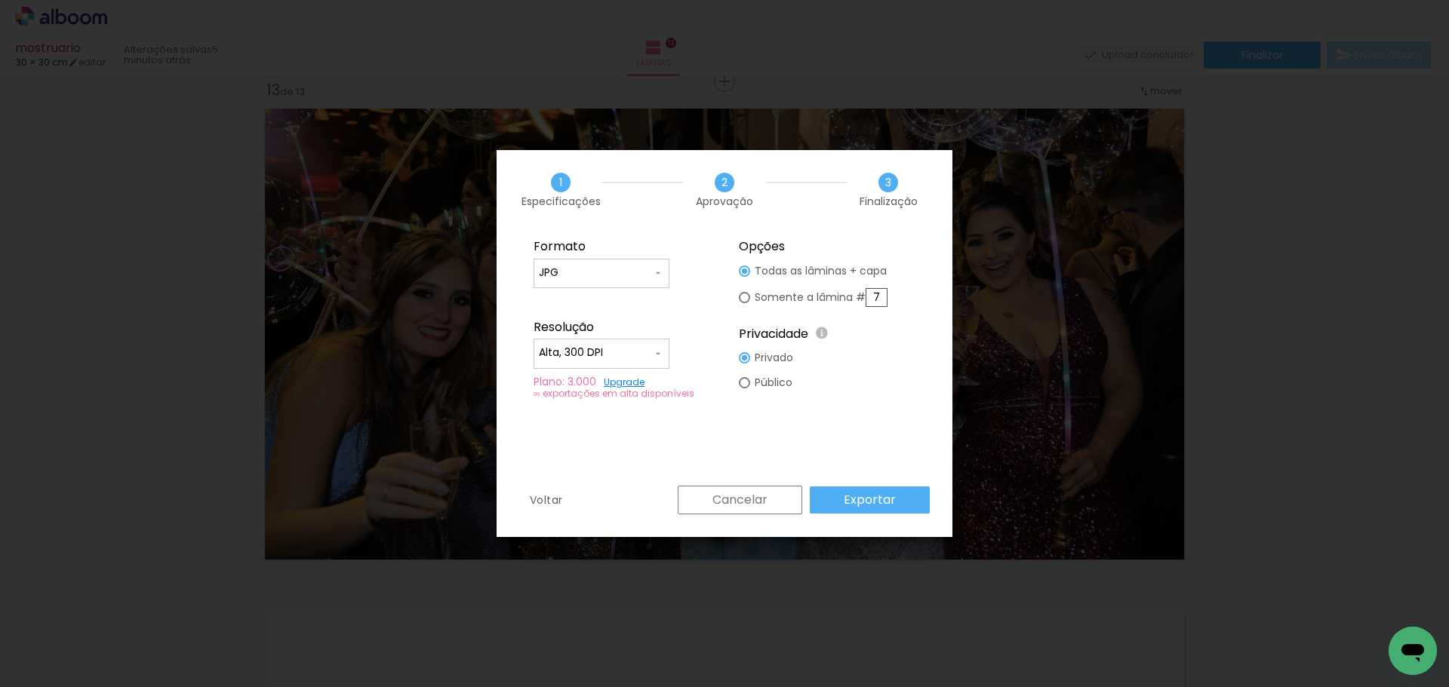
click at [0, 0] on slot "Somente a lâmina # 7" at bounding box center [0, 0] width 0 height 0
type paper-radio-button "on"
type input "13"
type paper-radio-button "on"
click at [0, 0] on slot "Exportar" at bounding box center [0, 0] width 0 height 0
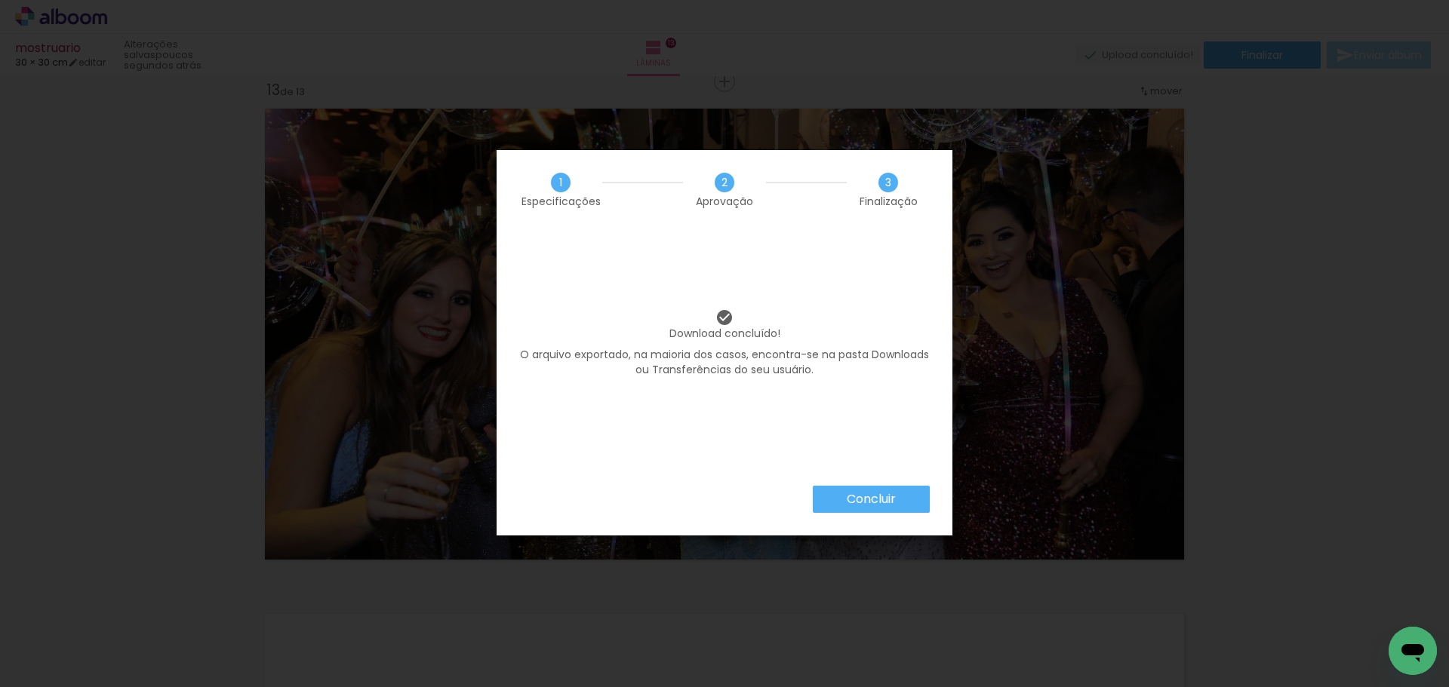
click at [883, 509] on paper-button "Concluir" at bounding box center [871, 499] width 117 height 27
